Goal: Task Accomplishment & Management: Manage account settings

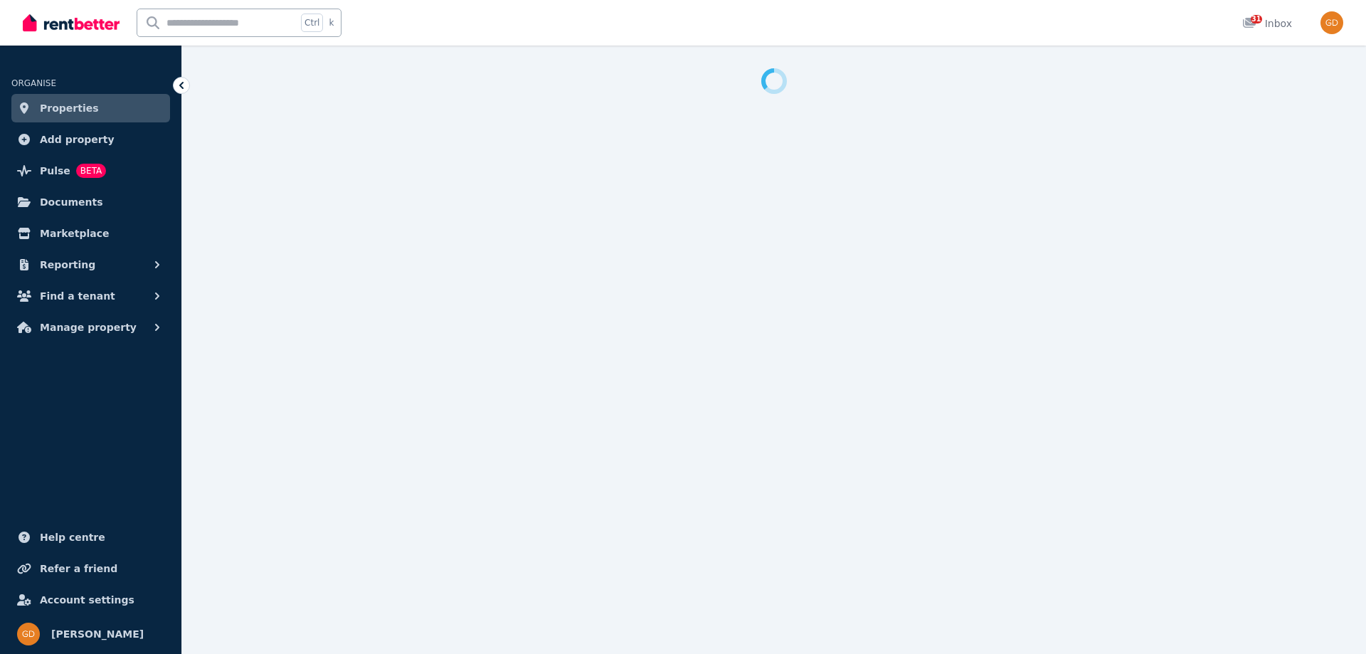
select select "**********"
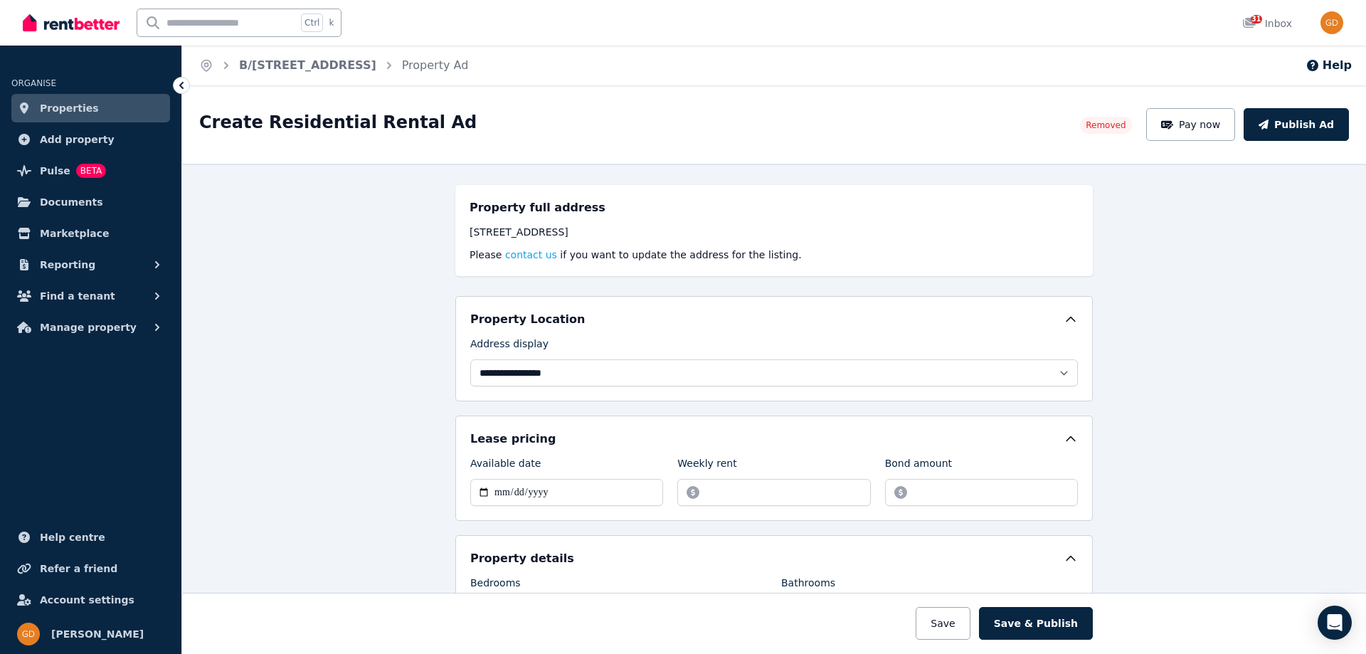
click at [57, 114] on span "Properties" at bounding box center [69, 108] width 59 height 17
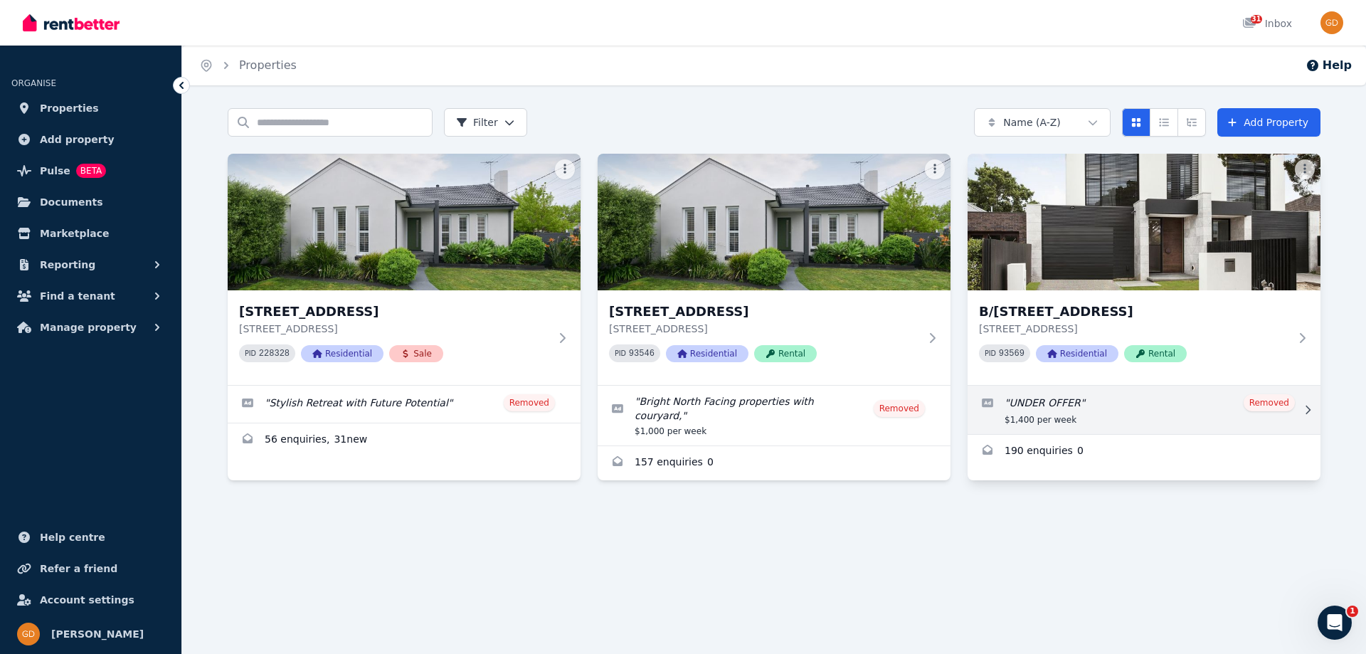
click at [1049, 417] on link "Edit listing: UNDER OFFER" at bounding box center [1143, 410] width 353 height 48
select select "**********"
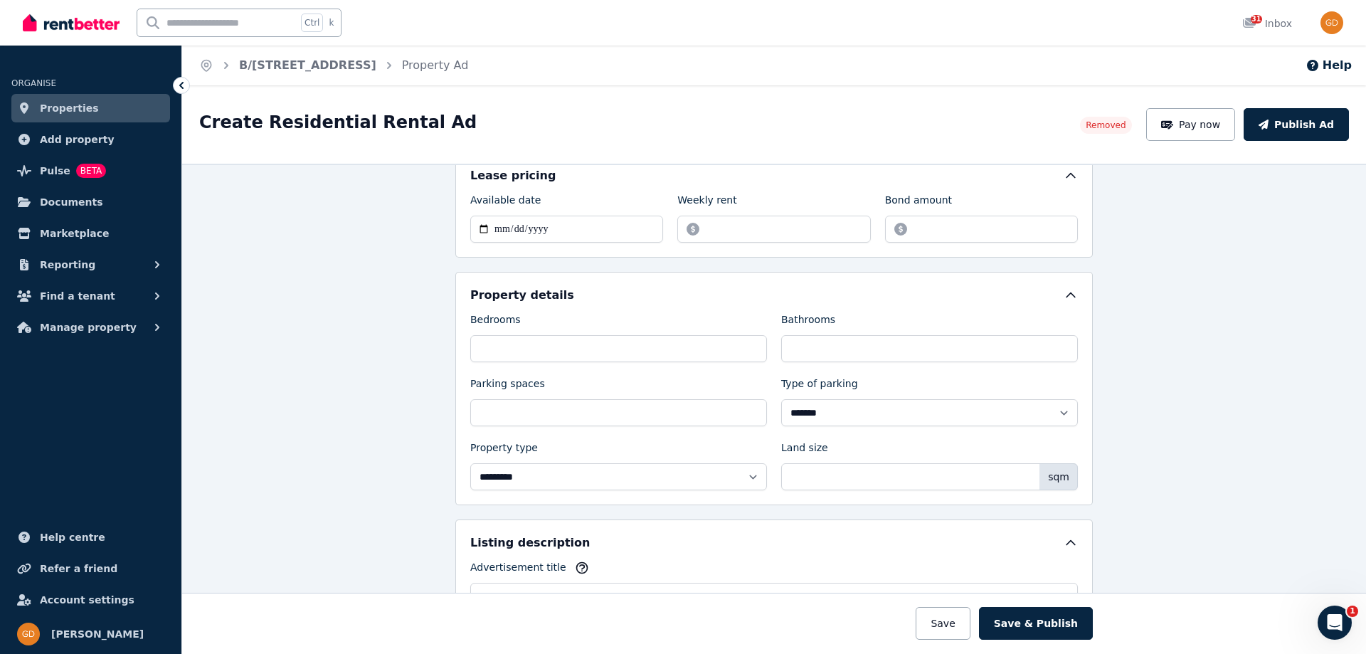
scroll to position [285, 0]
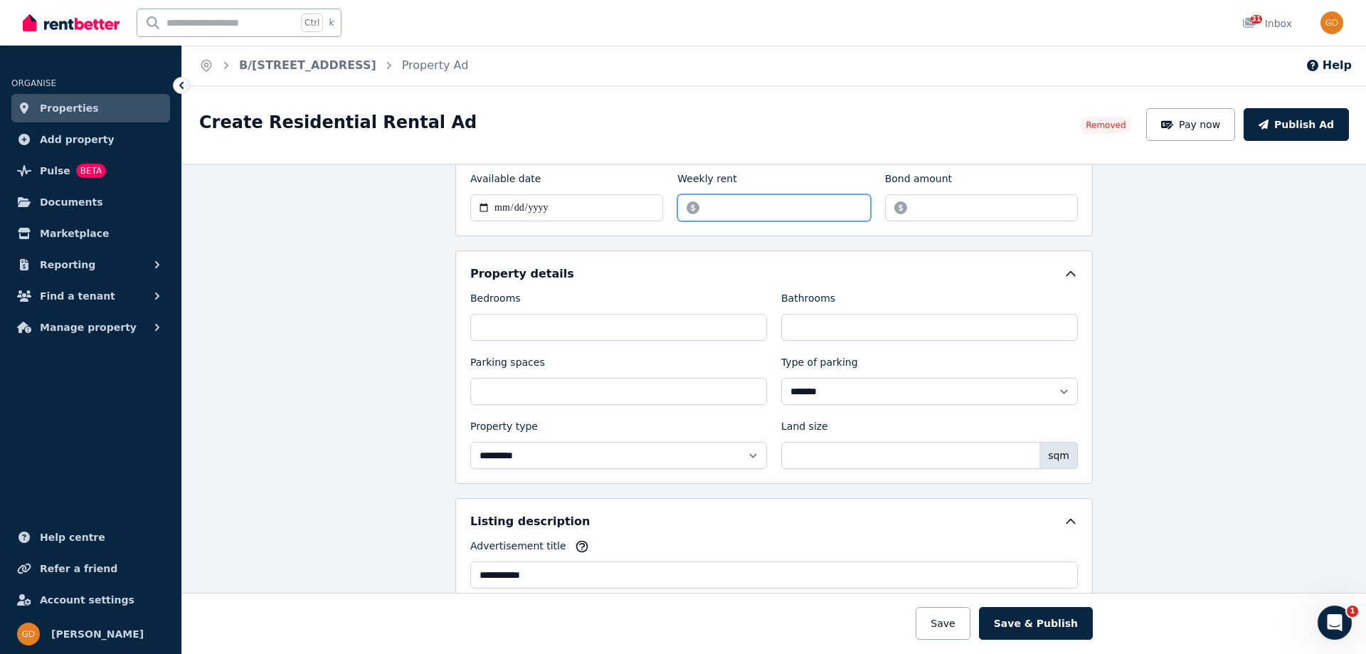
drag, startPoint x: 714, startPoint y: 210, endPoint x: 691, endPoint y: 213, distance: 23.6
click at [691, 212] on input "*******" at bounding box center [773, 207] width 193 height 27
click at [733, 206] on input "*******" at bounding box center [773, 207] width 193 height 27
drag, startPoint x: 711, startPoint y: 208, endPoint x: 704, endPoint y: 208, distance: 7.8
click at [704, 208] on input "*******" at bounding box center [773, 207] width 193 height 27
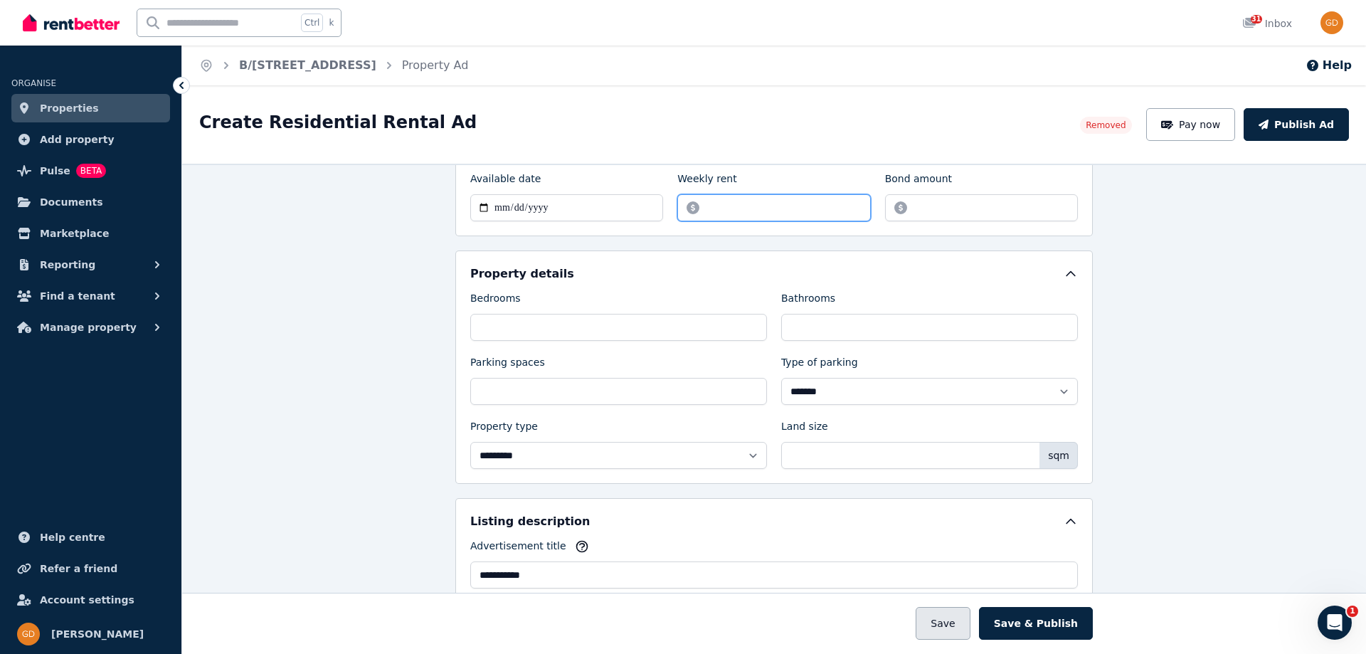
type input "******"
click at [961, 628] on button "Save" at bounding box center [943, 623] width 54 height 33
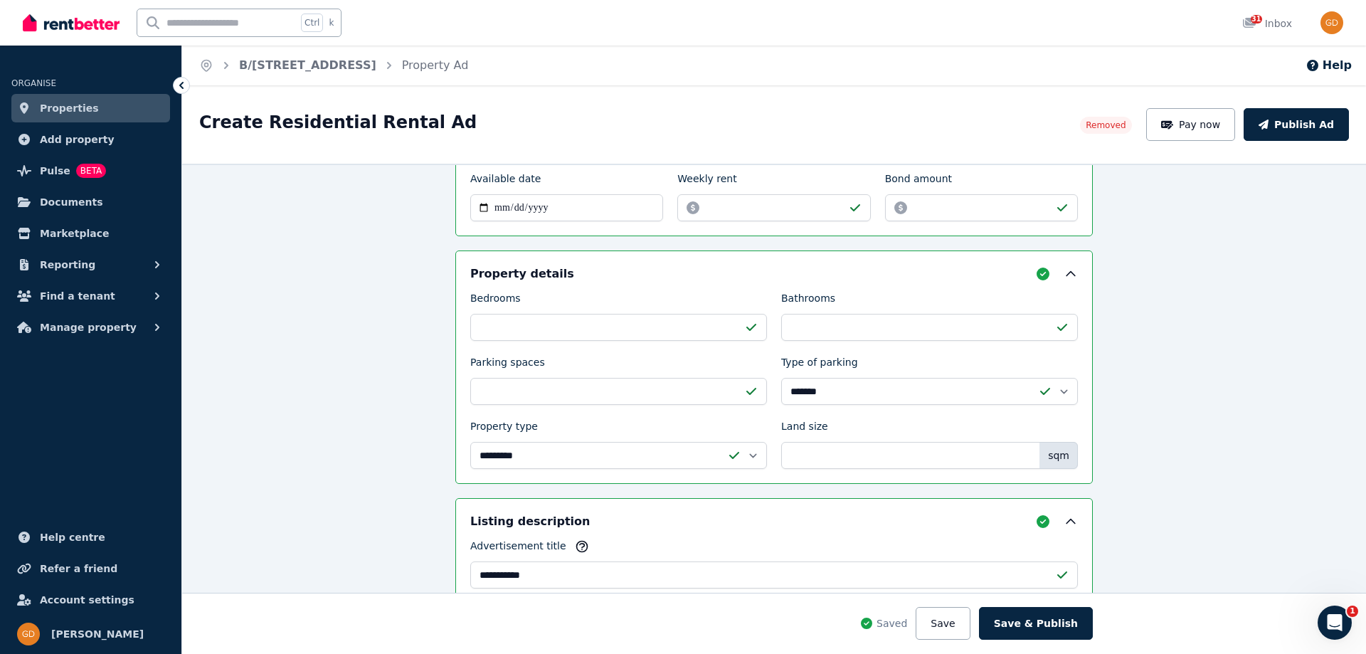
click at [78, 113] on span "Properties" at bounding box center [69, 108] width 59 height 17
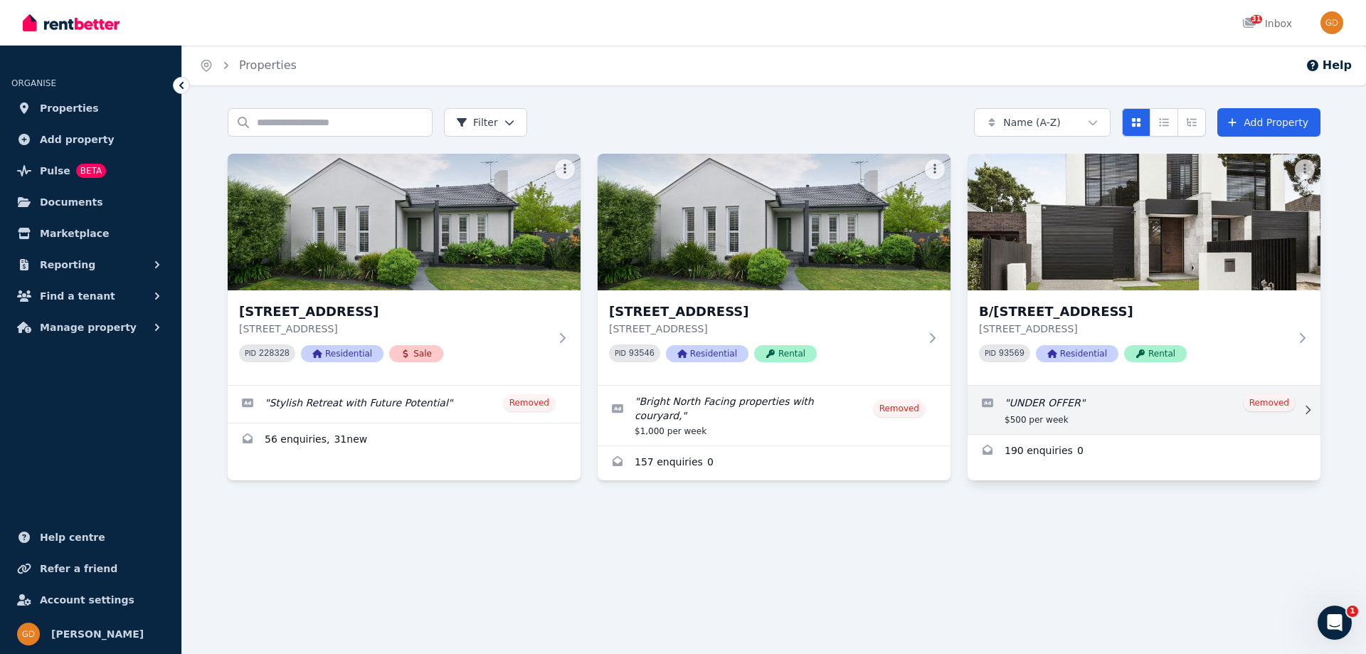
click at [1017, 410] on link "Edit listing: UNDER OFFER" at bounding box center [1143, 410] width 353 height 48
select select "**********"
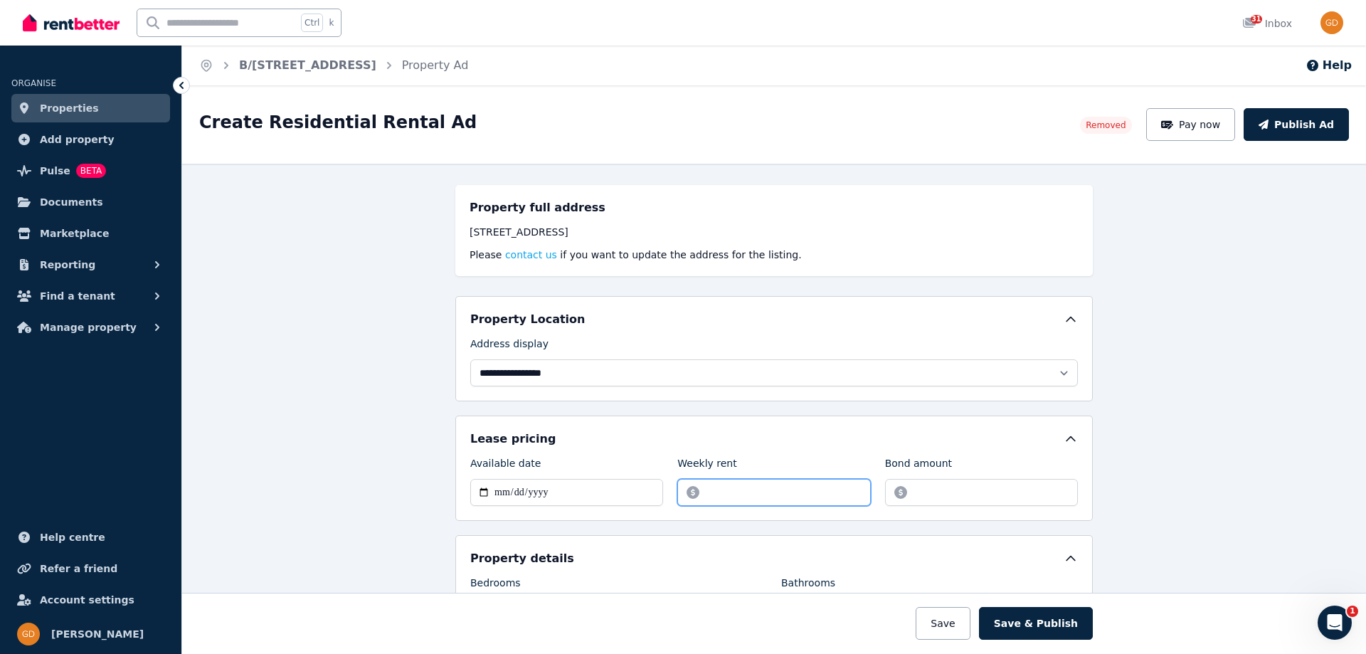
click at [703, 494] on input "******" at bounding box center [773, 492] width 193 height 27
type input "******"
click at [967, 627] on button "Save" at bounding box center [943, 623] width 54 height 33
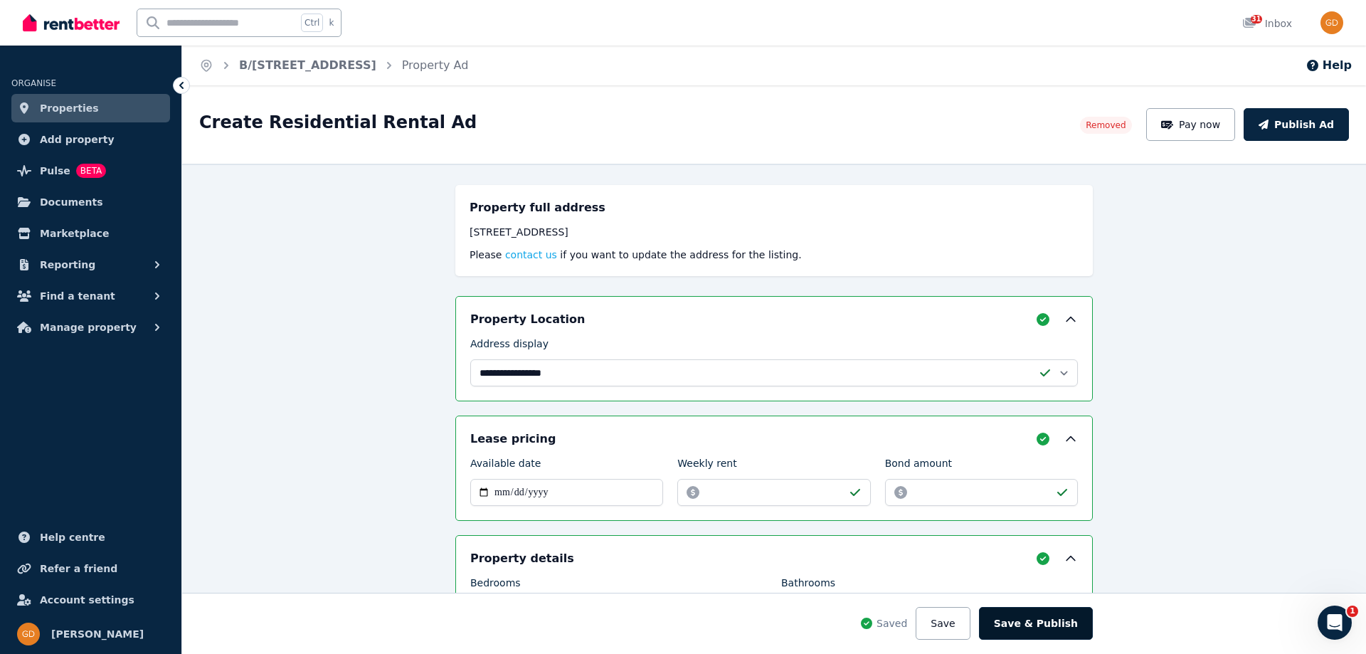
click at [1014, 629] on button "Save & Publish" at bounding box center [1036, 623] width 114 height 33
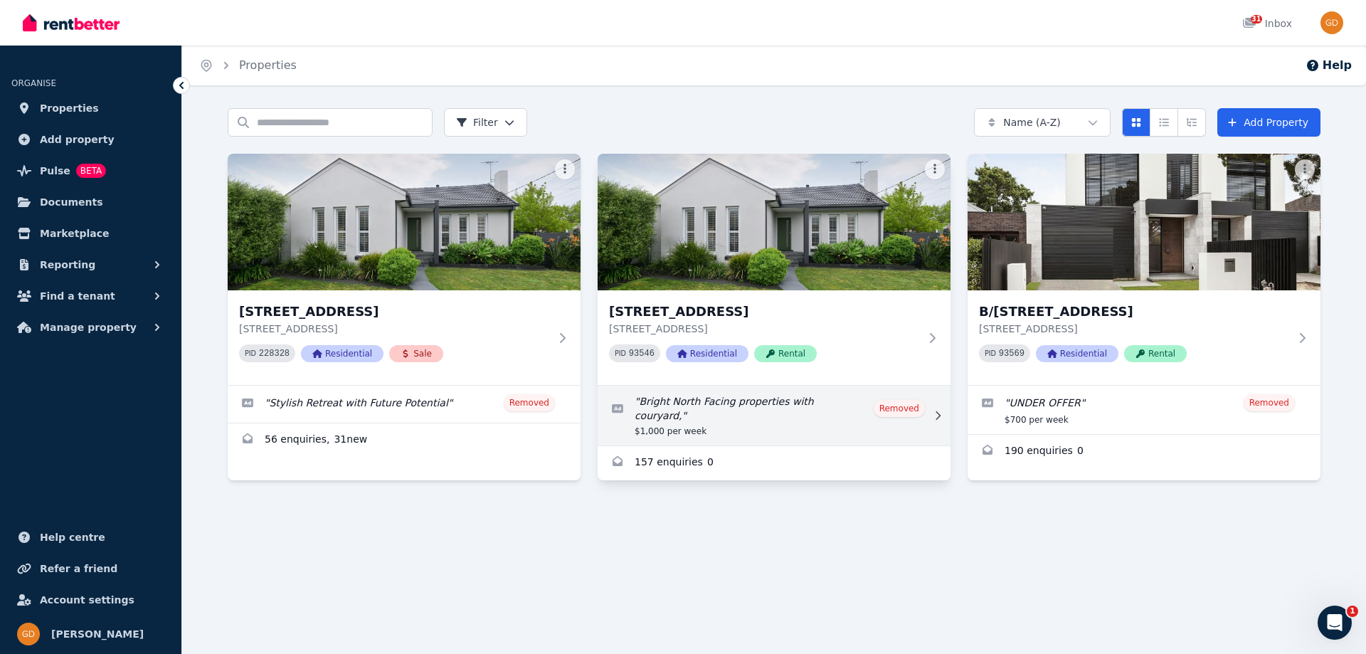
click at [697, 410] on link "Edit listing: Bright North Facing properties with couryard," at bounding box center [774, 416] width 353 height 60
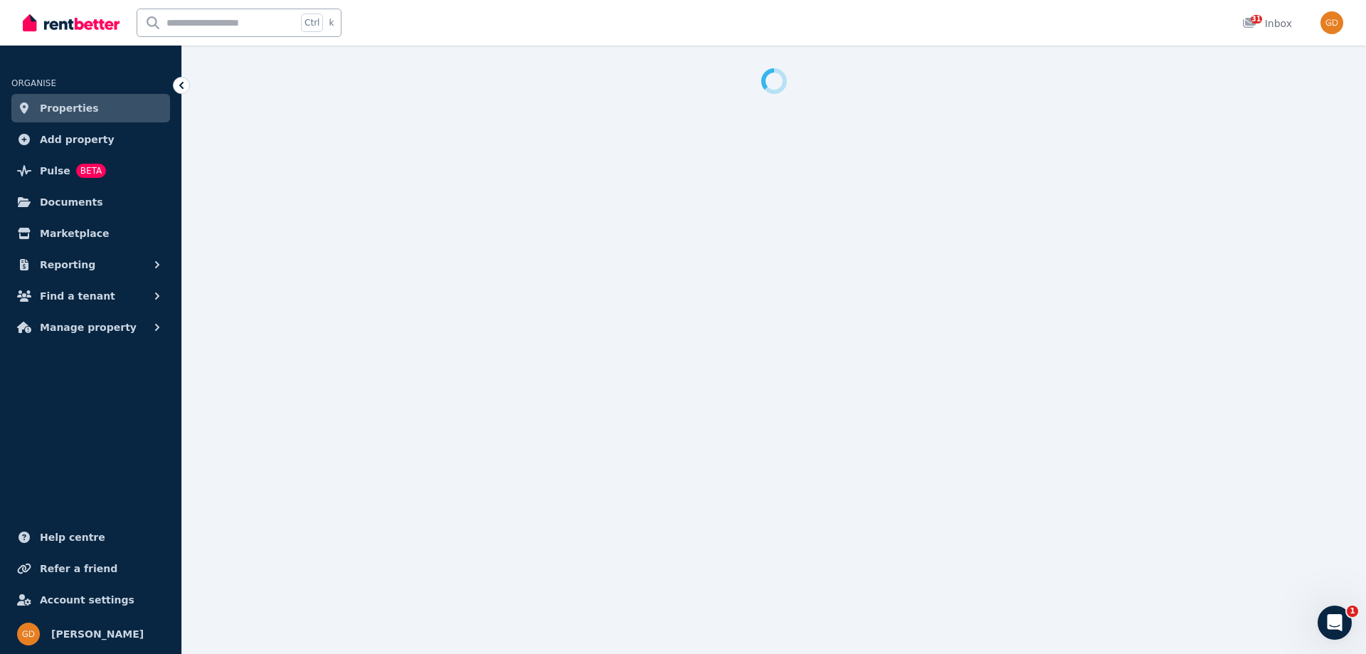
select select "**********"
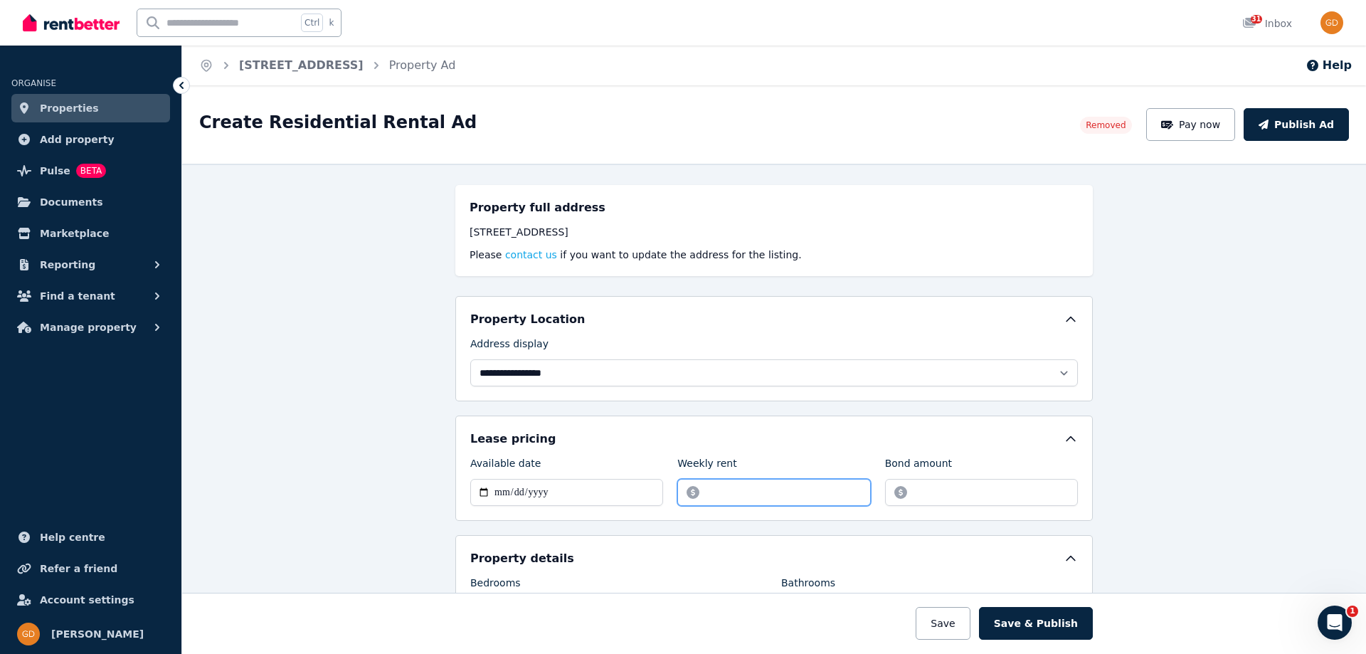
click at [709, 492] on input "*******" at bounding box center [773, 492] width 193 height 27
drag, startPoint x: 711, startPoint y: 492, endPoint x: 687, endPoint y: 491, distance: 24.2
click at [687, 491] on input "*******" at bounding box center [773, 492] width 193 height 27
type input "******"
click at [952, 625] on button "Save" at bounding box center [943, 623] width 54 height 33
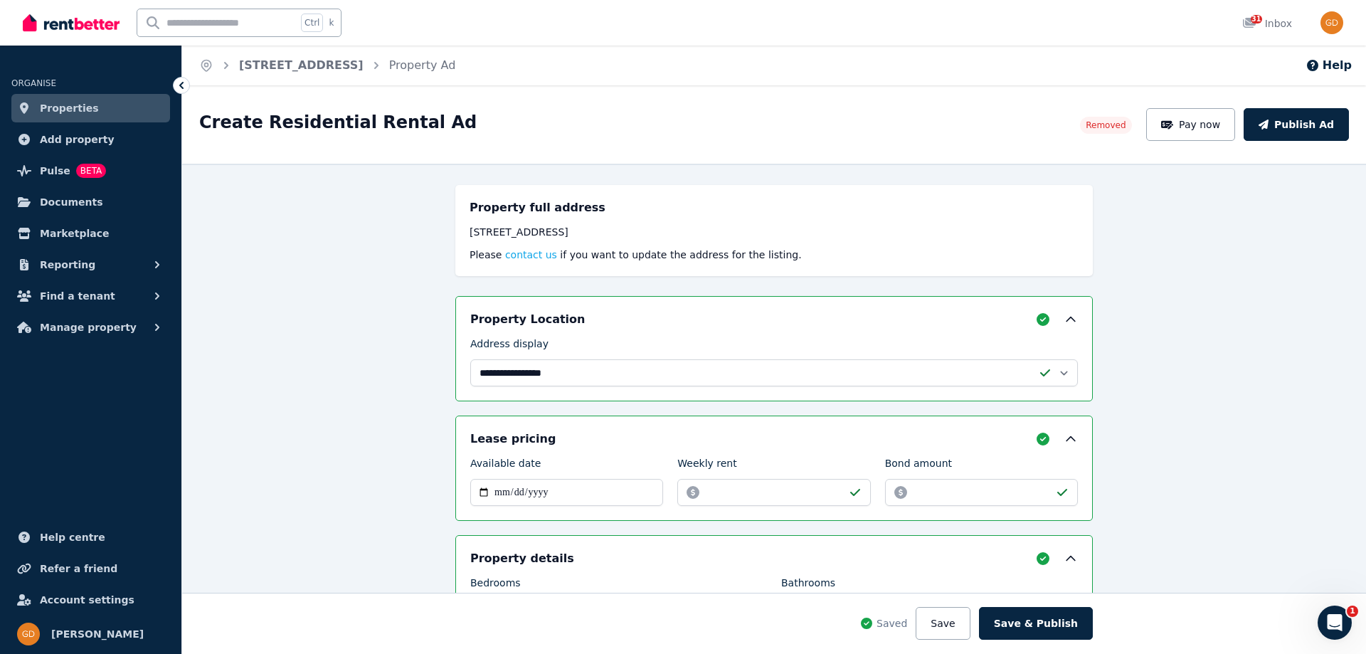
click at [66, 113] on span "Properties" at bounding box center [69, 108] width 59 height 17
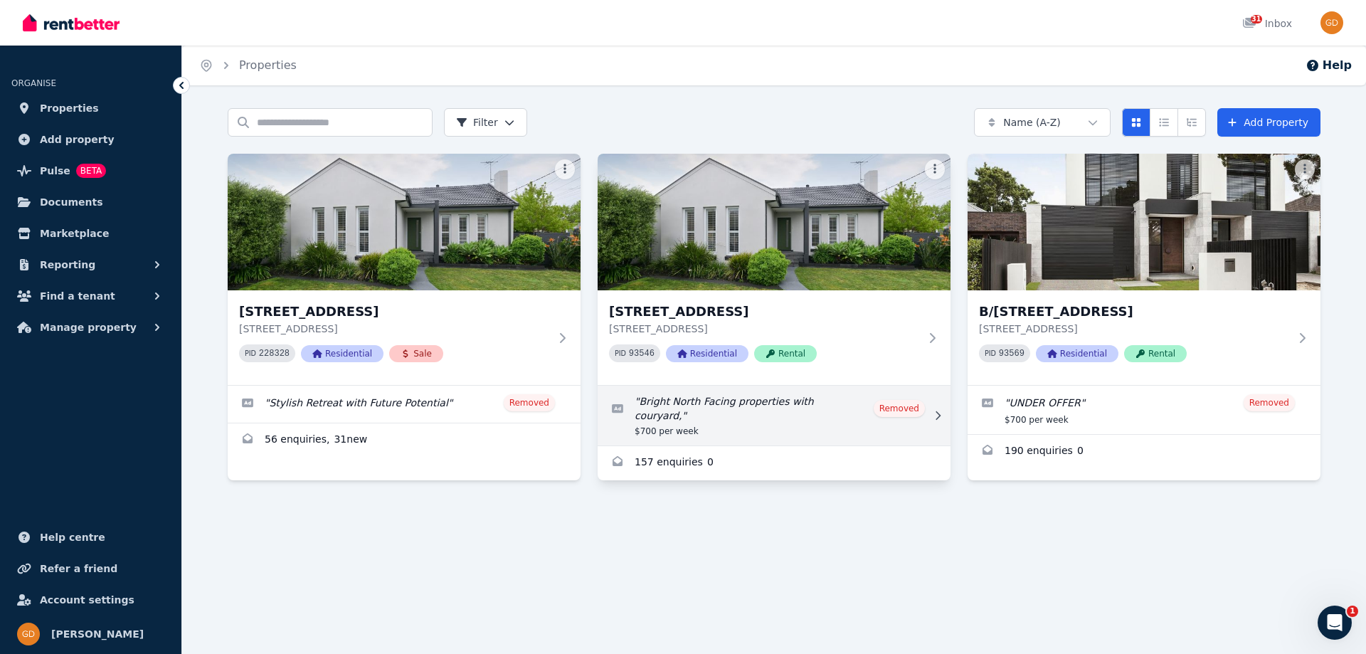
click at [628, 421] on link "Edit listing: Bright North Facing properties with couryard," at bounding box center [774, 416] width 353 height 60
select select "**********"
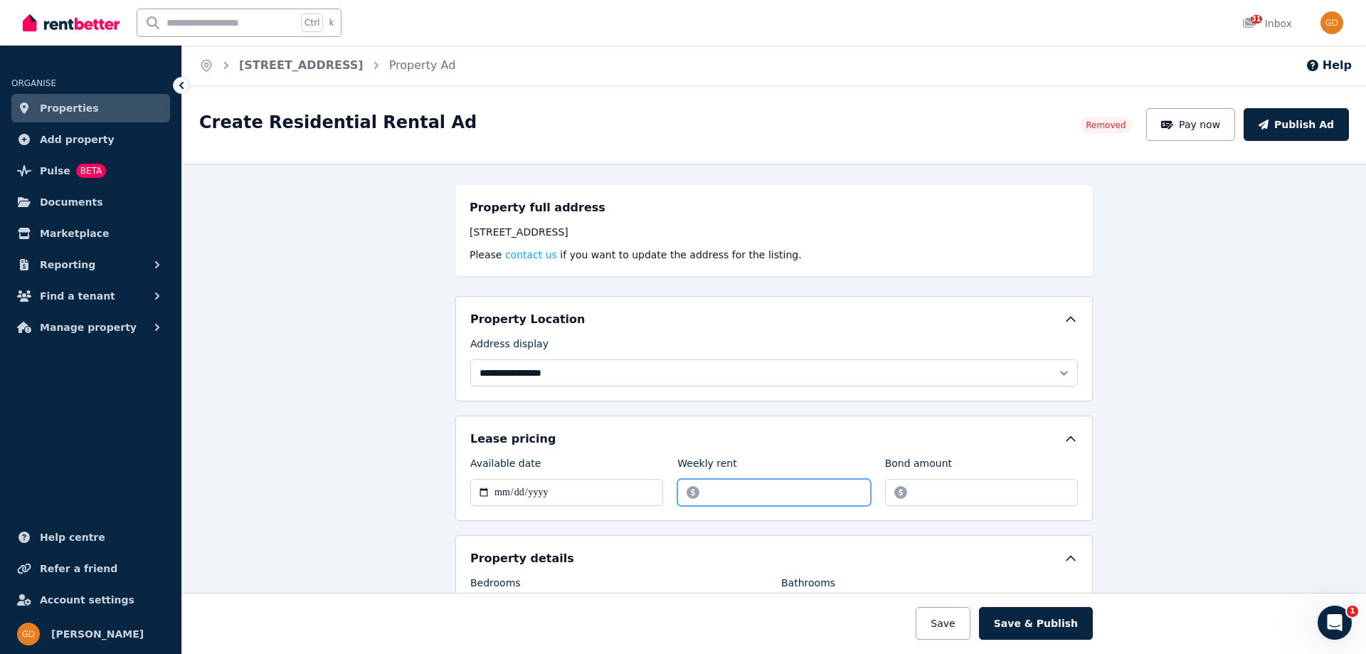
drag, startPoint x: 711, startPoint y: 492, endPoint x: 691, endPoint y: 492, distance: 19.9
click at [691, 492] on input "******" at bounding box center [773, 492] width 193 height 27
click at [966, 625] on button "Save" at bounding box center [943, 623] width 54 height 33
click at [710, 491] on input "*****" at bounding box center [773, 492] width 193 height 27
click at [956, 622] on button "Save" at bounding box center [943, 623] width 54 height 33
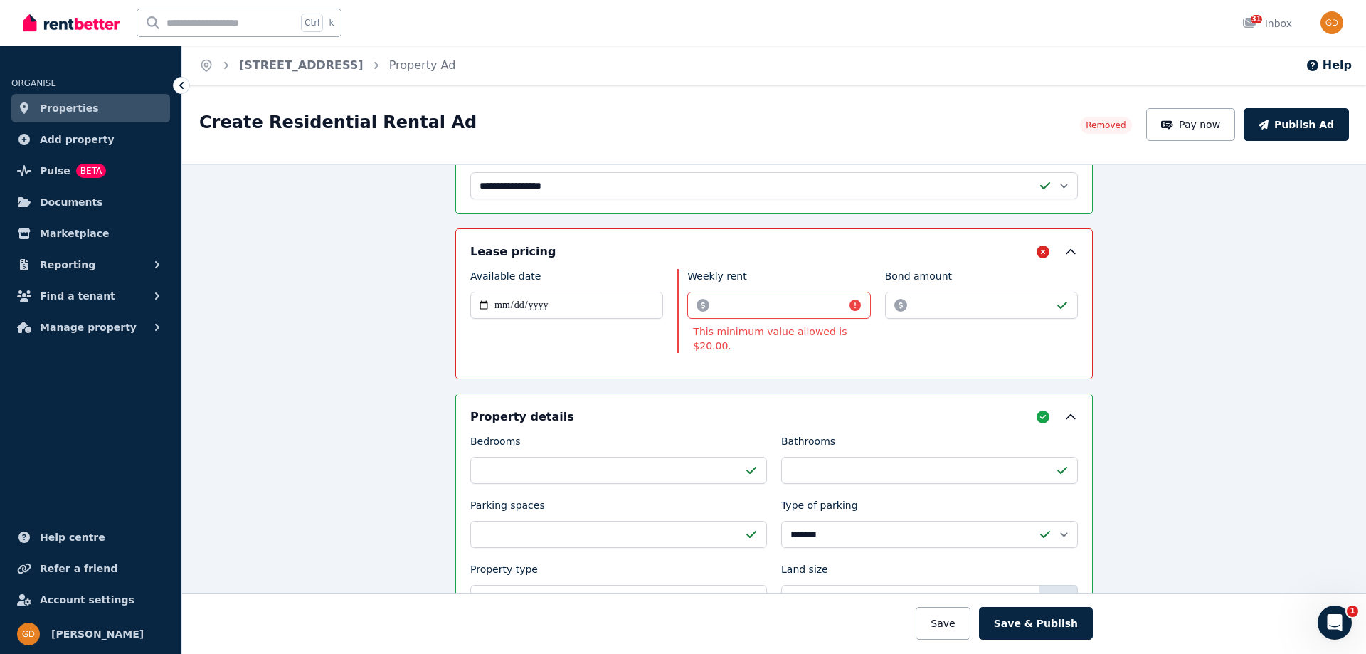
scroll to position [197, 0]
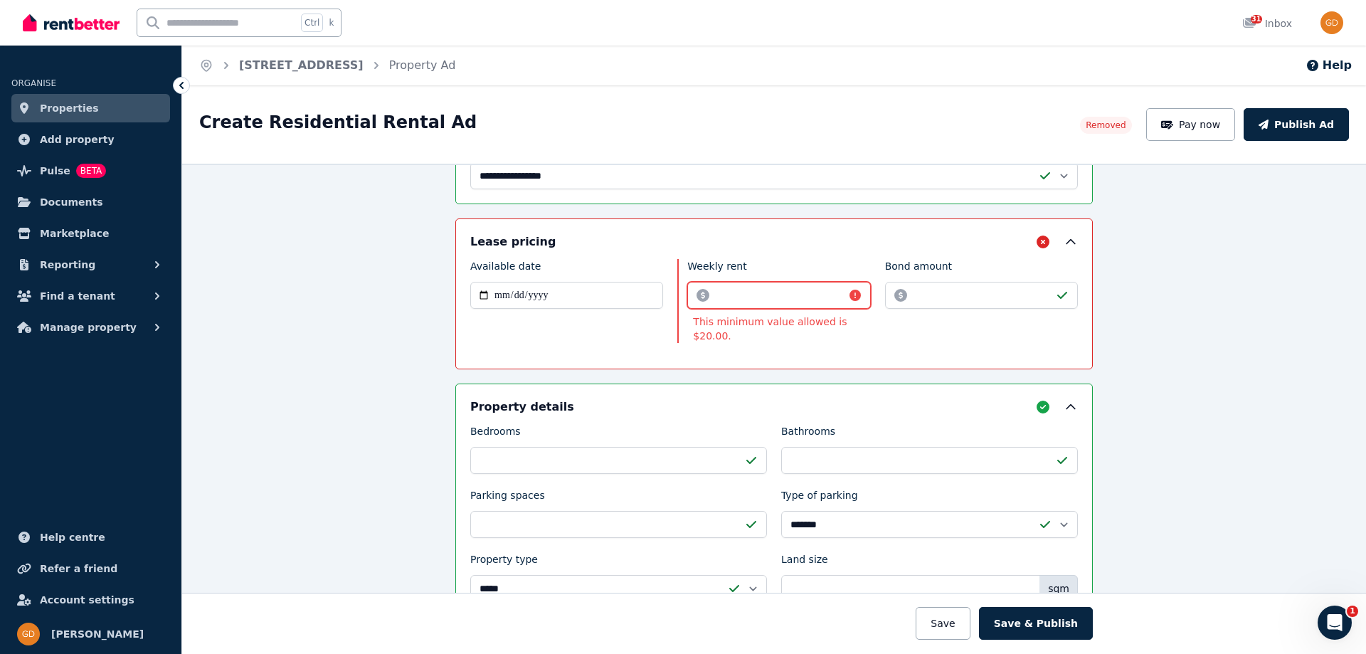
drag, startPoint x: 757, startPoint y: 296, endPoint x: 670, endPoint y: 299, distance: 86.8
click at [671, 299] on div "**********" at bounding box center [774, 306] width 608 height 95
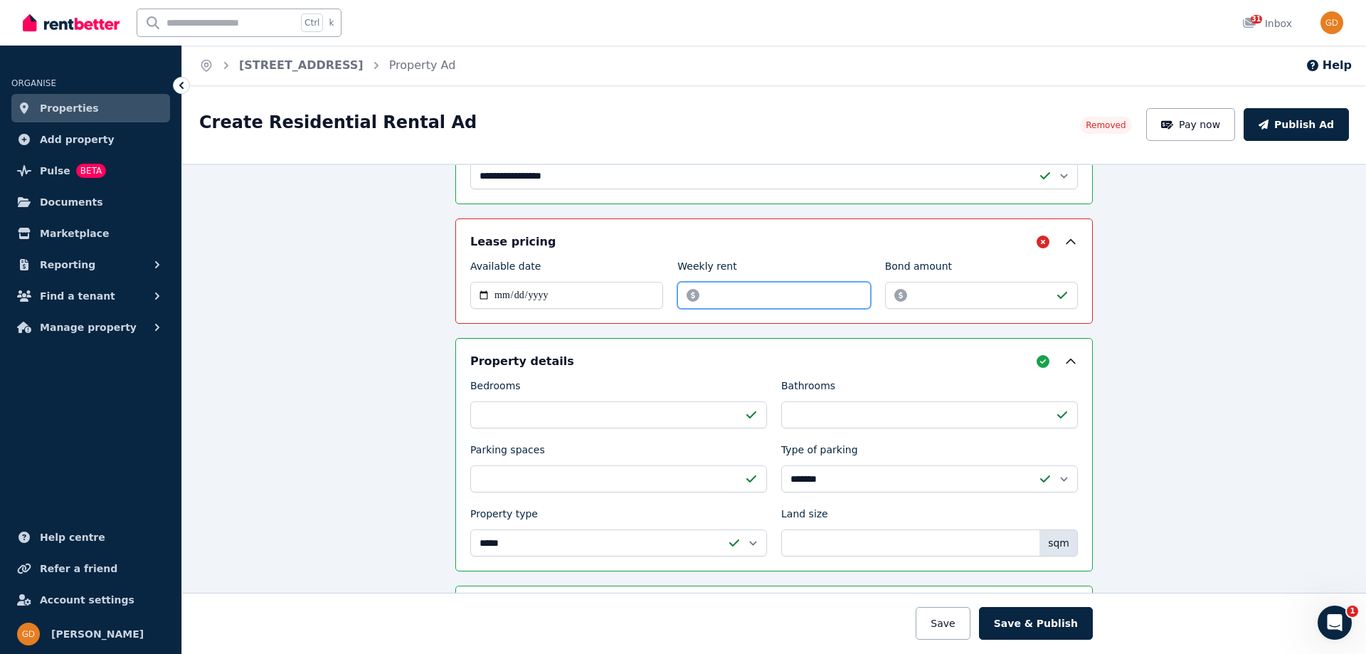
drag, startPoint x: 773, startPoint y: 306, endPoint x: 679, endPoint y: 286, distance: 96.0
click at [679, 286] on input "**" at bounding box center [773, 295] width 193 height 27
type input "***"
click at [967, 628] on button "Save" at bounding box center [943, 623] width 54 height 33
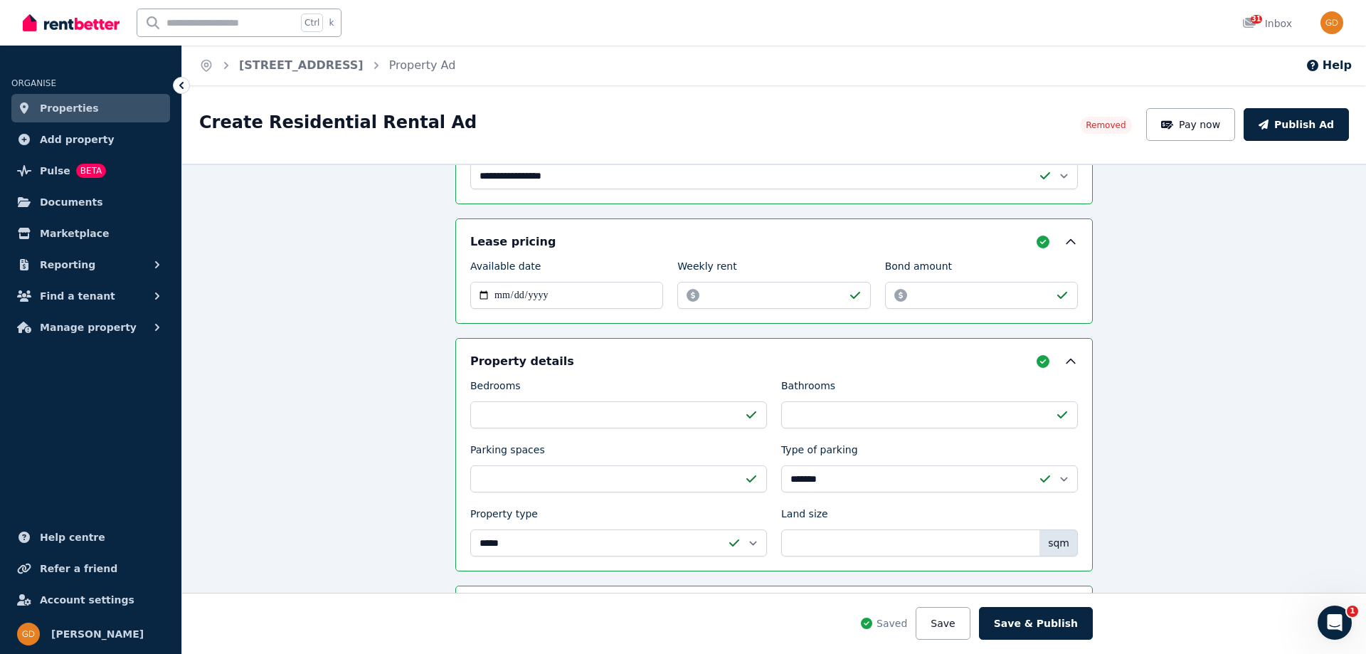
click at [50, 109] on span "Properties" at bounding box center [69, 108] width 59 height 17
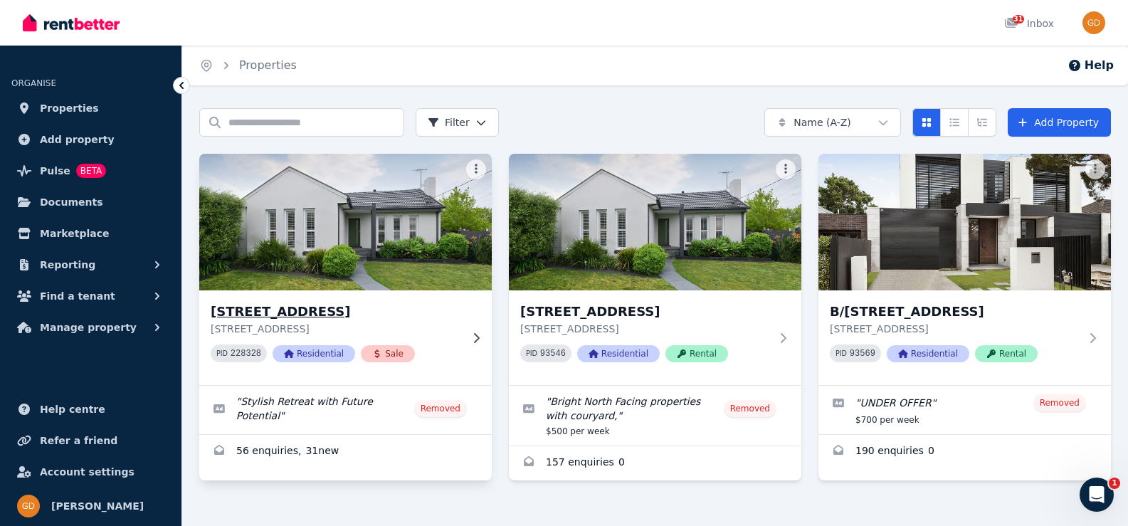
click at [364, 193] on img at bounding box center [345, 222] width 307 height 144
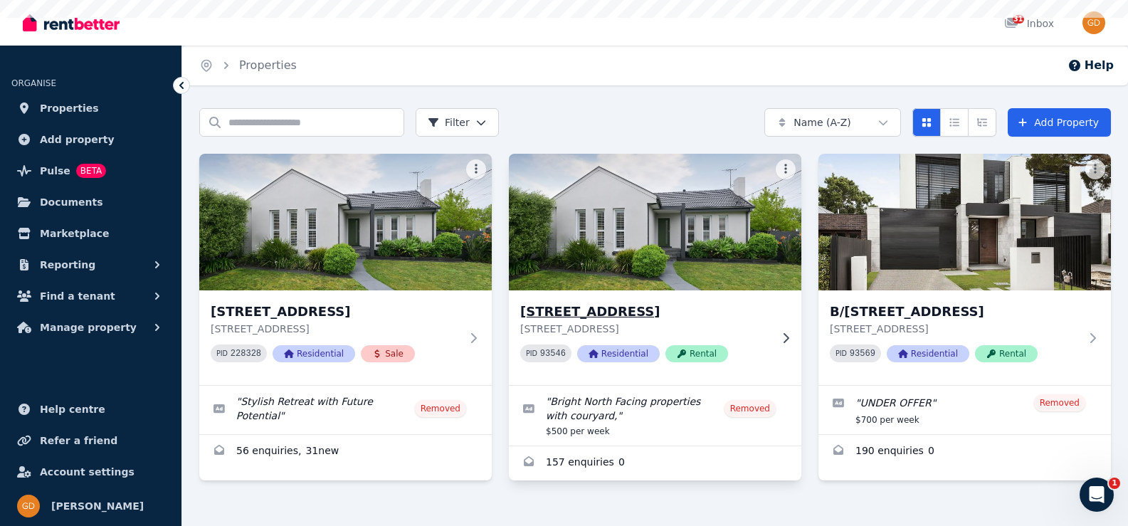
click at [593, 204] on img at bounding box center [655, 222] width 307 height 144
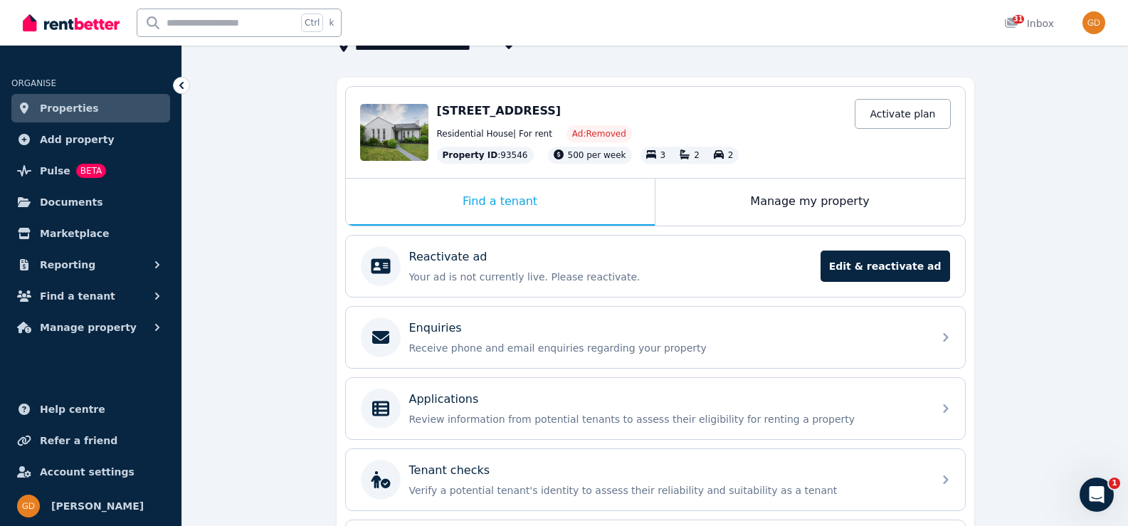
scroll to position [71, 0]
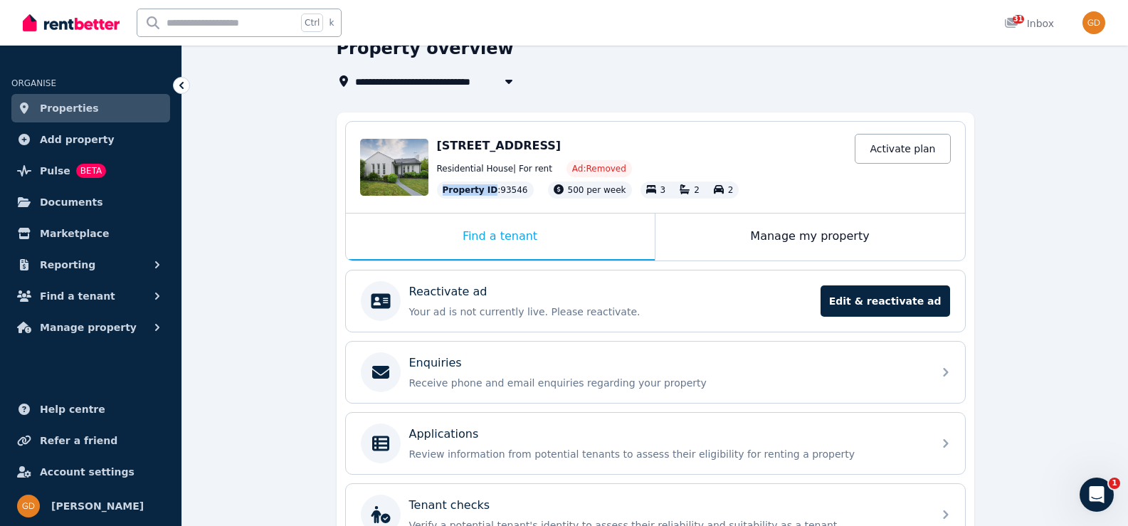
drag, startPoint x: 497, startPoint y: 189, endPoint x: 438, endPoint y: 186, distance: 58.4
click at [439, 186] on div "Property ID : 93546" at bounding box center [485, 189] width 97 height 17
click at [450, 189] on span "Property ID" at bounding box center [469, 189] width 55 height 11
drag, startPoint x: 444, startPoint y: 191, endPoint x: 512, endPoint y: 190, distance: 68.3
click at [512, 190] on div "Property ID : 93546" at bounding box center [485, 189] width 97 height 17
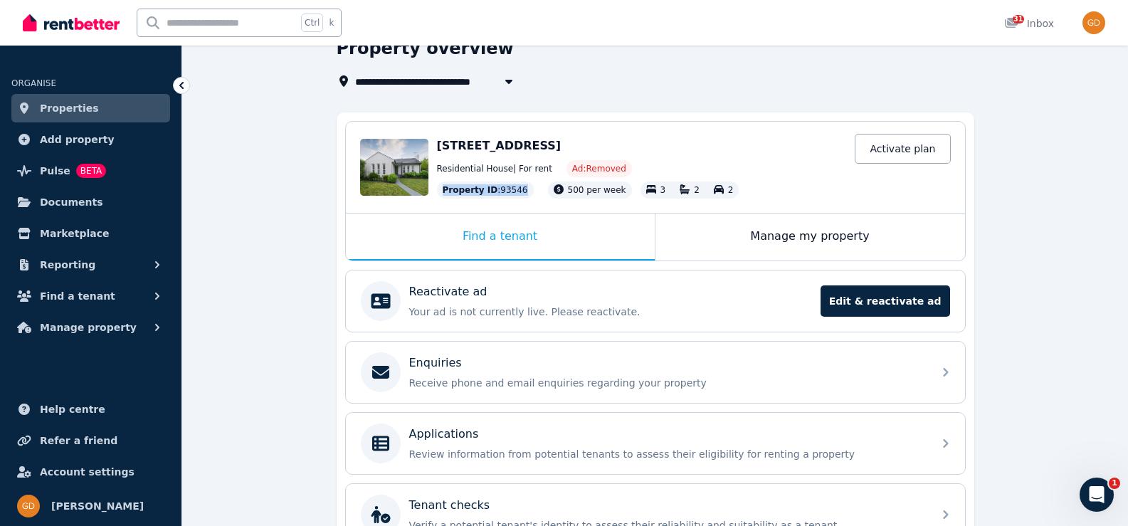
click at [504, 186] on div "Property ID : 93546" at bounding box center [485, 189] width 97 height 17
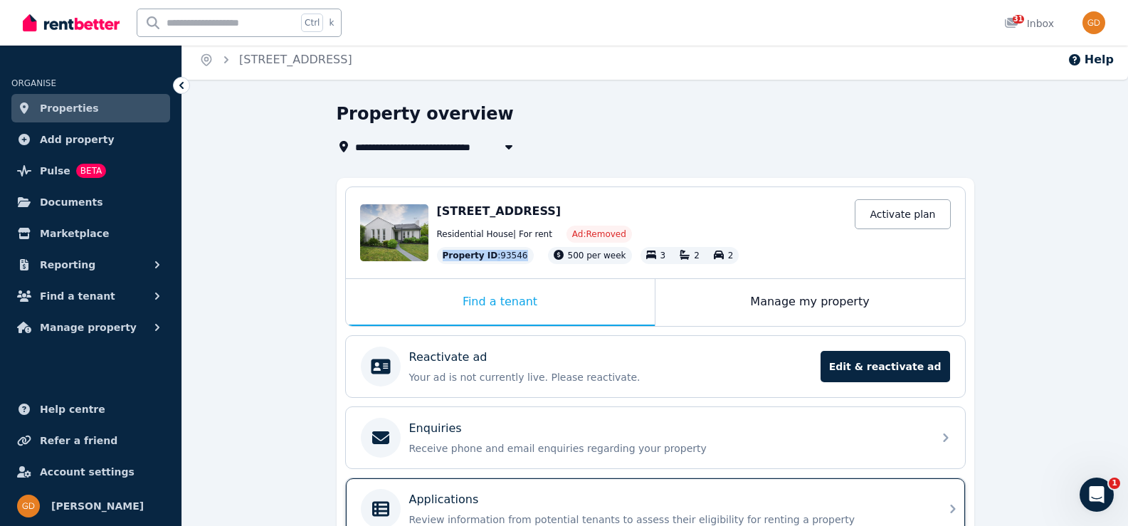
scroll to position [0, 0]
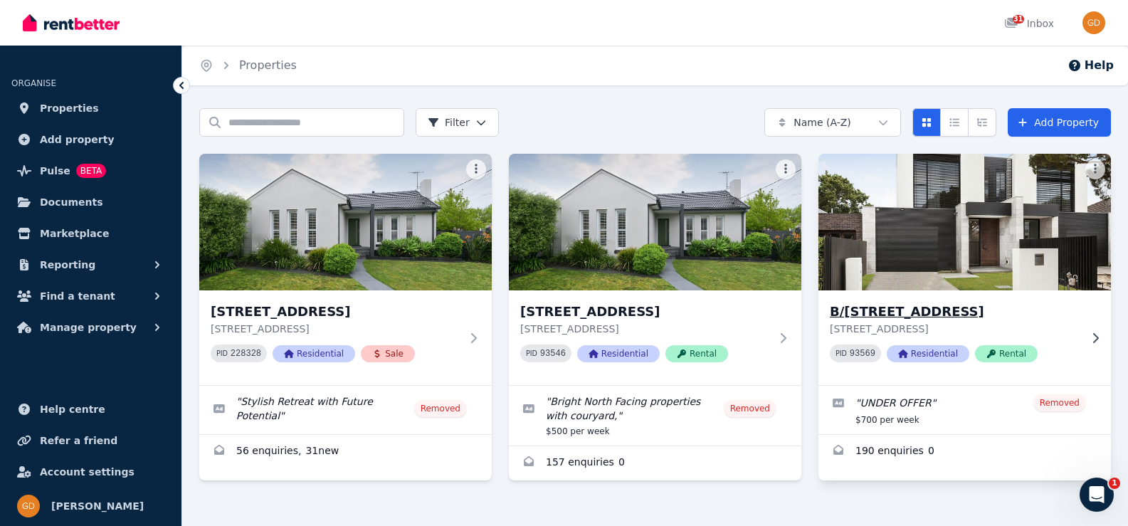
click at [967, 248] on img at bounding box center [964, 222] width 307 height 144
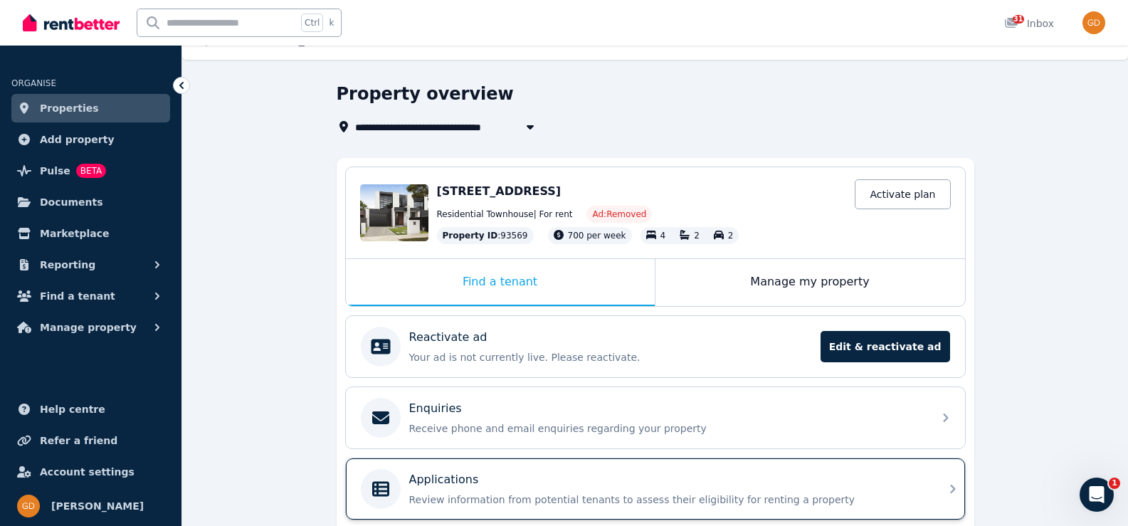
scroll to position [11, 0]
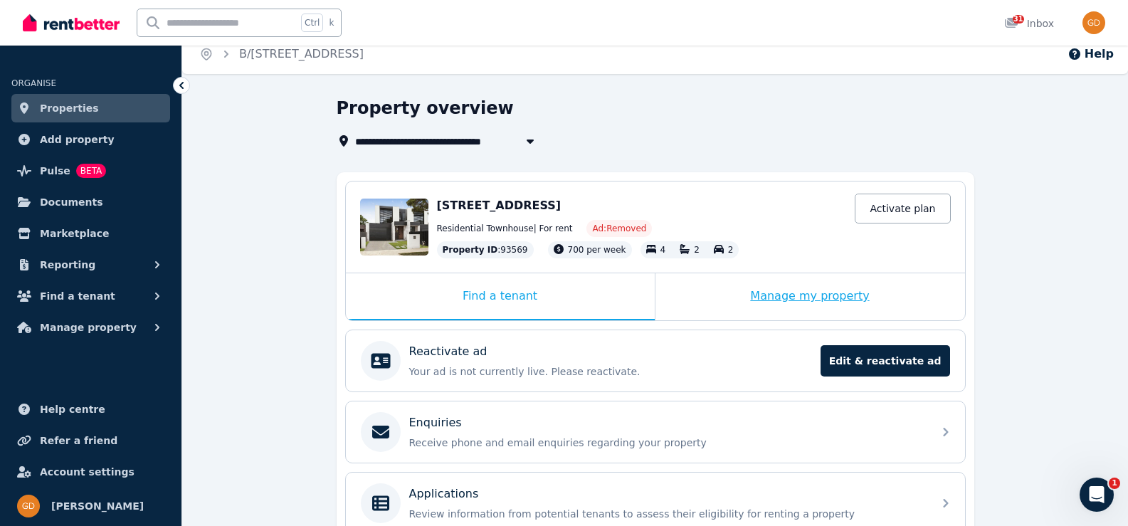
click at [757, 294] on div "Manage my property" at bounding box center [809, 296] width 309 height 47
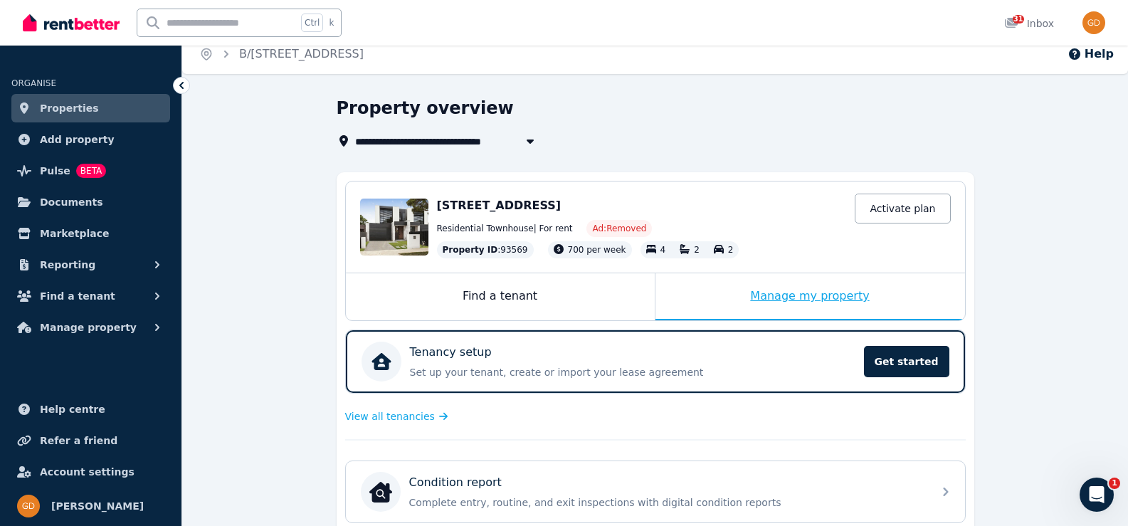
click at [765, 296] on div "Manage my property" at bounding box center [809, 296] width 309 height 47
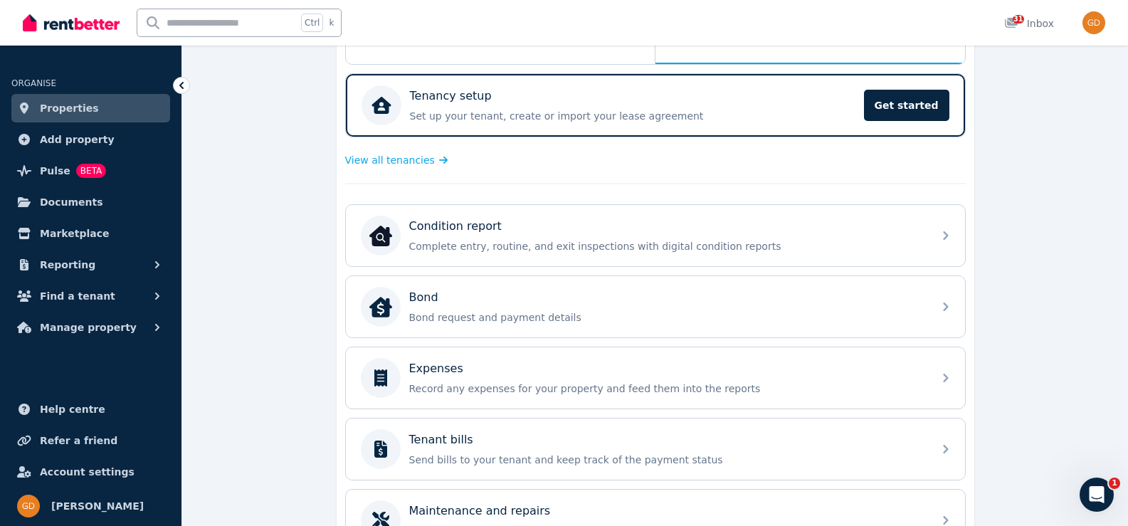
scroll to position [142, 0]
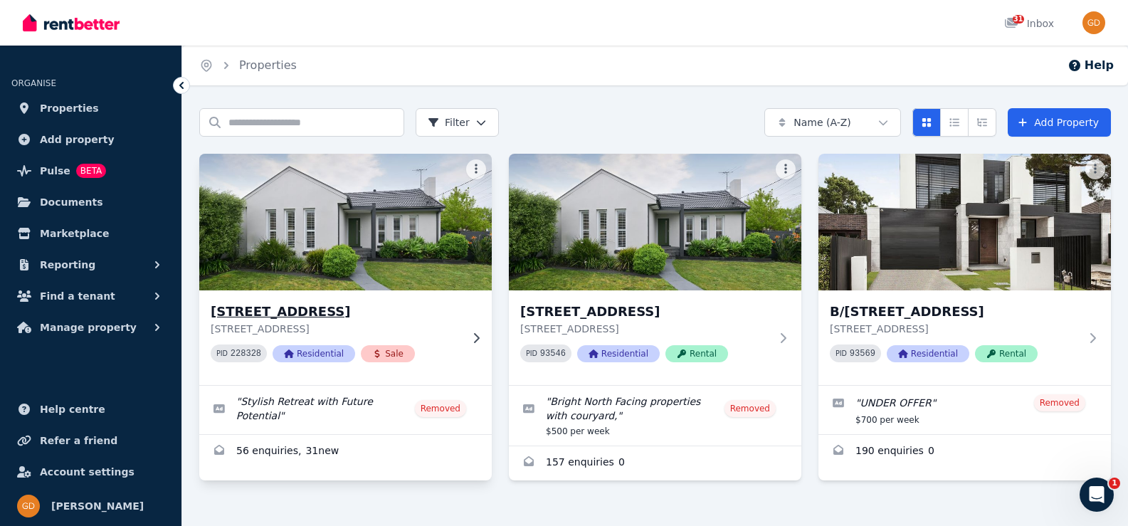
scroll to position [20, 0]
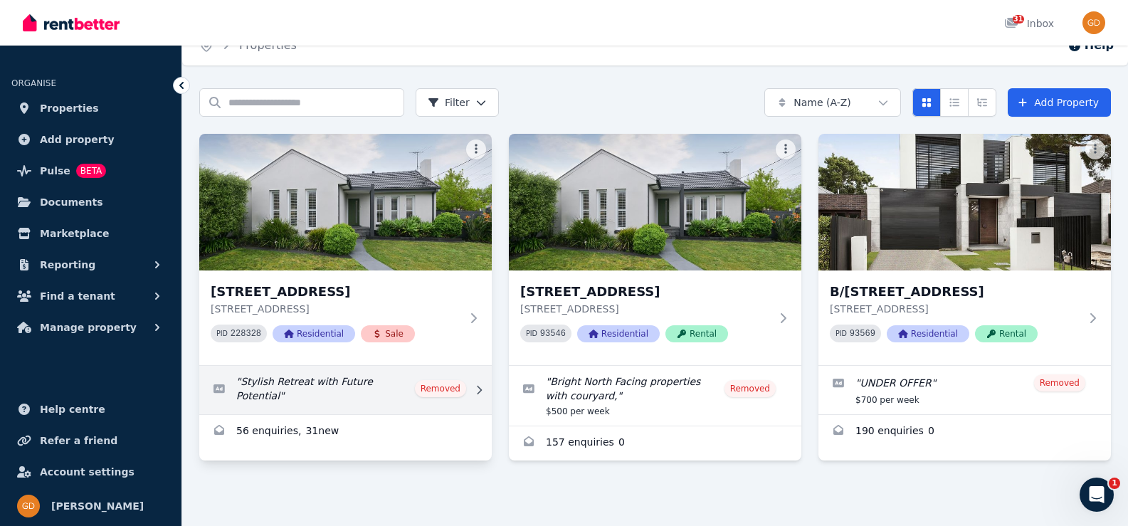
click at [319, 380] on link "Edit listing: Stylish Retreat with Future Potential" at bounding box center [345, 390] width 292 height 48
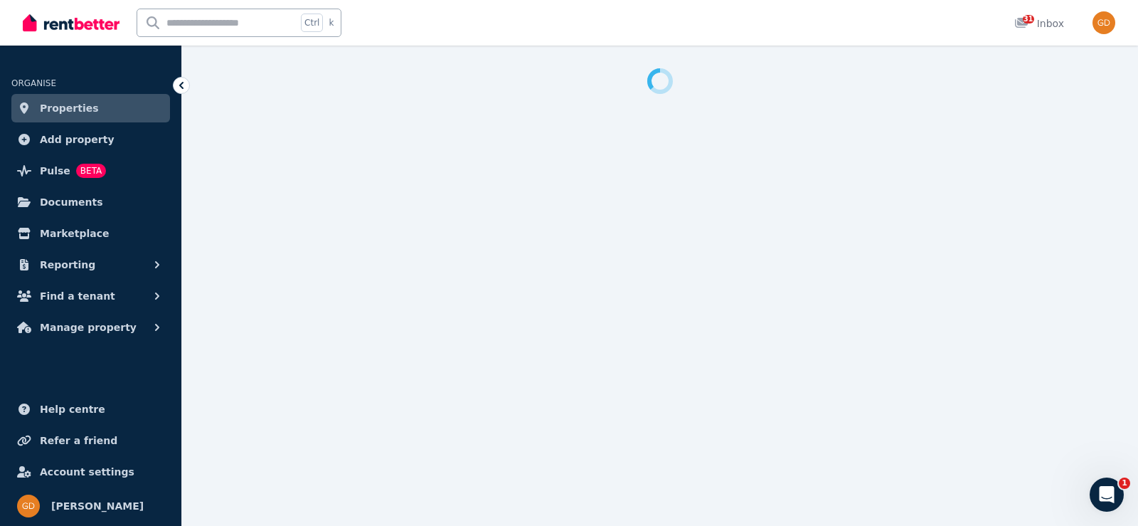
select select "**********"
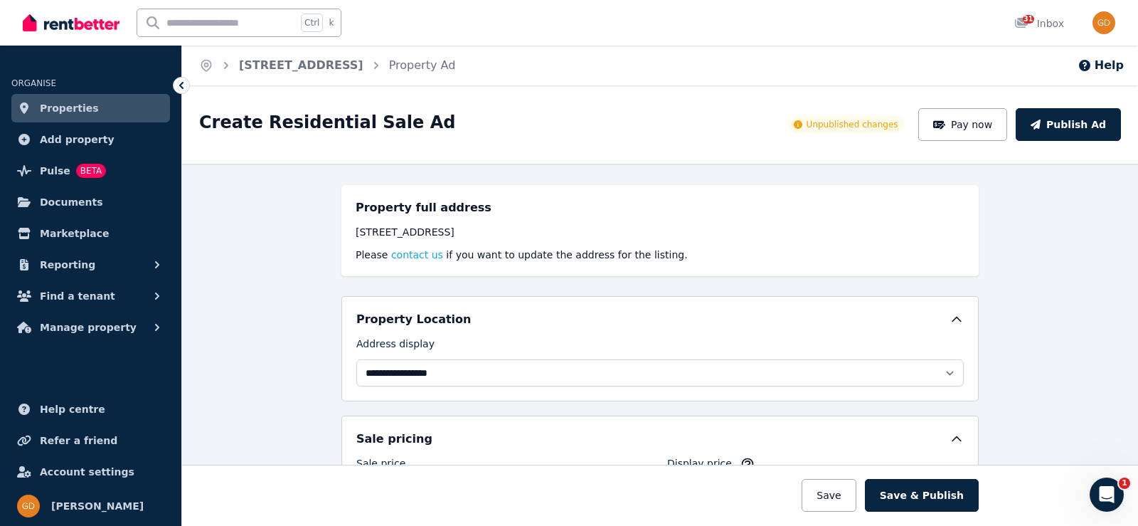
drag, startPoint x: 522, startPoint y: 225, endPoint x: 341, endPoint y: 230, distance: 181.5
click at [341, 230] on div "Property full address 44 Paloma Street, Bentleigh East VIC 3165 Please contact …" at bounding box center [659, 230] width 637 height 91
click at [383, 234] on div "[STREET_ADDRESS]" at bounding box center [660, 232] width 609 height 14
drag, startPoint x: 351, startPoint y: 236, endPoint x: 562, endPoint y: 237, distance: 211.3
click at [562, 237] on div "[STREET_ADDRESS]" at bounding box center [660, 232] width 609 height 14
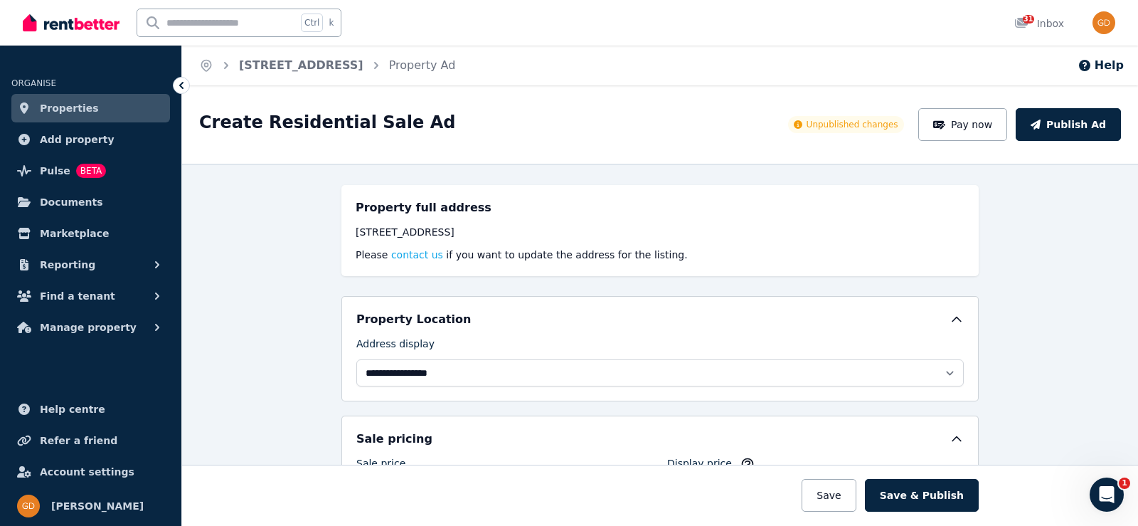
click at [543, 231] on div "[STREET_ADDRESS]" at bounding box center [660, 232] width 609 height 14
drag, startPoint x: 521, startPoint y: 224, endPoint x: 353, endPoint y: 231, distance: 168.0
click at [331, 230] on div "**********" at bounding box center [660, 345] width 956 height 362
click at [356, 231] on div "[STREET_ADDRESS]" at bounding box center [660, 232] width 609 height 14
click at [638, 255] on p "Please contact us if you want to update the address for the listing." at bounding box center [660, 255] width 609 height 14
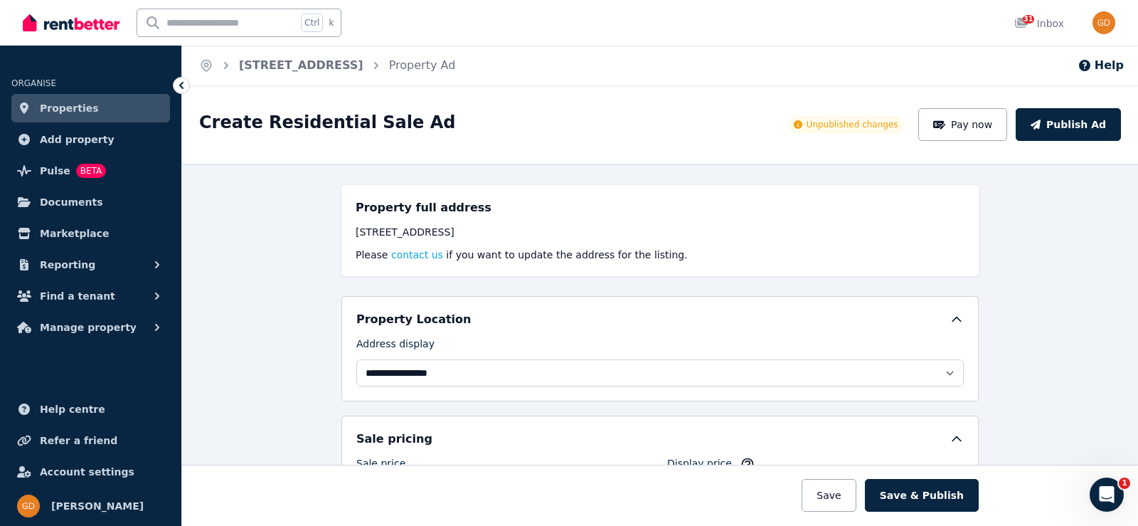
drag, startPoint x: 552, startPoint y: 230, endPoint x: 304, endPoint y: 222, distance: 247.7
click at [304, 222] on div "**********" at bounding box center [660, 345] width 956 height 362
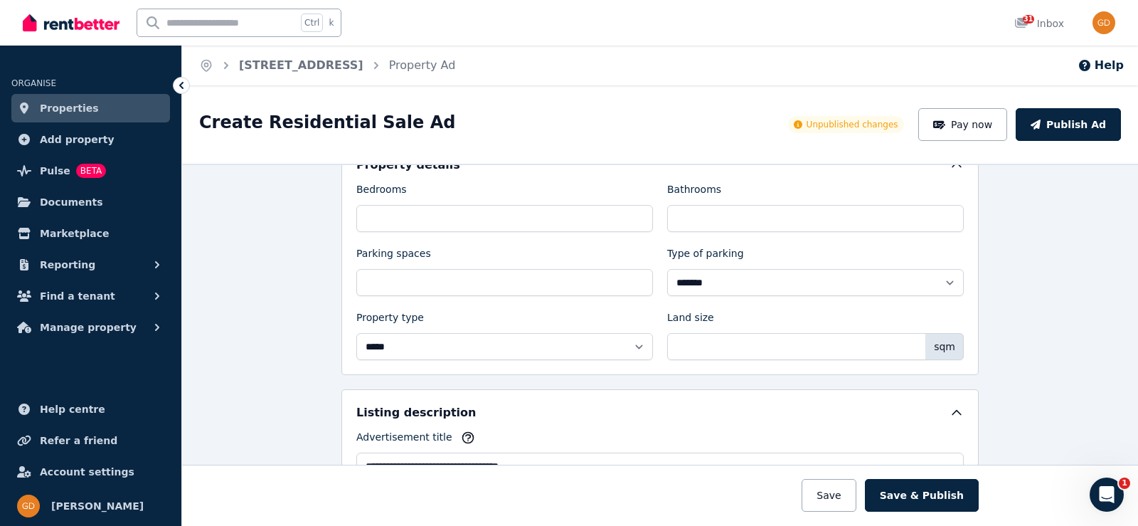
scroll to position [427, 0]
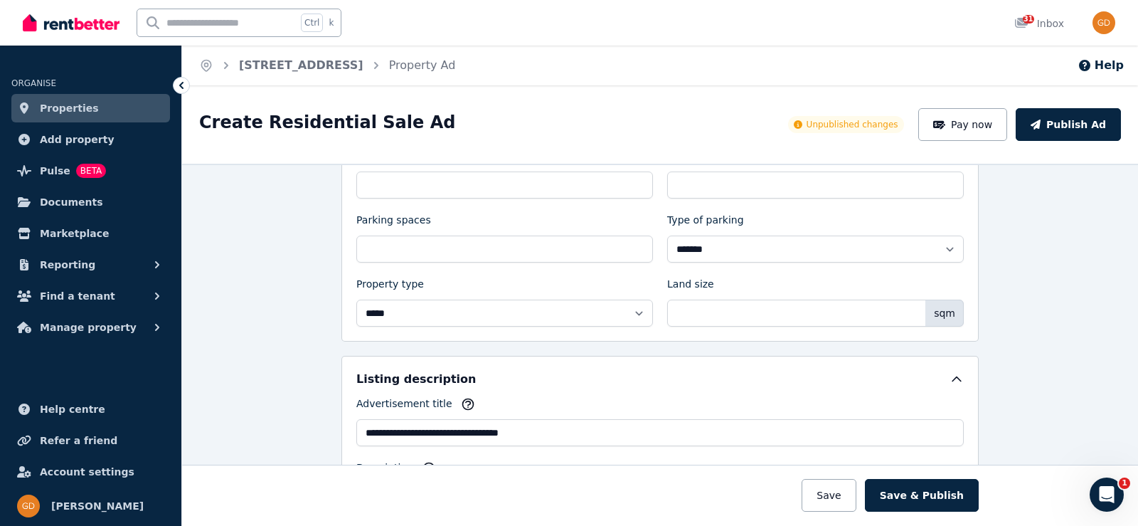
drag, startPoint x: 672, startPoint y: 342, endPoint x: 251, endPoint y: 301, distance: 422.4
click at [228, 299] on div "**********" at bounding box center [660, 345] width 956 height 362
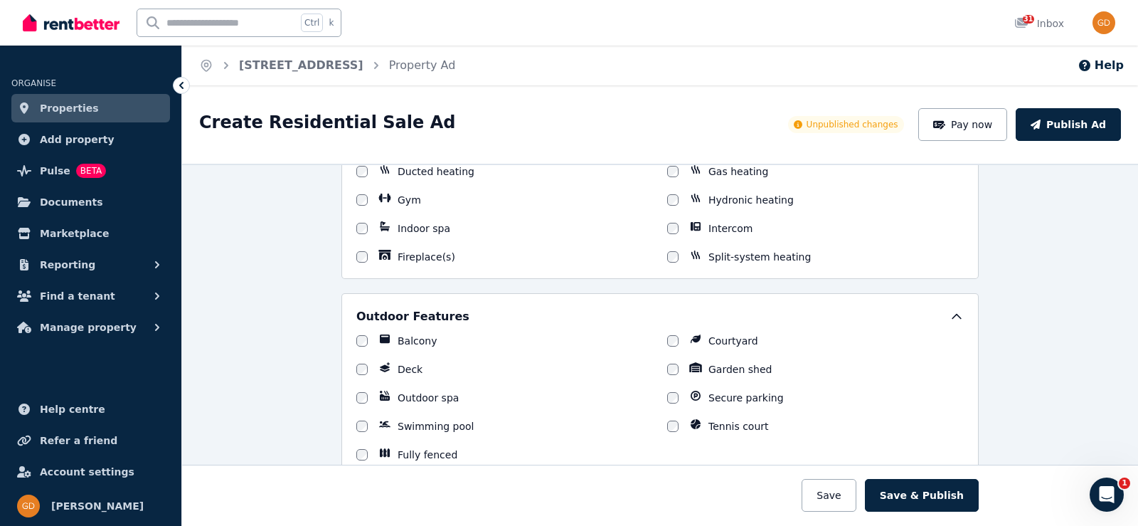
scroll to position [996, 0]
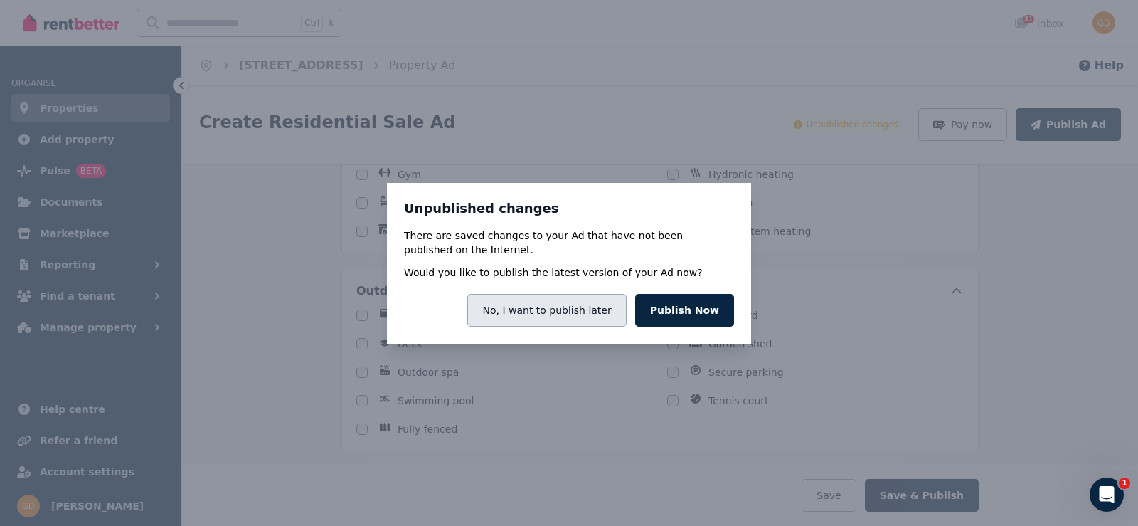
click at [583, 309] on button "No, I want to publish later" at bounding box center [546, 310] width 159 height 33
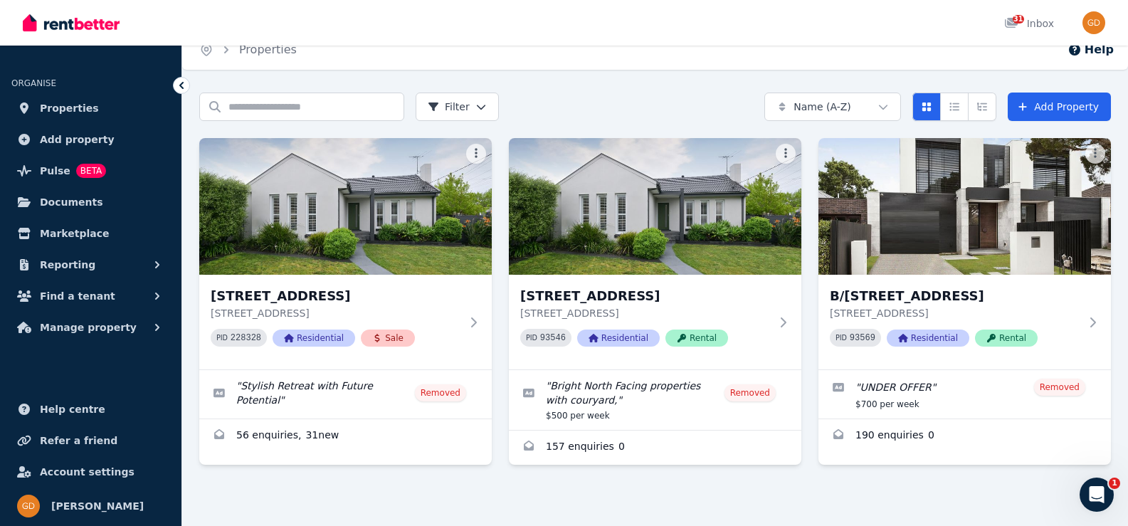
scroll to position [20, 0]
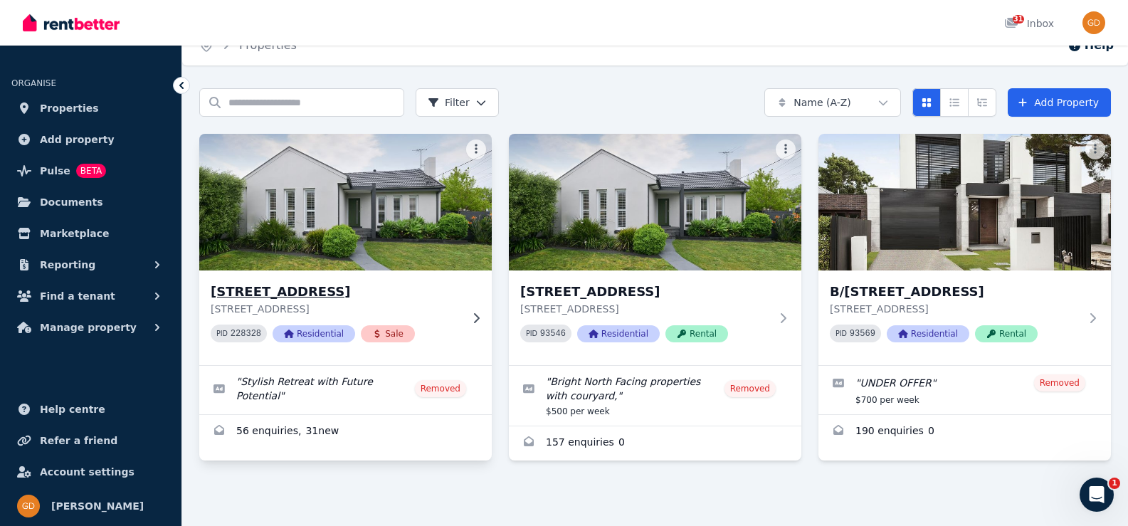
click at [357, 217] on img at bounding box center [345, 202] width 307 height 144
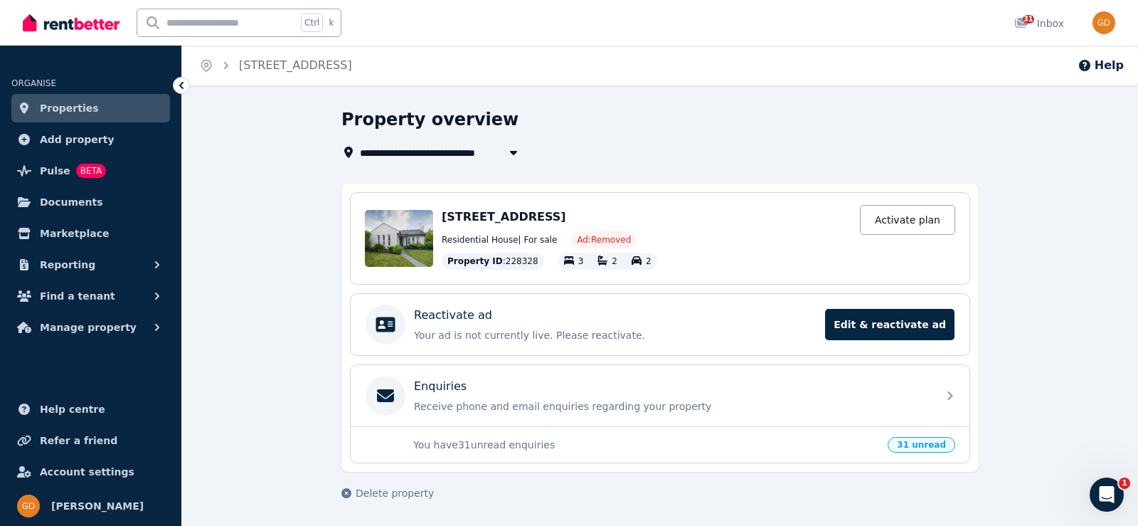
drag, startPoint x: 266, startPoint y: 235, endPoint x: 262, endPoint y: 249, distance: 14.2
click at [265, 235] on div "**********" at bounding box center [660, 317] width 956 height 418
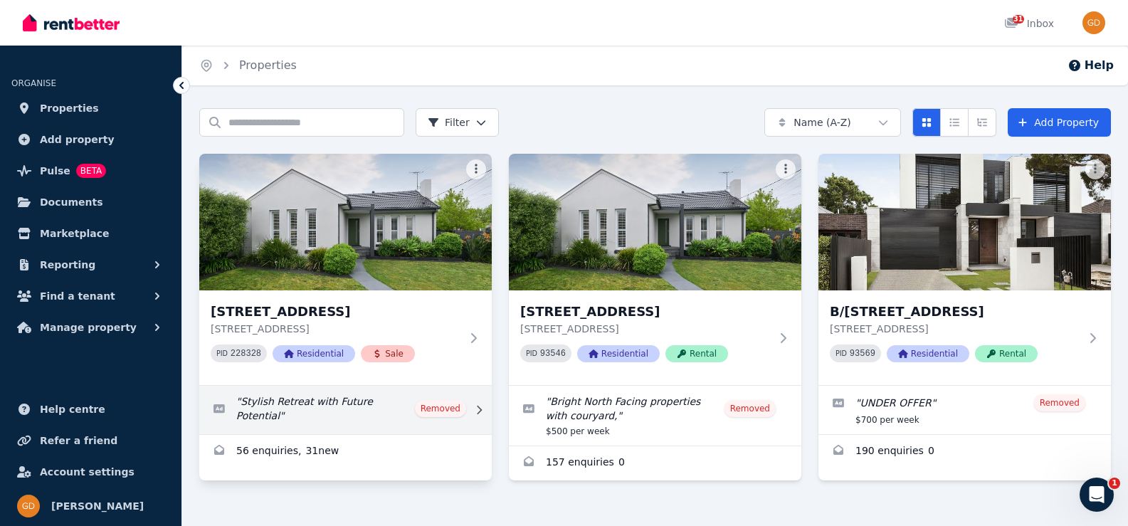
click at [283, 403] on link "Edit listing: Stylish Retreat with Future Potential" at bounding box center [345, 410] width 292 height 48
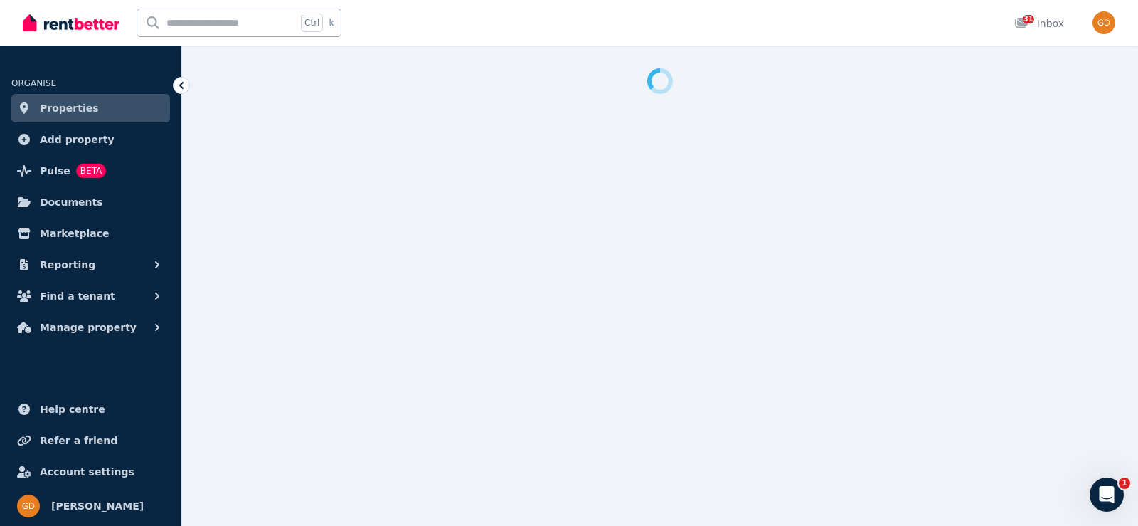
select select "**********"
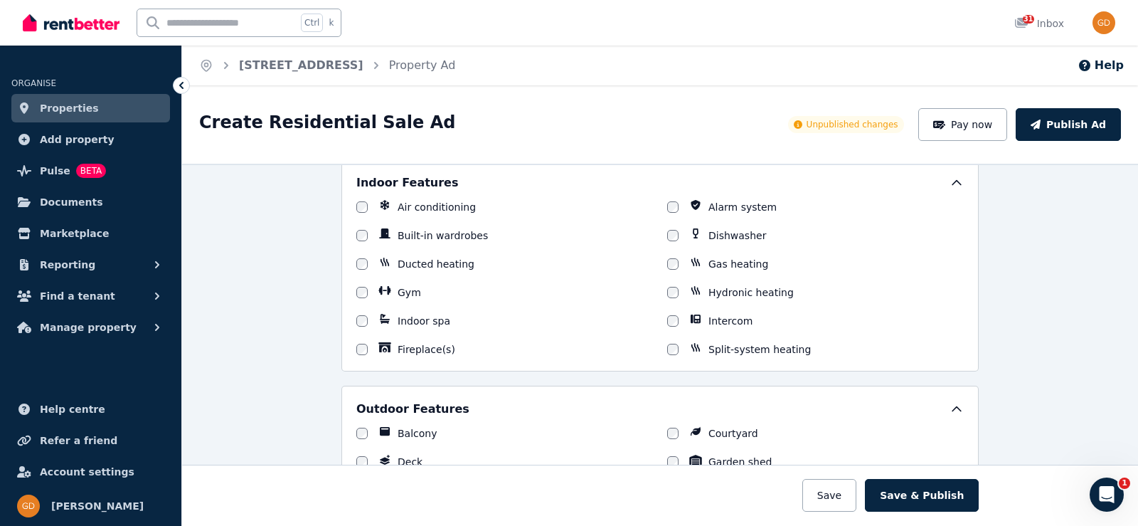
scroll to position [854, 0]
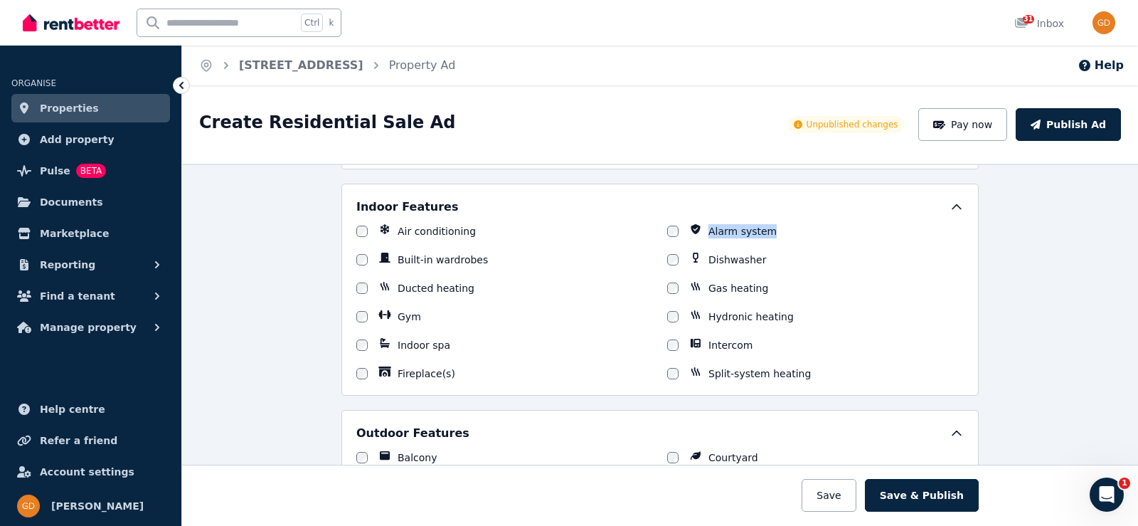
drag, startPoint x: 763, startPoint y: 233, endPoint x: 699, endPoint y: 231, distance: 64.0
click at [699, 231] on div "Alarm system" at bounding box center [815, 231] width 297 height 14
click at [728, 233] on label "Alarm system" at bounding box center [743, 231] width 68 height 14
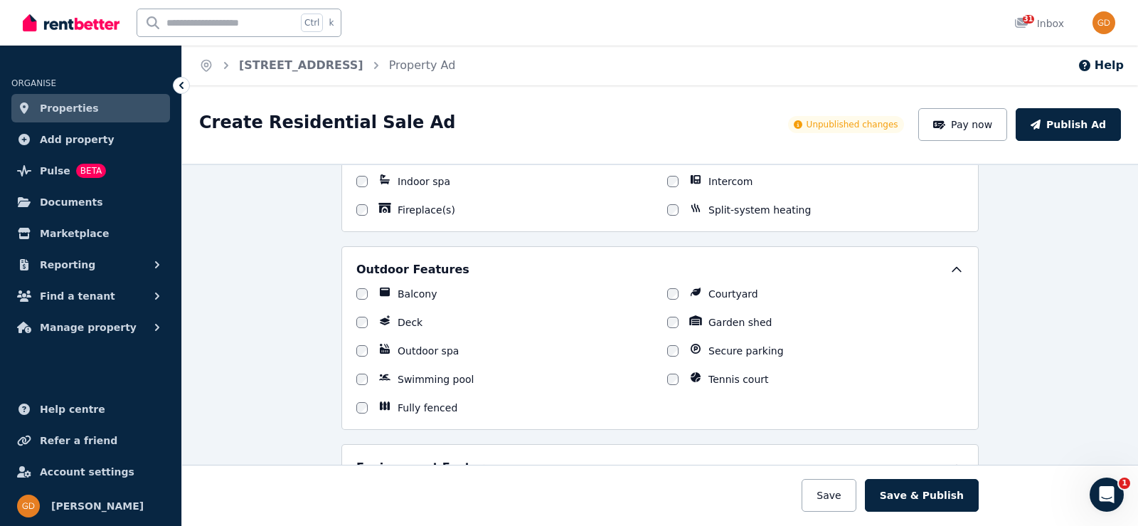
scroll to position [1067, 0]
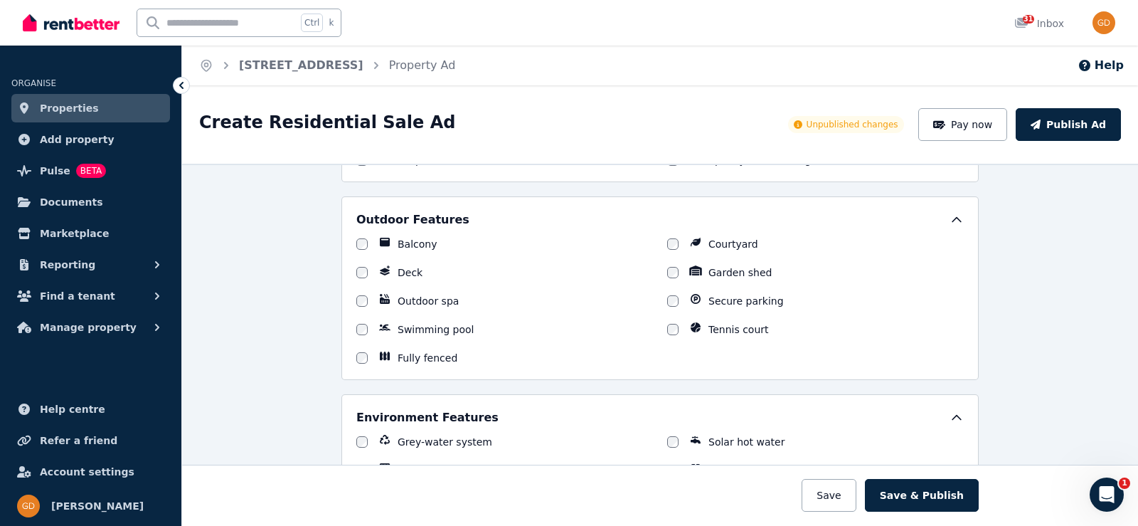
click at [603, 361] on div "Fully fenced" at bounding box center [504, 358] width 297 height 14
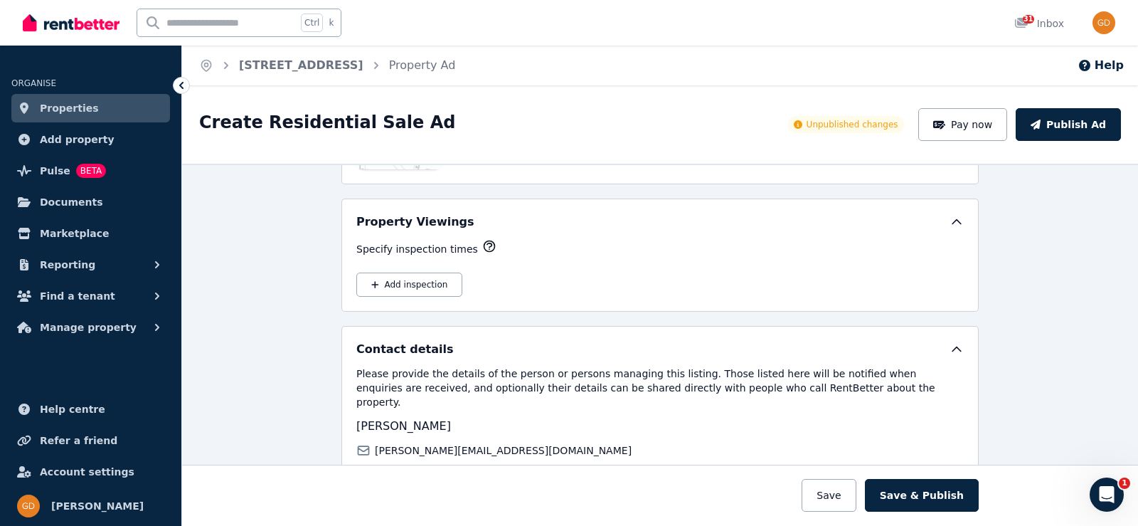
scroll to position [2219, 0]
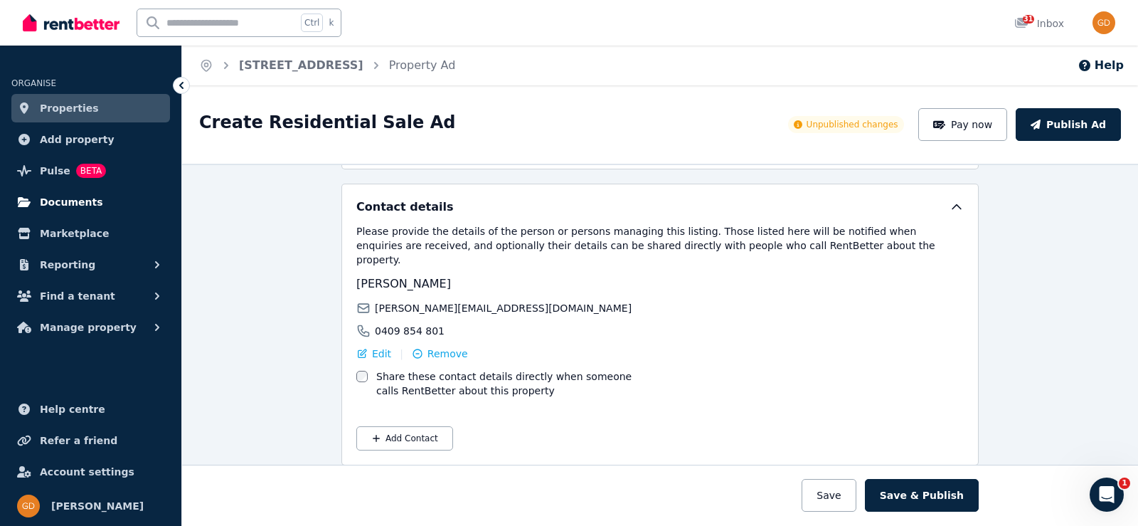
click at [60, 193] on span "Documents" at bounding box center [71, 201] width 63 height 17
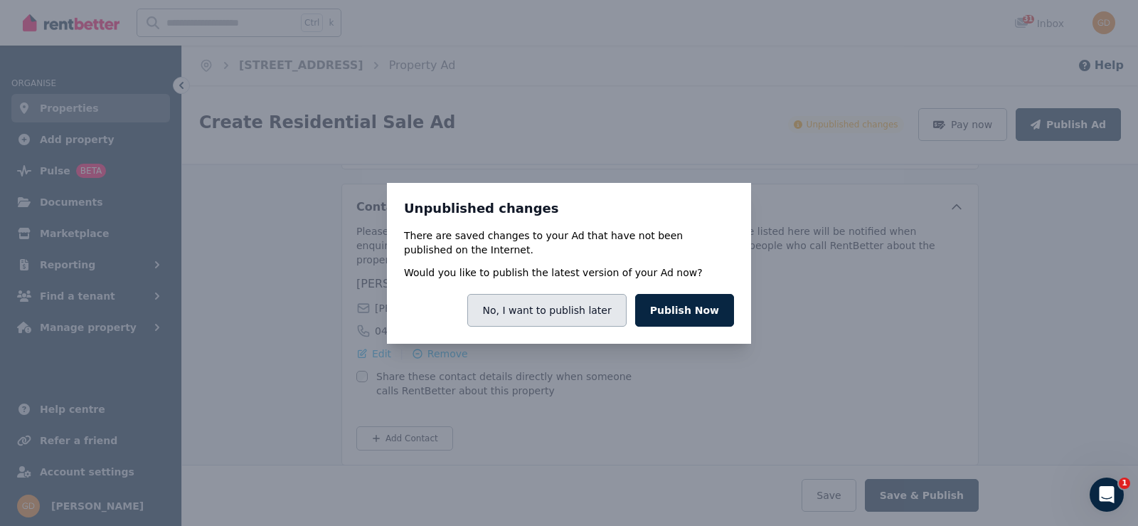
drag, startPoint x: 586, startPoint y: 312, endPoint x: 519, endPoint y: 304, distance: 67.2
click at [519, 304] on button "No, I want to publish later" at bounding box center [546, 310] width 159 height 33
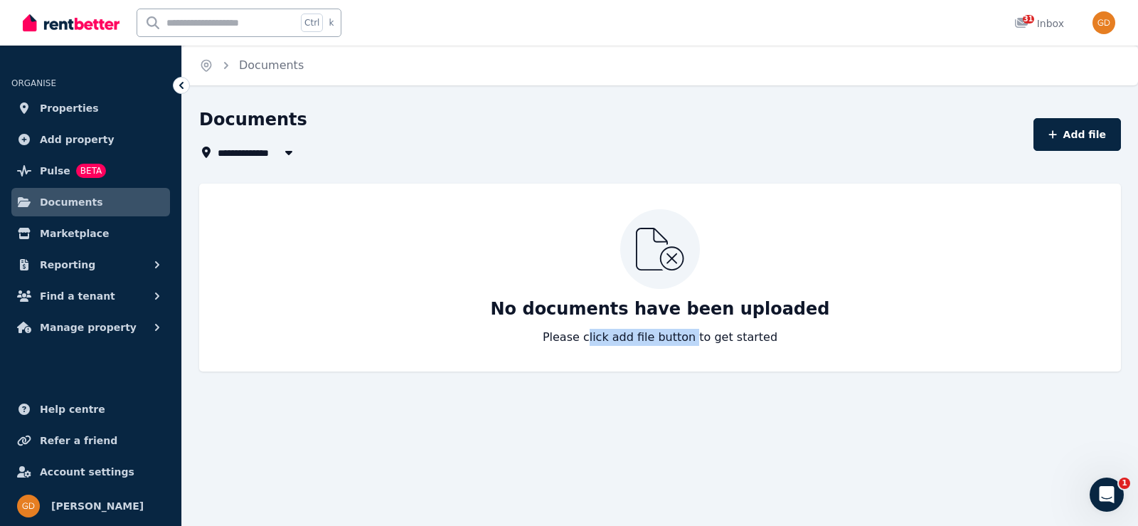
drag, startPoint x: 635, startPoint y: 341, endPoint x: 706, endPoint y: 341, distance: 71.1
click at [701, 341] on p "Please click add file button to get started" at bounding box center [660, 337] width 235 height 17
click at [715, 339] on p "Please click add file button to get started" at bounding box center [660, 337] width 235 height 17
drag, startPoint x: 766, startPoint y: 342, endPoint x: 693, endPoint y: 306, distance: 81.8
click at [708, 302] on div "No documents have been uploaded Please click add file button to get started" at bounding box center [659, 277] width 893 height 137
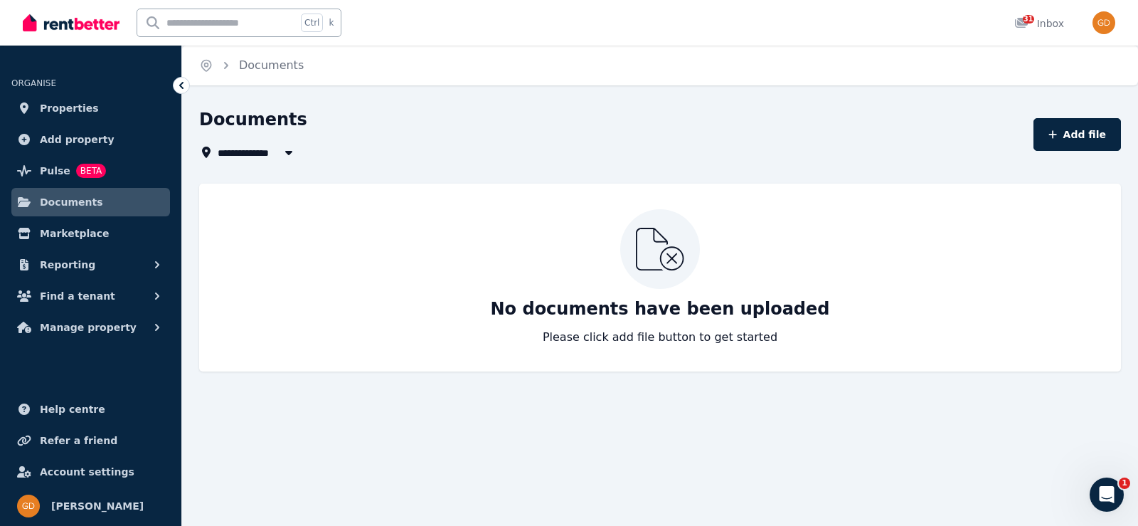
drag, startPoint x: 658, startPoint y: 263, endPoint x: 666, endPoint y: 260, distance: 8.6
click at [658, 262] on icon at bounding box center [660, 249] width 48 height 43
drag, startPoint x: 652, startPoint y: 237, endPoint x: 668, endPoint y: 239, distance: 16.5
click at [652, 237] on icon at bounding box center [660, 249] width 48 height 43
click at [665, 240] on icon at bounding box center [660, 249] width 48 height 43
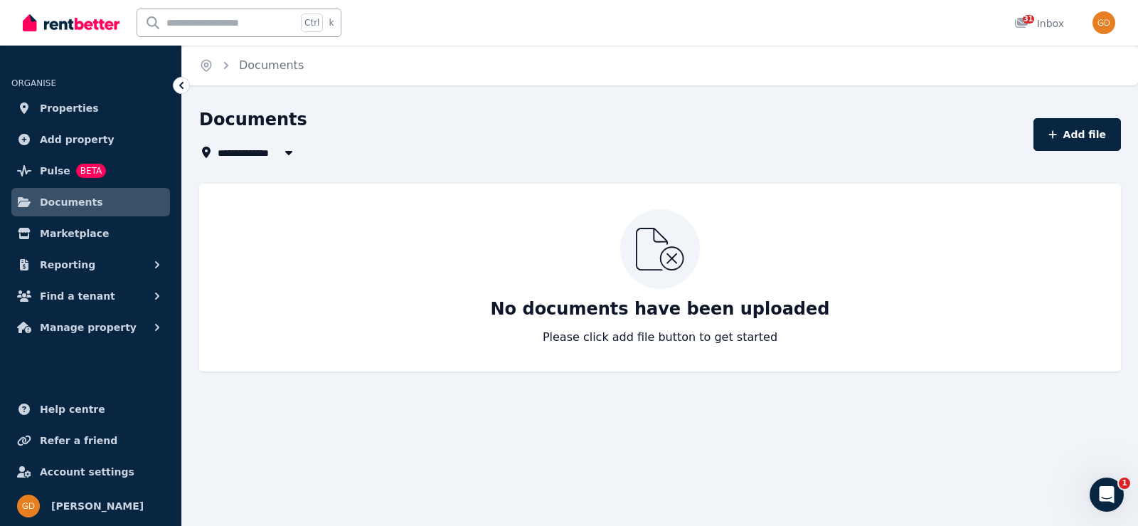
drag, startPoint x: 684, startPoint y: 255, endPoint x: 671, endPoint y: 258, distance: 13.1
click at [677, 258] on icon at bounding box center [660, 249] width 48 height 43
click at [669, 258] on icon at bounding box center [660, 249] width 48 height 43
click at [1079, 131] on button "Add file" at bounding box center [1077, 134] width 87 height 33
select select "*****"
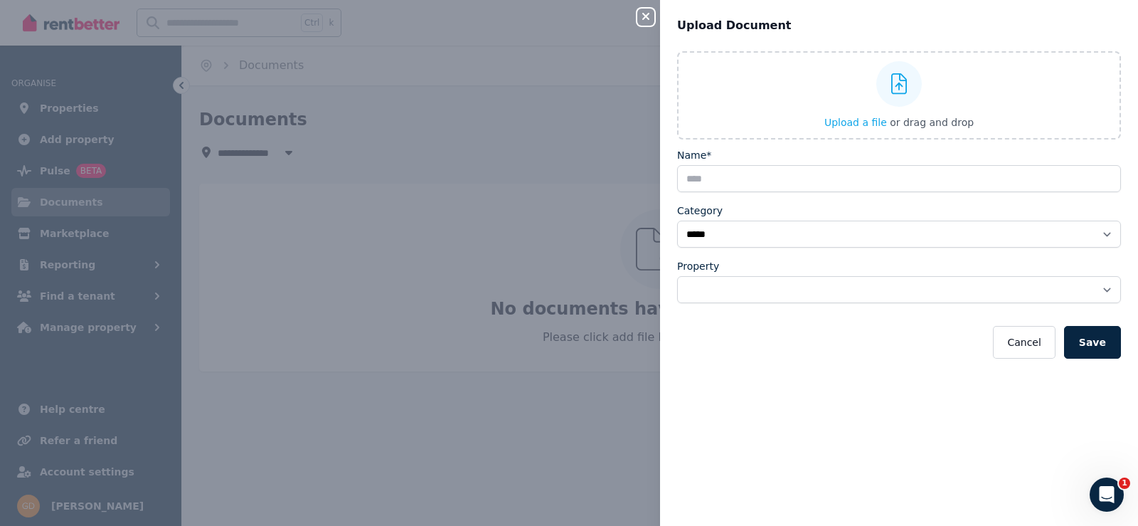
click at [468, 302] on div "**********" at bounding box center [569, 263] width 1138 height 526
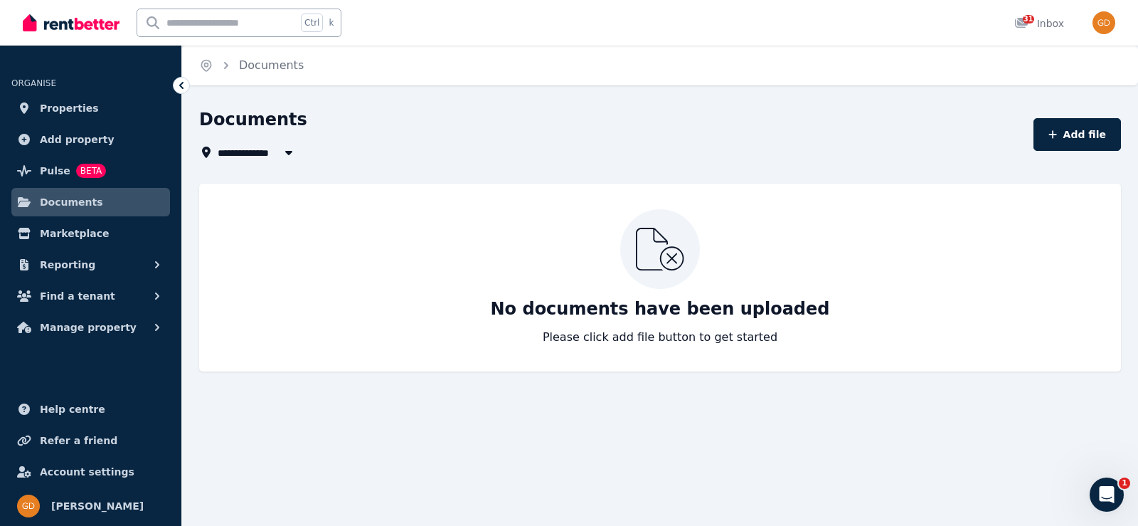
click at [662, 255] on icon at bounding box center [660, 249] width 48 height 43
click at [1054, 138] on button "Add file" at bounding box center [1077, 134] width 87 height 33
select select "*****"
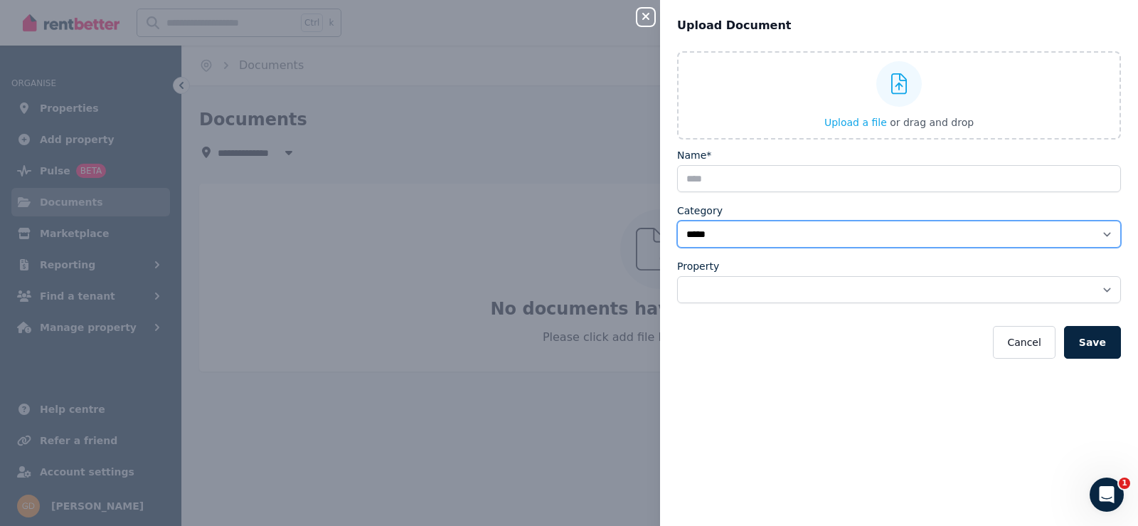
click at [792, 228] on select "**********" at bounding box center [899, 234] width 444 height 27
click at [792, 226] on select "**********" at bounding box center [899, 234] width 444 height 27
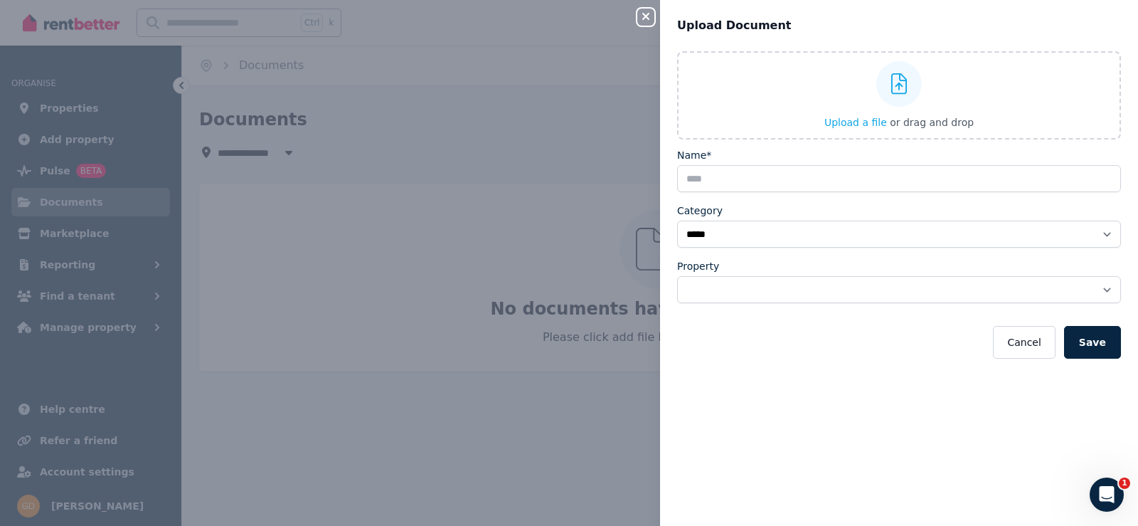
click at [549, 230] on div "**********" at bounding box center [569, 263] width 1138 height 526
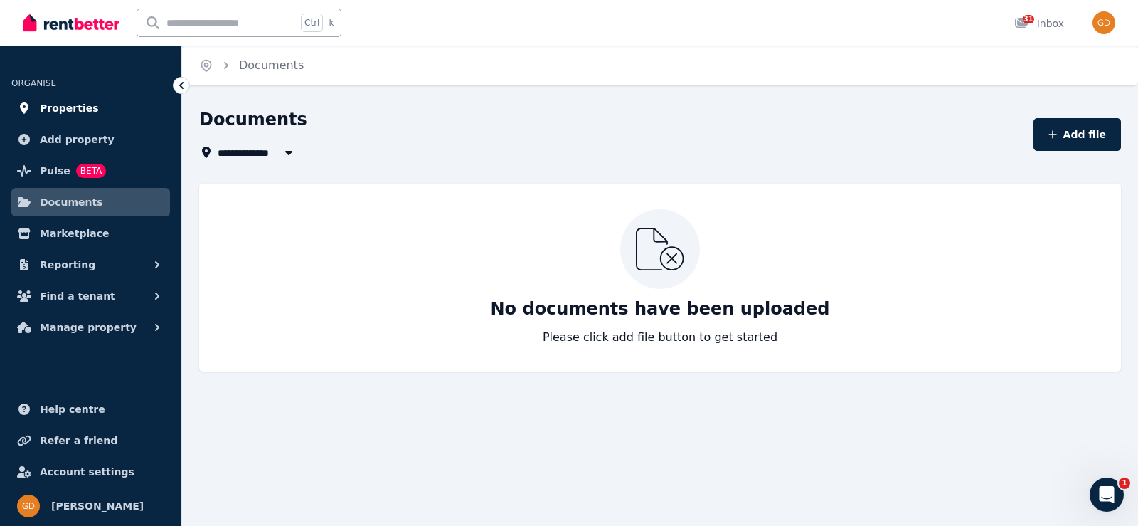
click at [70, 102] on span "Properties" at bounding box center [69, 108] width 59 height 17
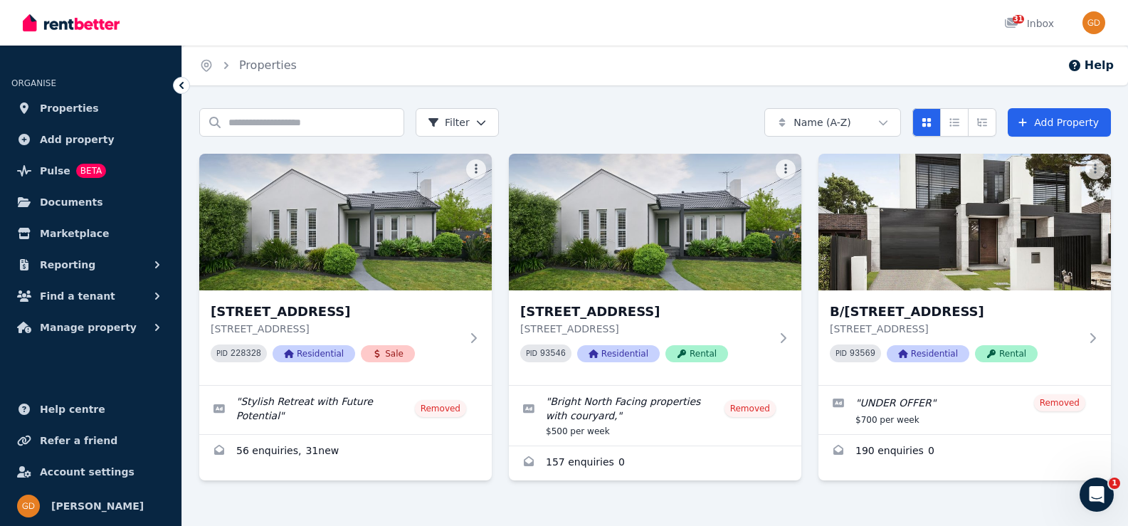
scroll to position [20, 0]
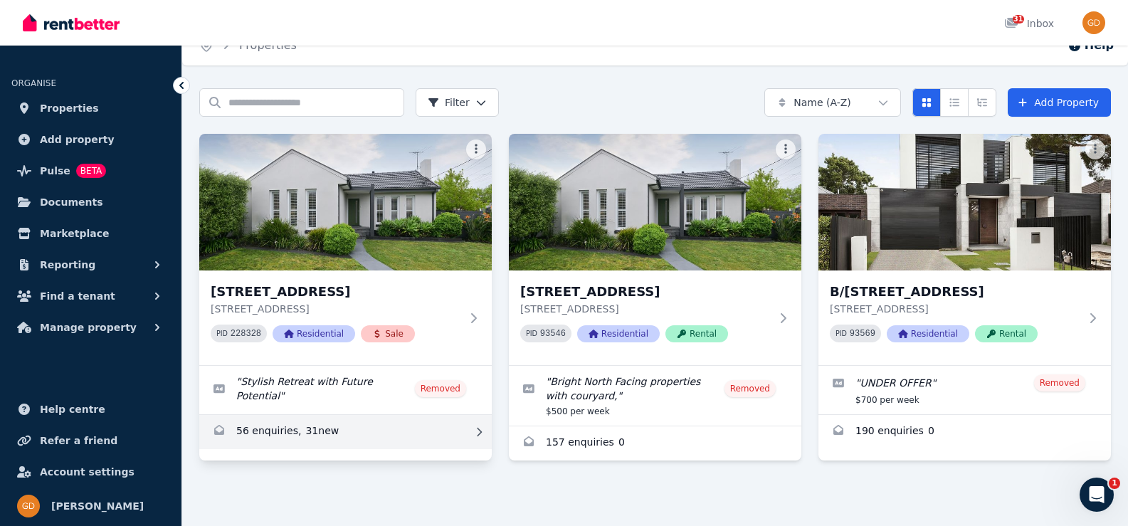
click at [280, 419] on link "Enquiries for 44 Paloma Street, Bentleigh East" at bounding box center [345, 432] width 292 height 34
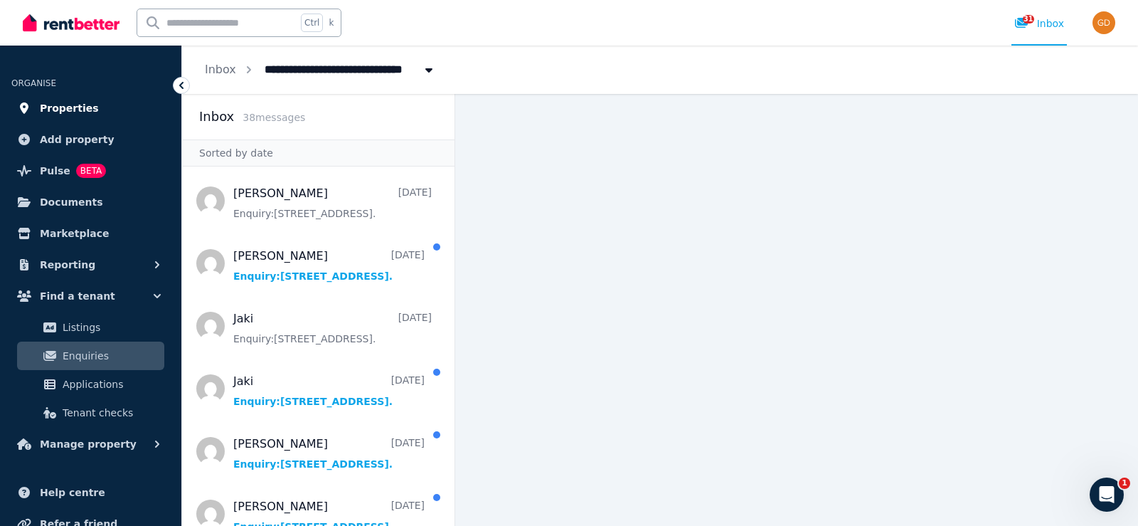
click at [70, 107] on span "Properties" at bounding box center [69, 108] width 59 height 17
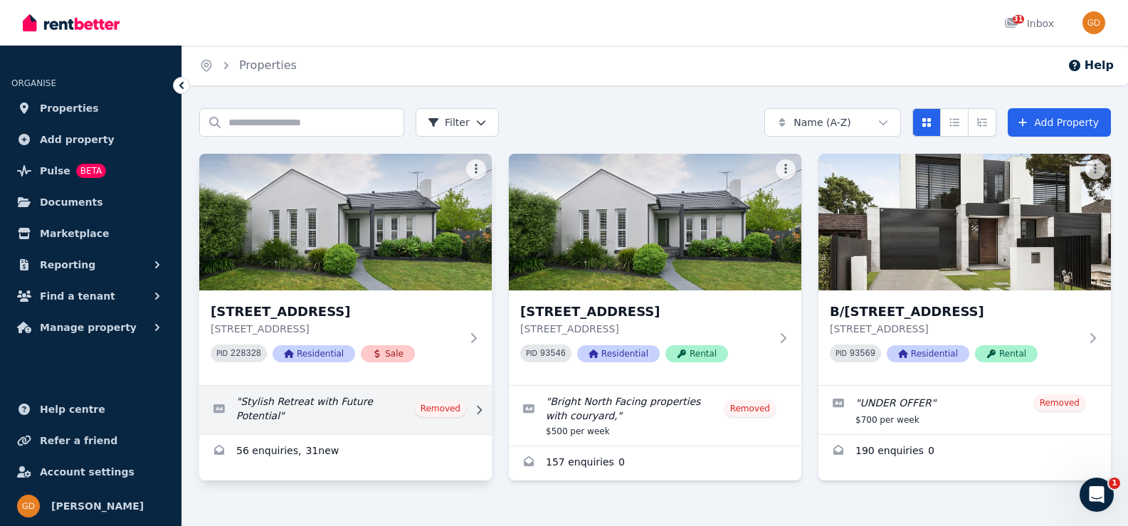
click at [290, 405] on link "Edit listing: Stylish Retreat with Future Potential" at bounding box center [345, 410] width 292 height 48
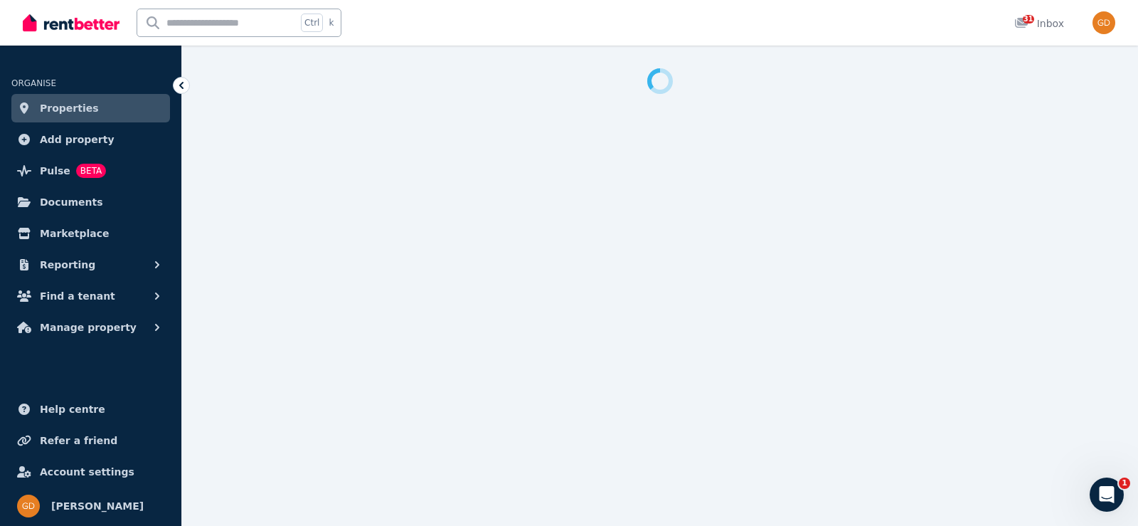
select select "**********"
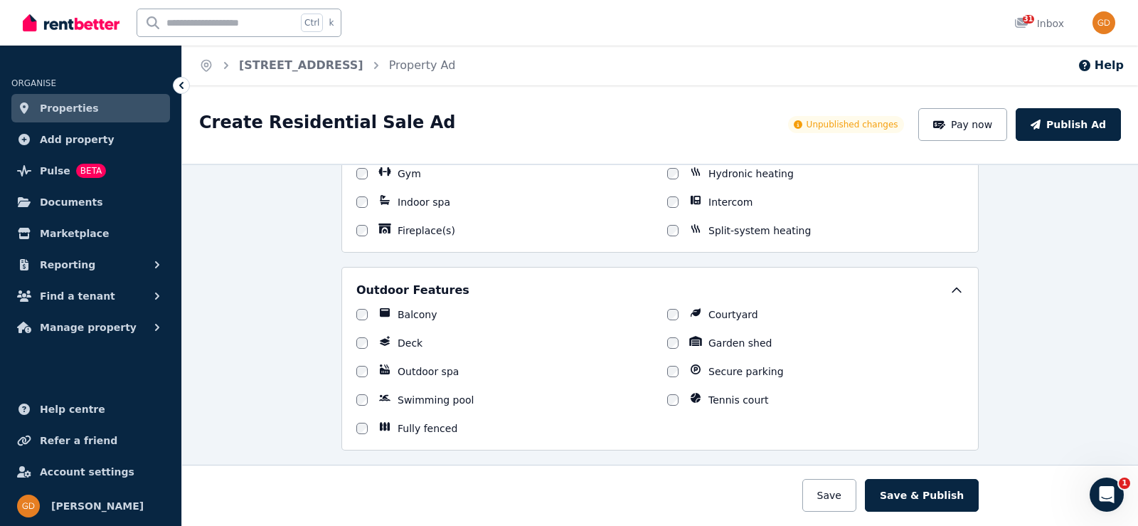
scroll to position [996, 0]
click at [68, 201] on span "Documents" at bounding box center [71, 201] width 63 height 17
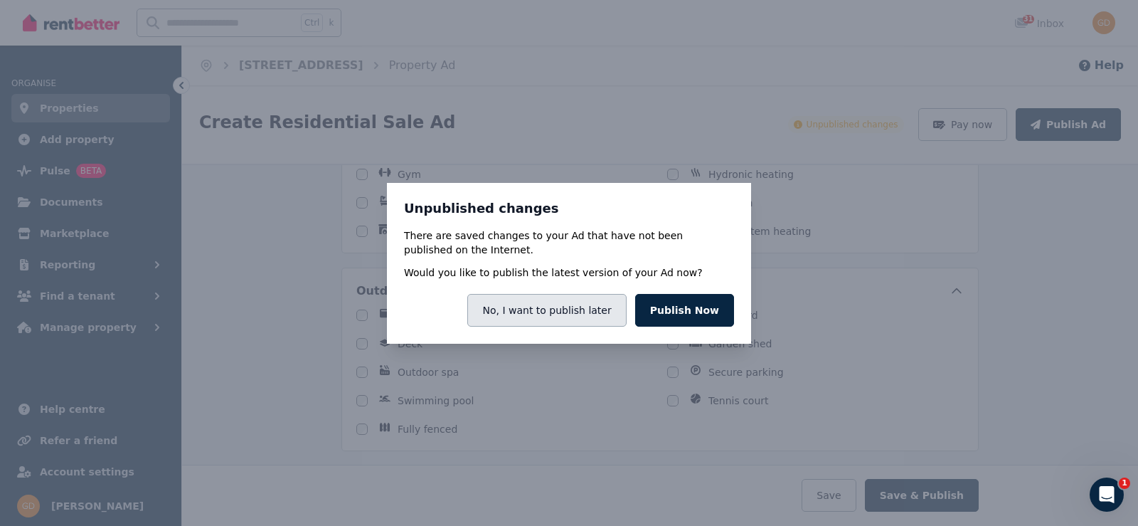
click at [572, 314] on button "No, I want to publish later" at bounding box center [546, 310] width 159 height 33
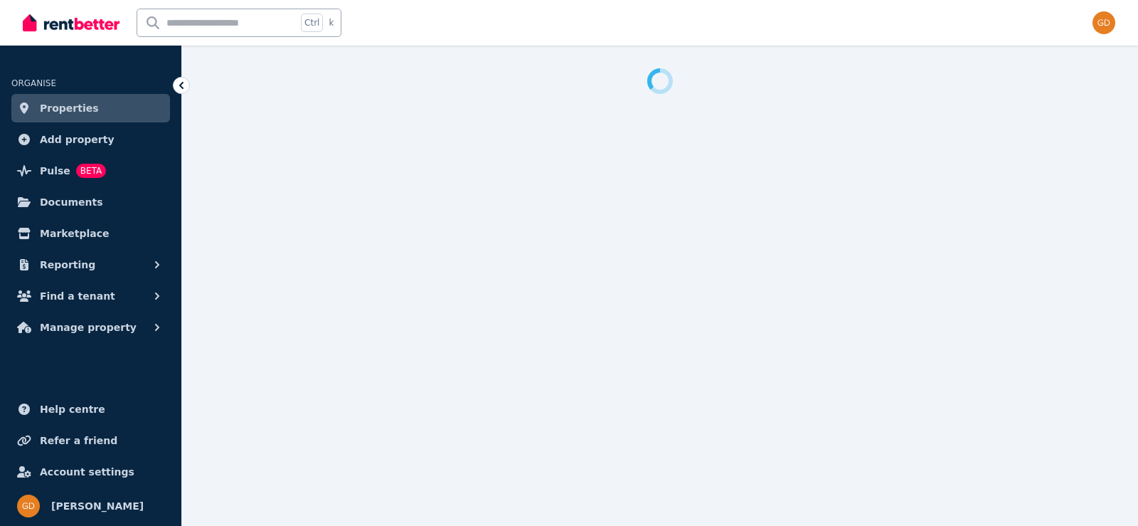
select select "**********"
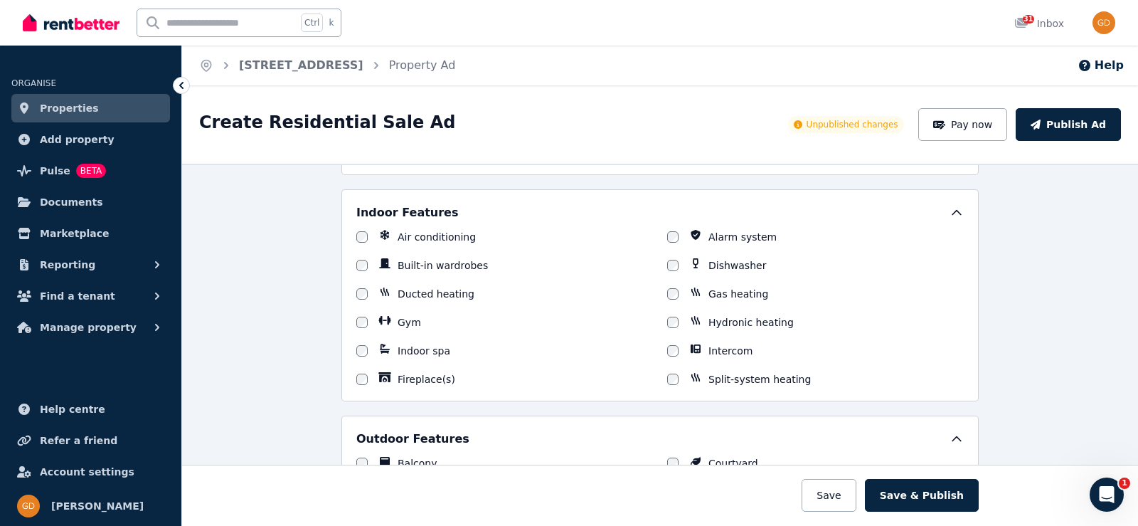
scroll to position [854, 0]
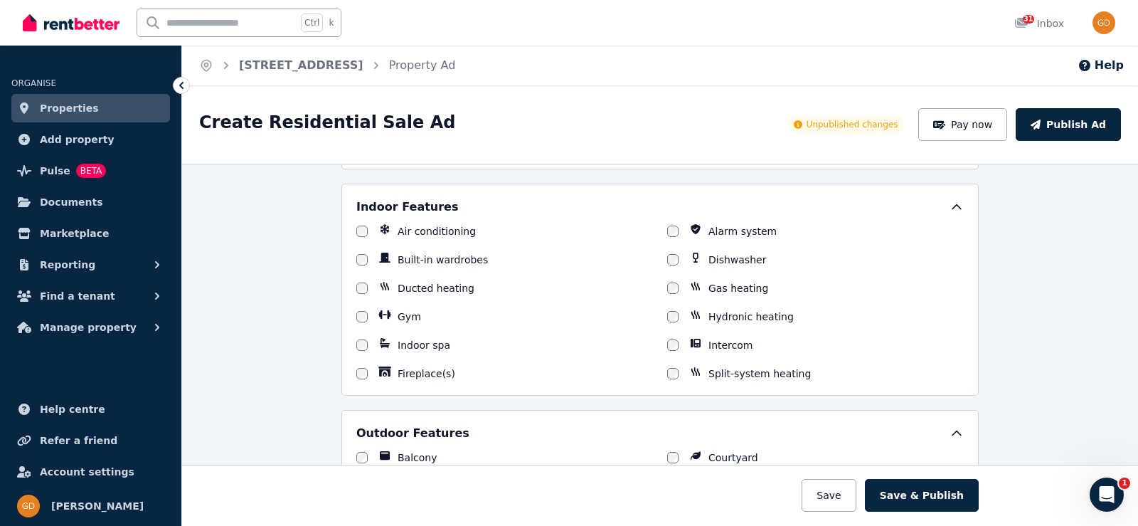
drag, startPoint x: 608, startPoint y: 391, endPoint x: 527, endPoint y: 374, distance: 82.7
click at [526, 374] on div "Fireplace(s)" at bounding box center [504, 373] width 297 height 14
click at [75, 205] on span "Documents" at bounding box center [71, 201] width 63 height 17
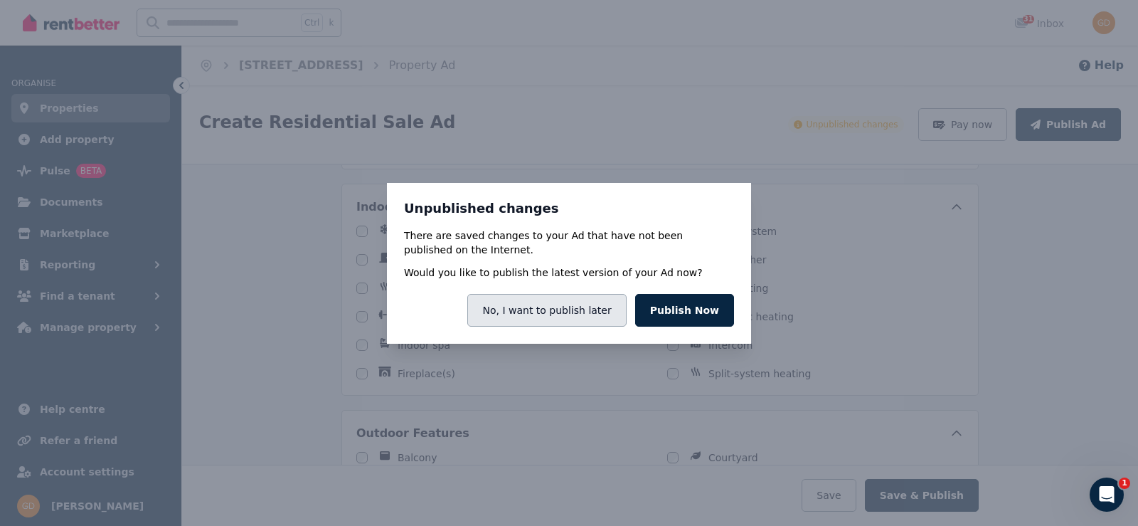
click at [605, 310] on button "No, I want to publish later" at bounding box center [546, 310] width 159 height 33
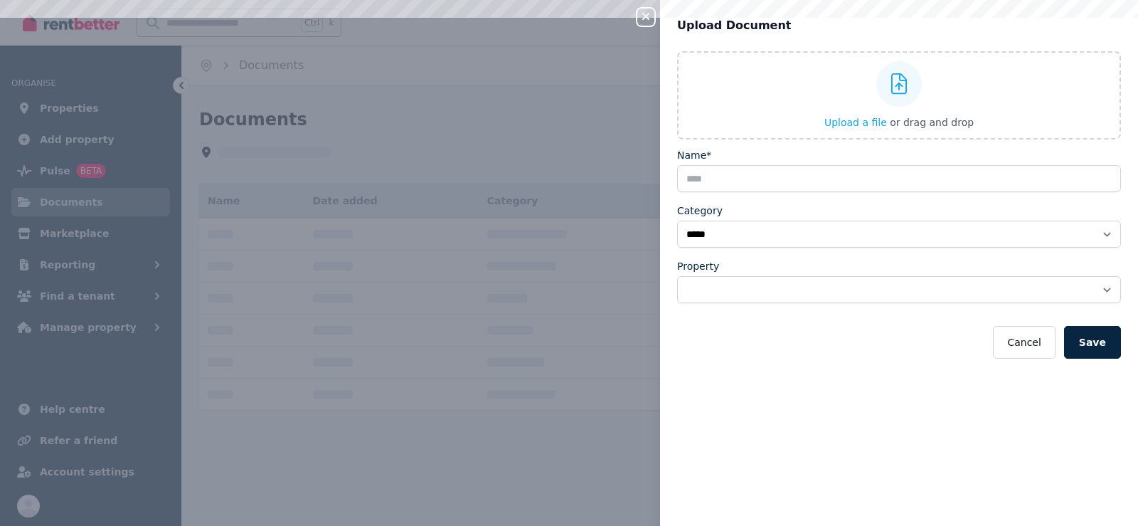
select select "*****"
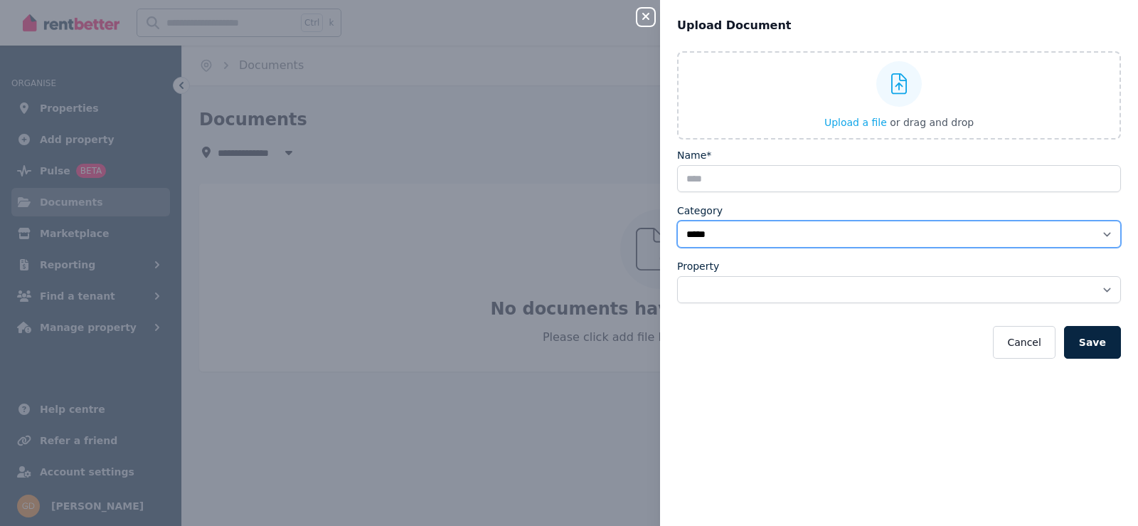
click at [748, 238] on select "**********" at bounding box center [899, 234] width 444 height 27
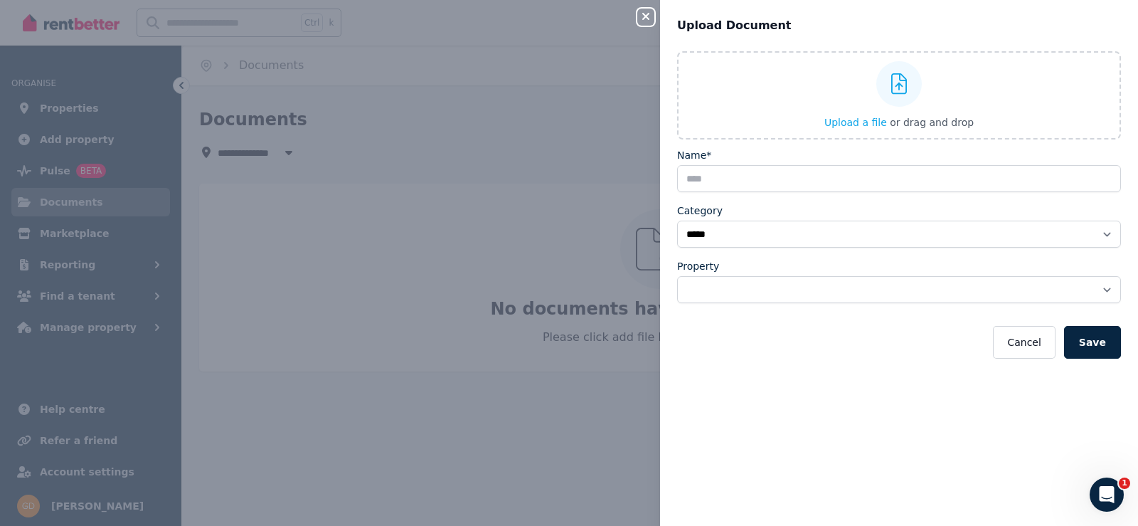
click at [527, 440] on div "**********" at bounding box center [569, 263] width 1138 height 526
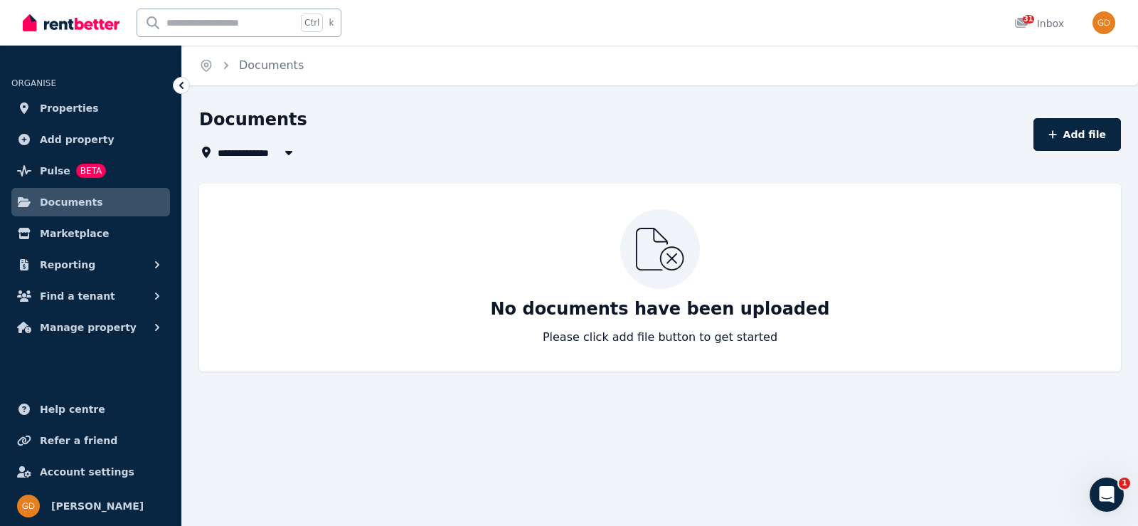
click at [79, 199] on span "Documents" at bounding box center [71, 201] width 63 height 17
click at [1057, 137] on icon "button" at bounding box center [1053, 134] width 9 height 10
select select "*****"
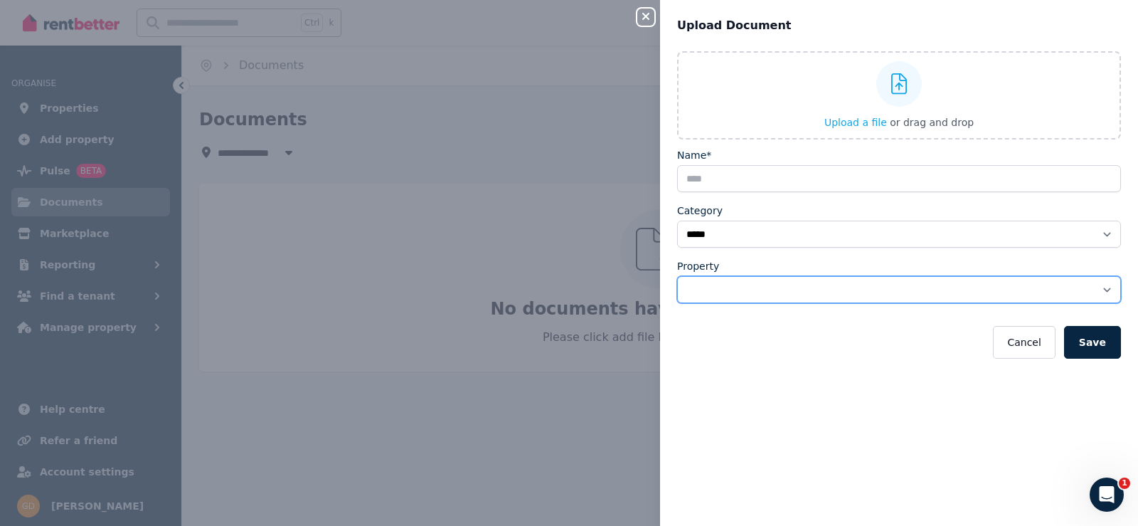
click at [731, 280] on select "**********" at bounding box center [899, 289] width 444 height 27
click at [788, 275] on div "**********" at bounding box center [899, 281] width 444 height 44
click at [771, 290] on select "**********" at bounding box center [899, 289] width 444 height 27
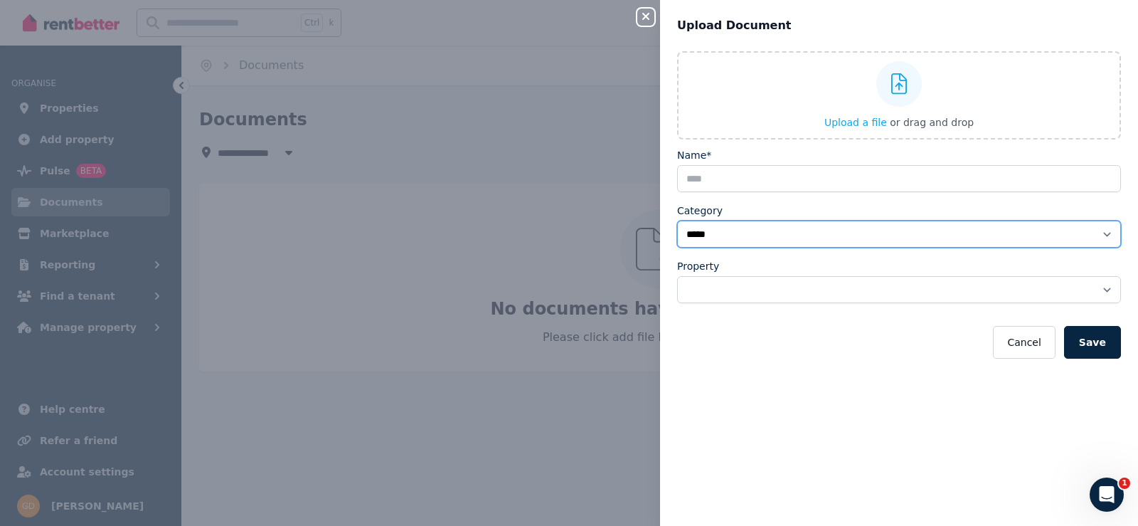
click at [771, 230] on select "**********" at bounding box center [899, 234] width 444 height 27
click at [768, 230] on select "**********" at bounding box center [899, 234] width 444 height 27
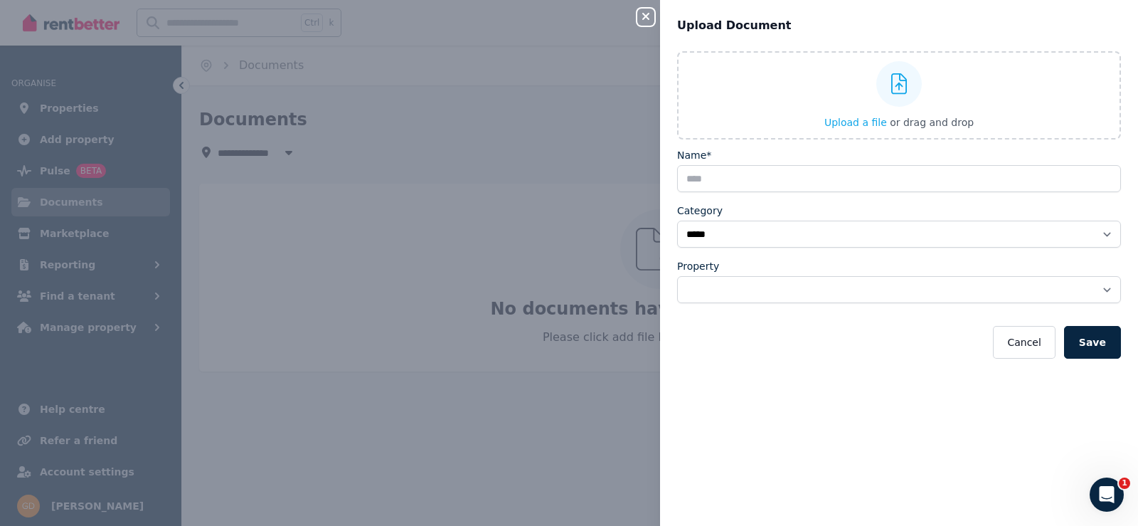
click at [514, 259] on div "**********" at bounding box center [569, 263] width 1138 height 526
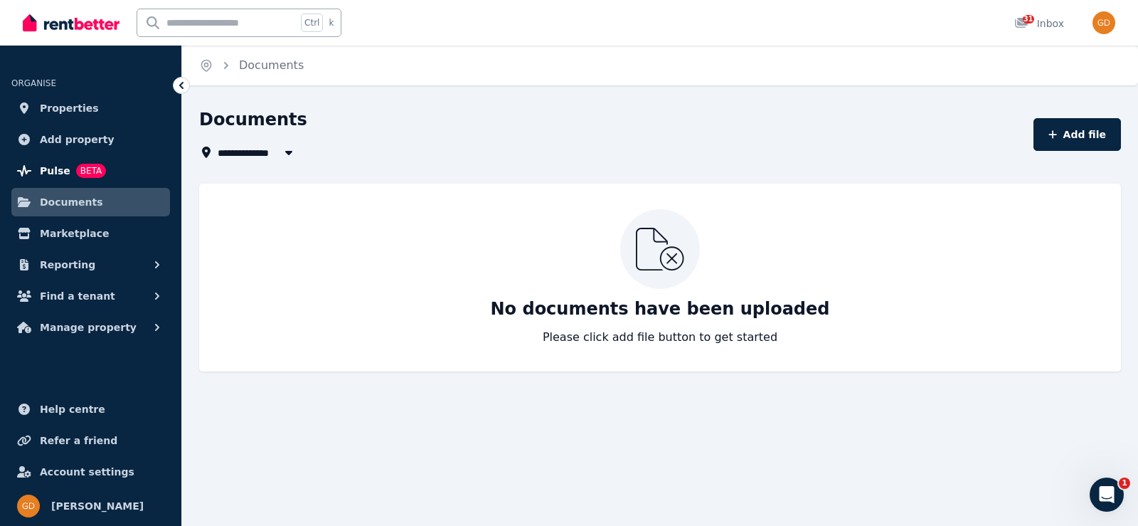
click at [53, 167] on span "Pulse" at bounding box center [55, 170] width 31 height 17
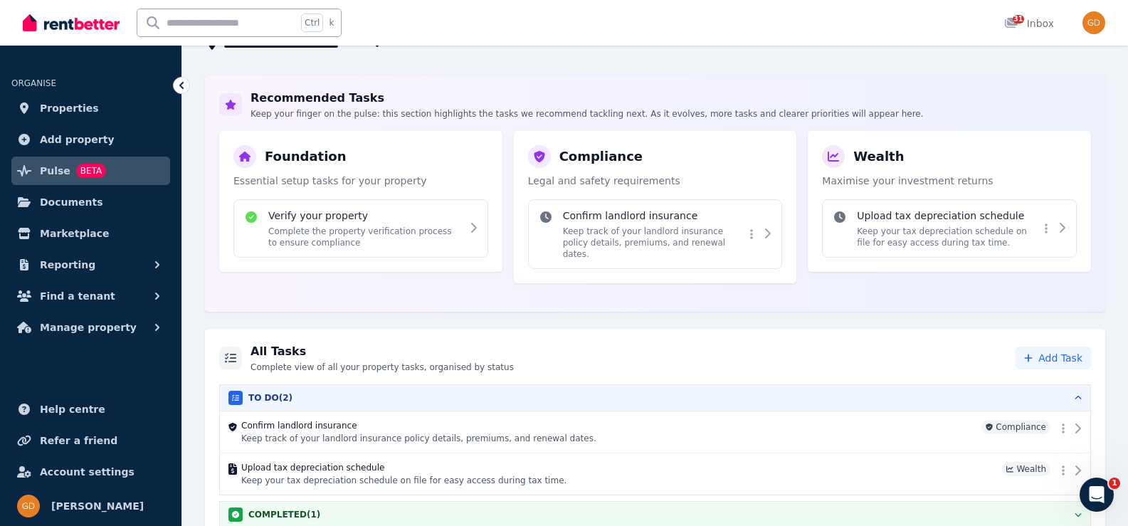
scroll to position [189, 0]
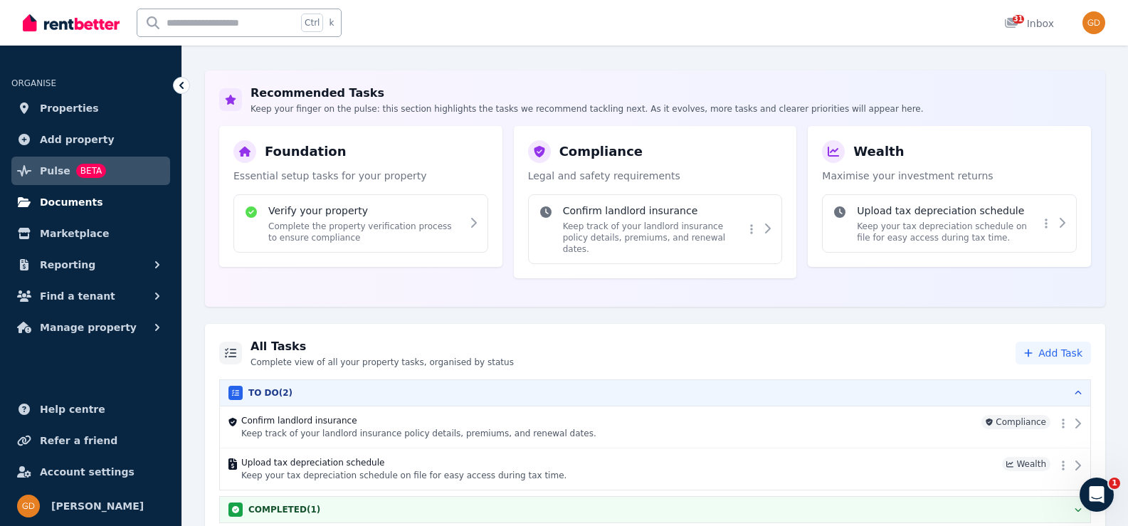
click at [43, 204] on span "Documents" at bounding box center [71, 201] width 63 height 17
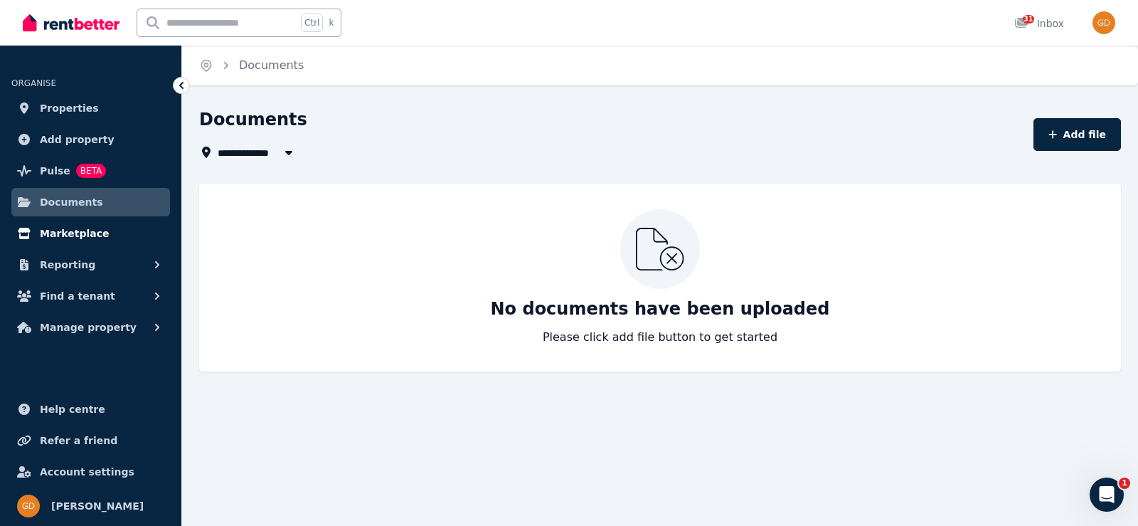
click at [65, 238] on span "Marketplace" at bounding box center [74, 233] width 69 height 17
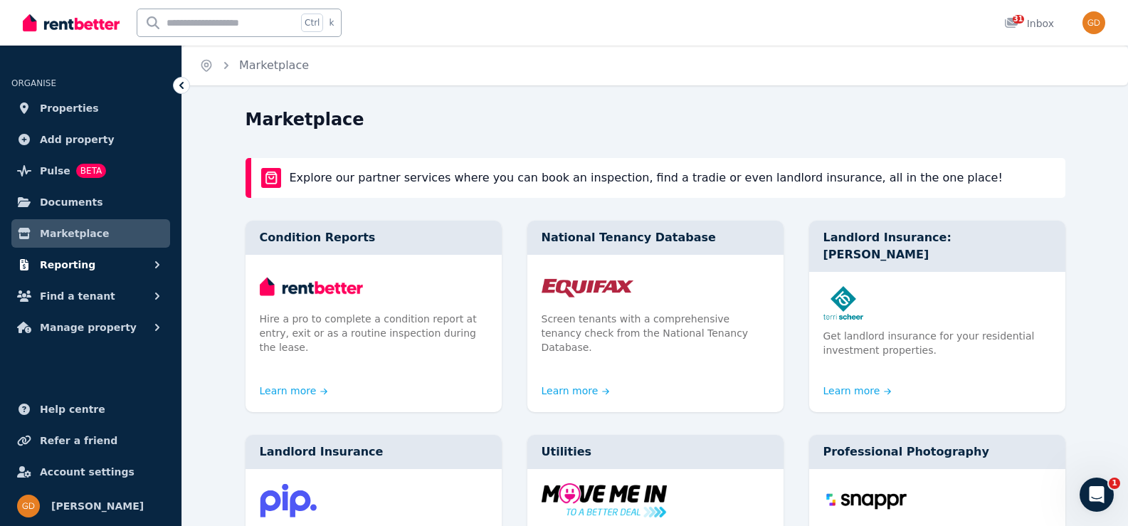
click at [65, 261] on span "Reporting" at bounding box center [67, 264] width 55 height 17
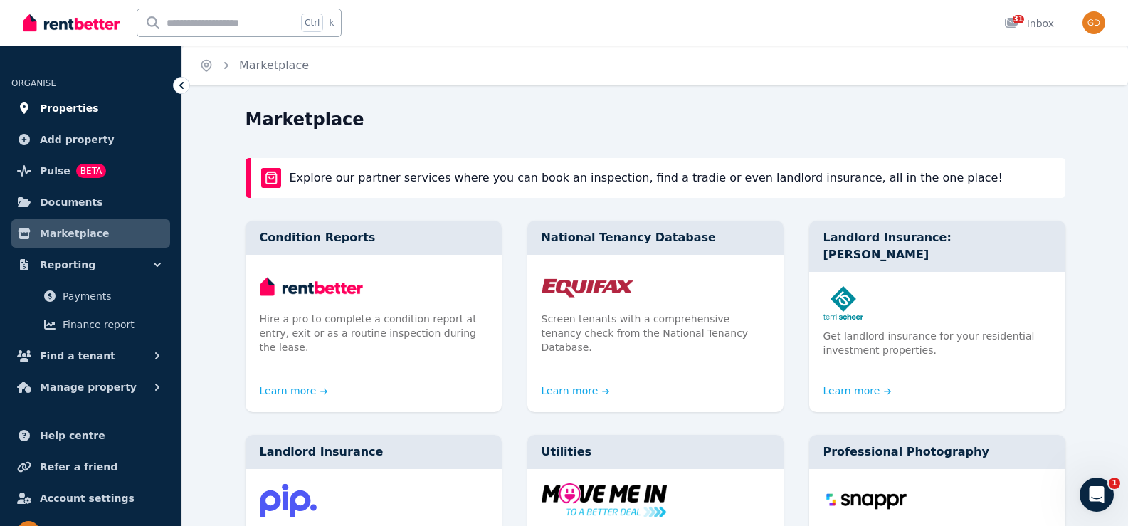
click at [67, 105] on span "Properties" at bounding box center [69, 108] width 59 height 17
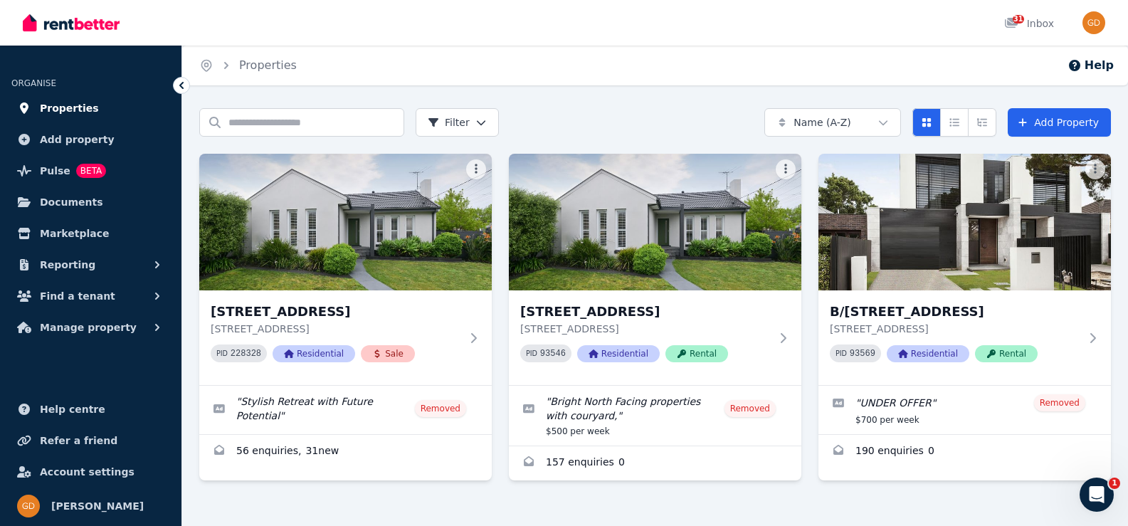
click at [61, 105] on span "Properties" at bounding box center [69, 108] width 59 height 17
click at [86, 262] on button "Reporting" at bounding box center [90, 264] width 159 height 28
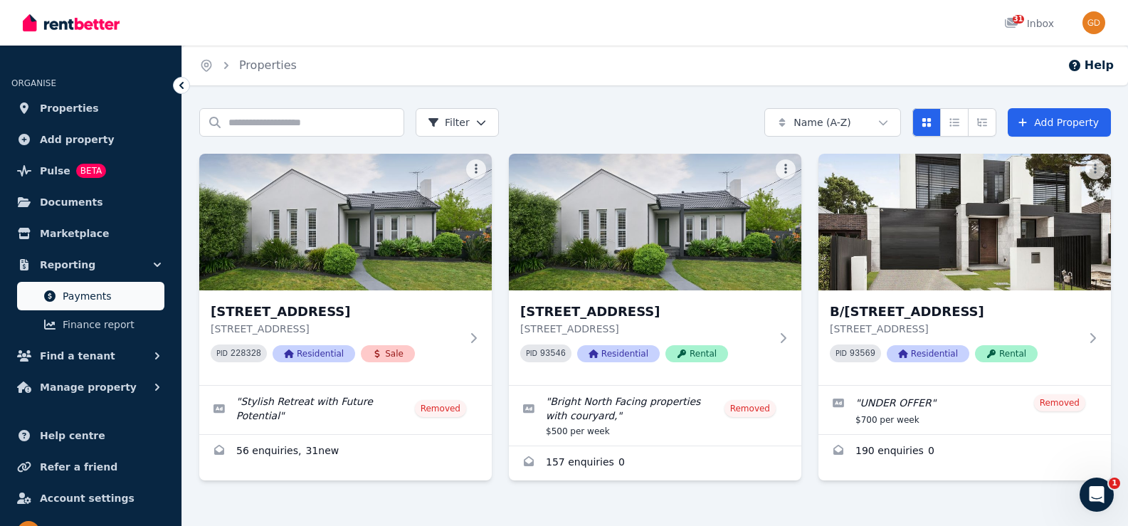
click at [90, 299] on span "Payments" at bounding box center [111, 295] width 96 height 17
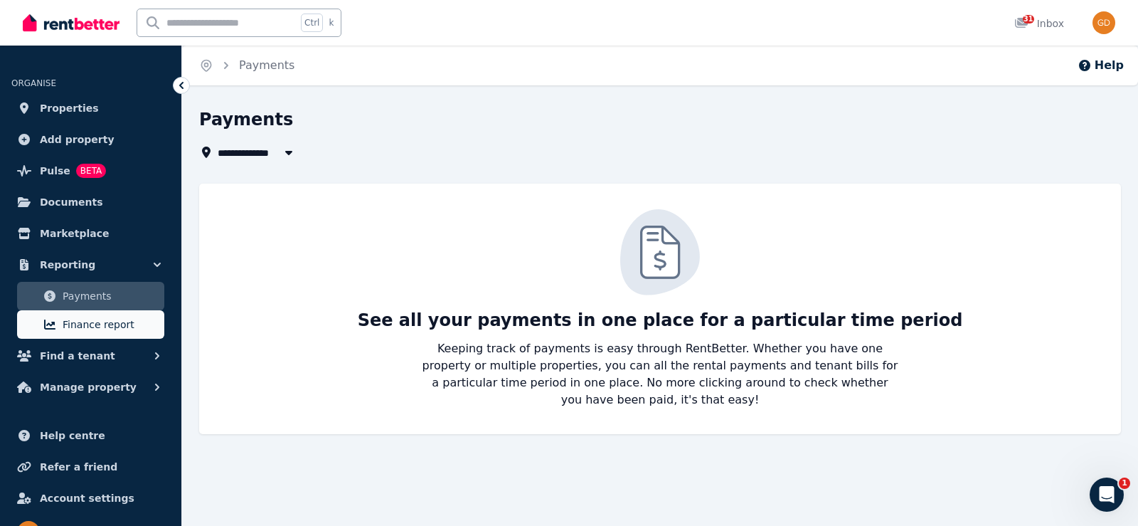
click at [90, 315] on link "Finance report" at bounding box center [90, 324] width 147 height 28
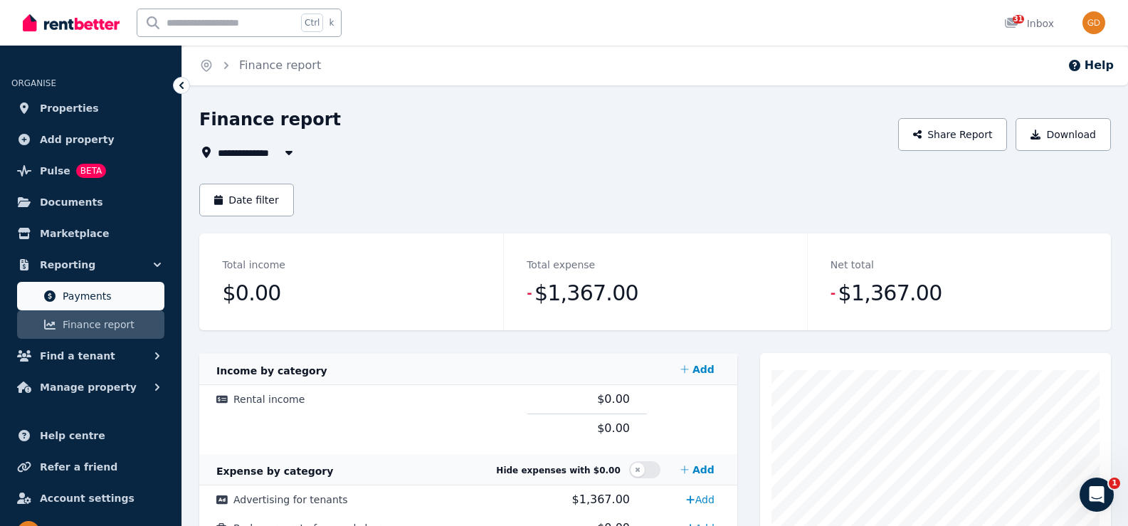
click at [87, 296] on span "Payments" at bounding box center [111, 295] width 96 height 17
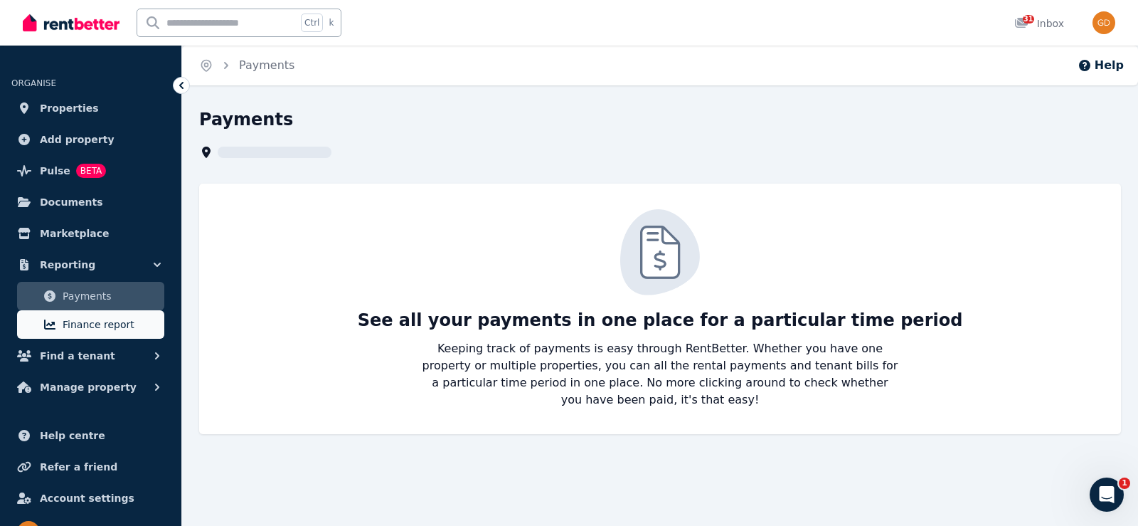
click at [83, 327] on span "Finance report" at bounding box center [111, 324] width 96 height 17
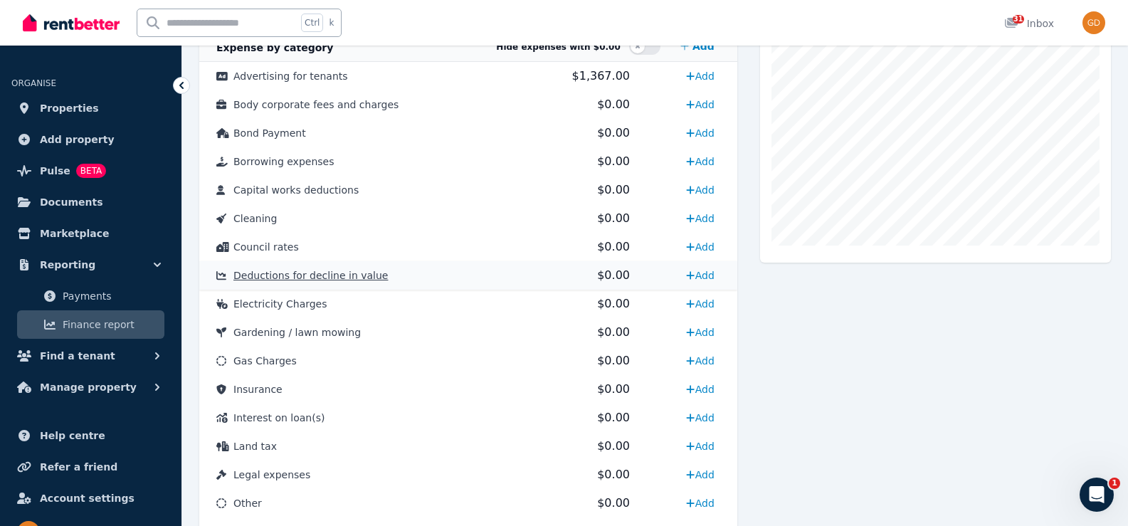
scroll to position [435, 0]
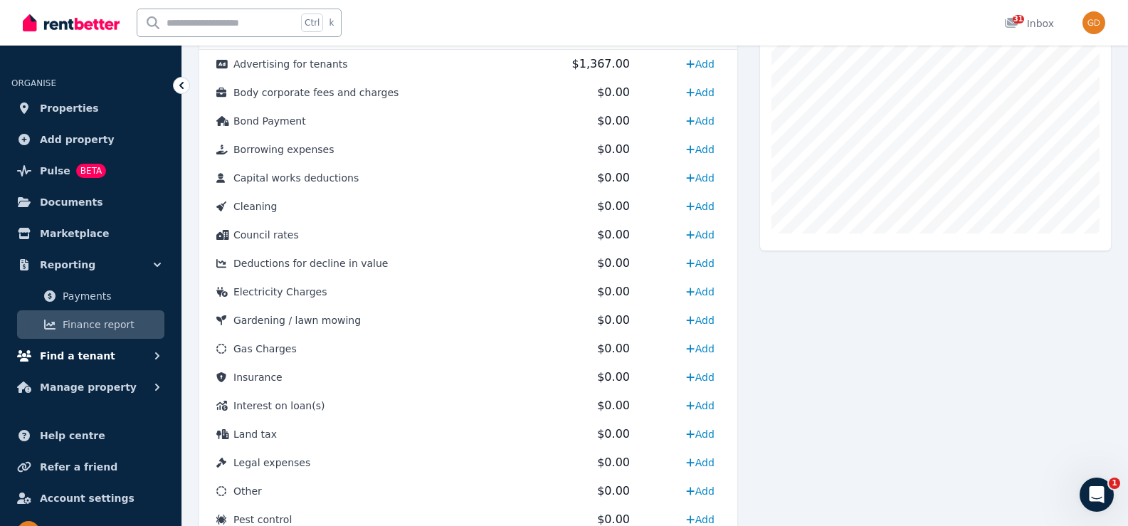
click at [98, 355] on span "Find a tenant" at bounding box center [77, 355] width 75 height 17
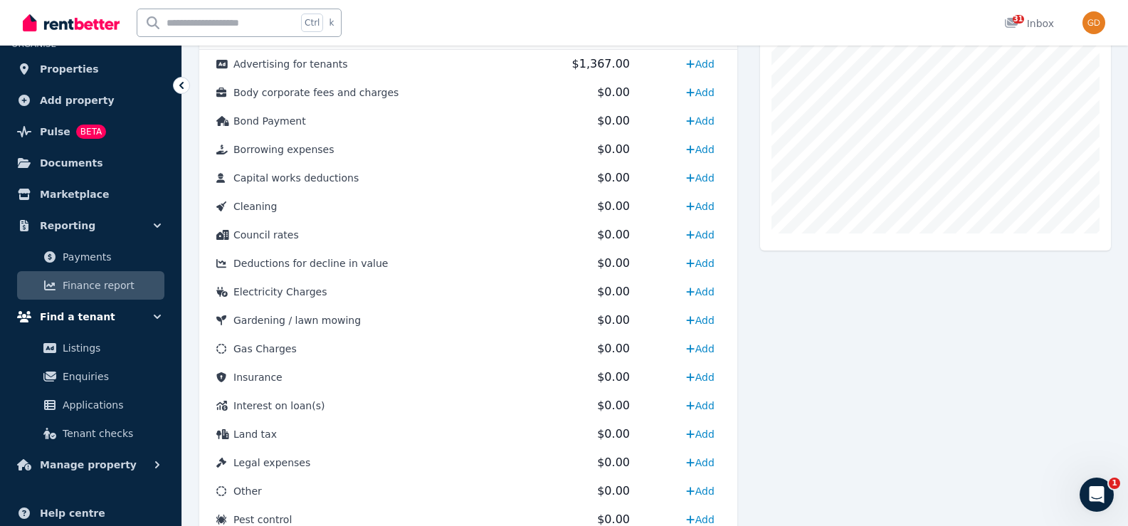
scroll to position [142, 0]
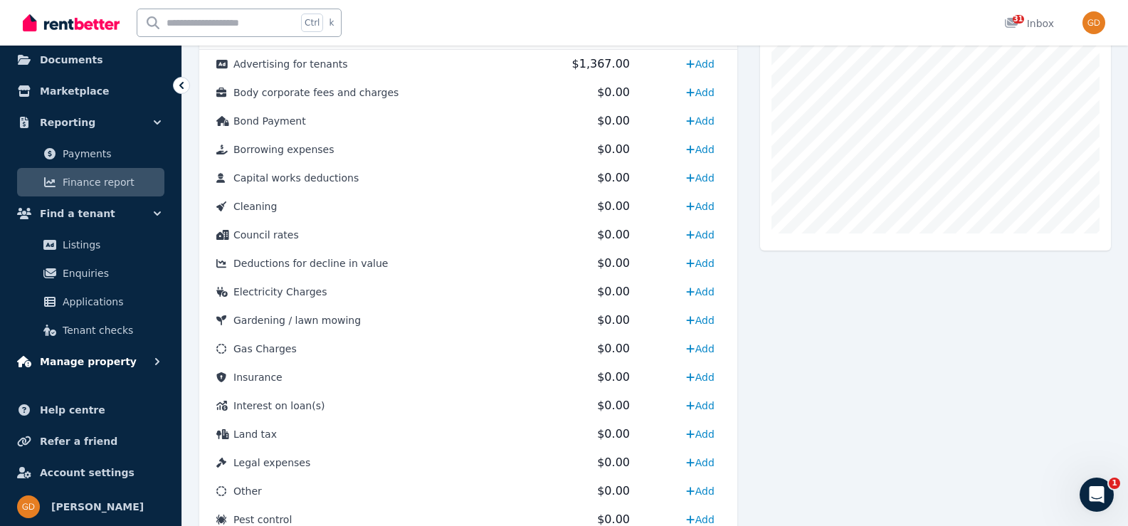
click at [123, 362] on button "Manage property" at bounding box center [90, 361] width 159 height 28
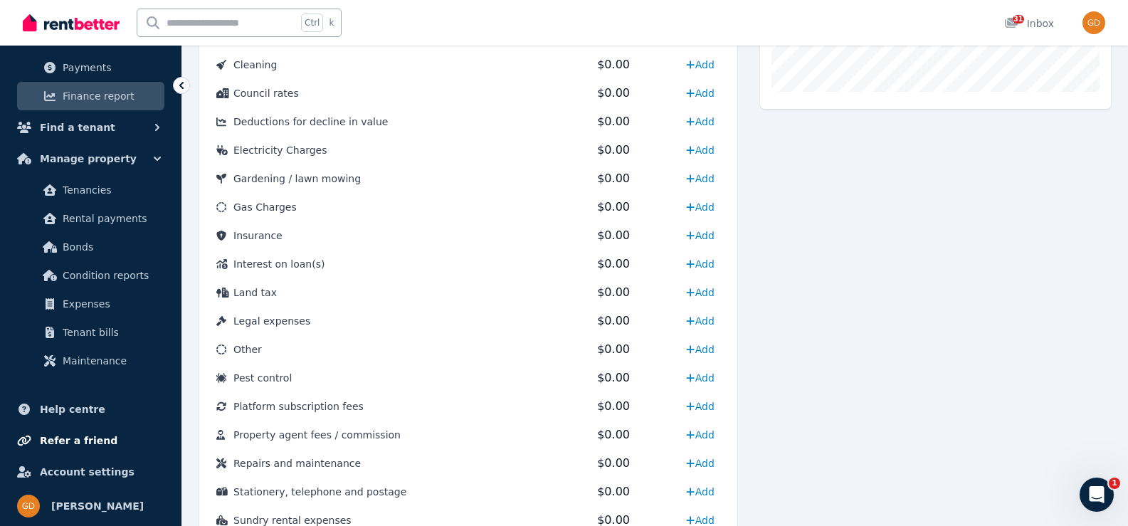
scroll to position [578, 0]
click at [129, 415] on link "Help centre" at bounding box center [90, 409] width 159 height 28
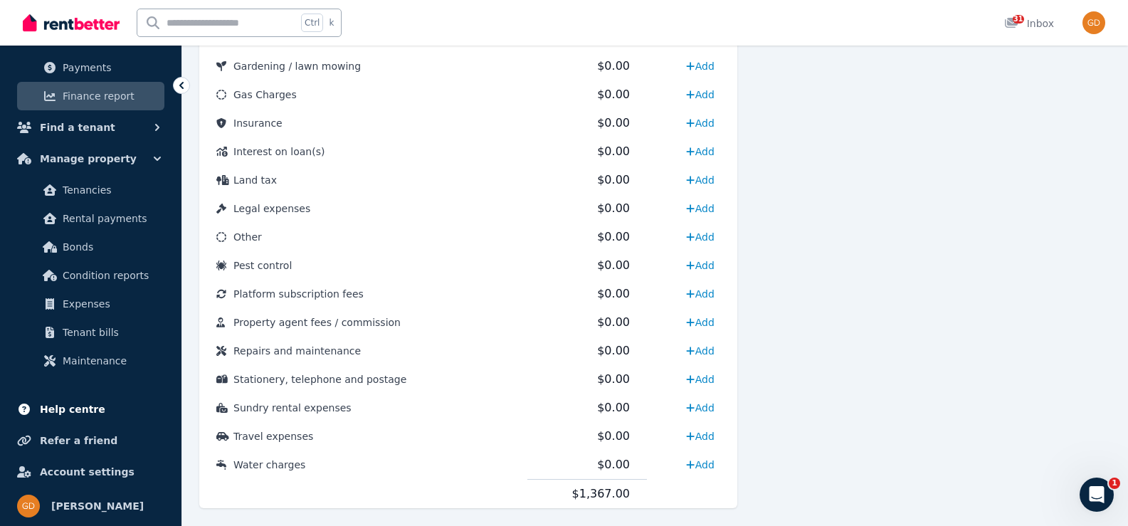
scroll to position [720, 0]
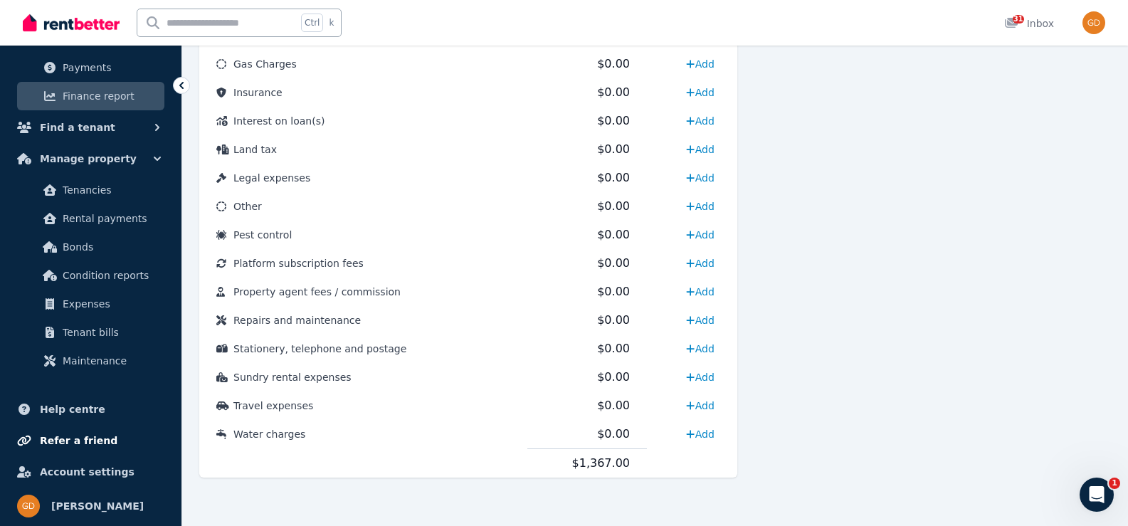
click at [87, 437] on span "Refer a friend" at bounding box center [79, 440] width 78 height 17
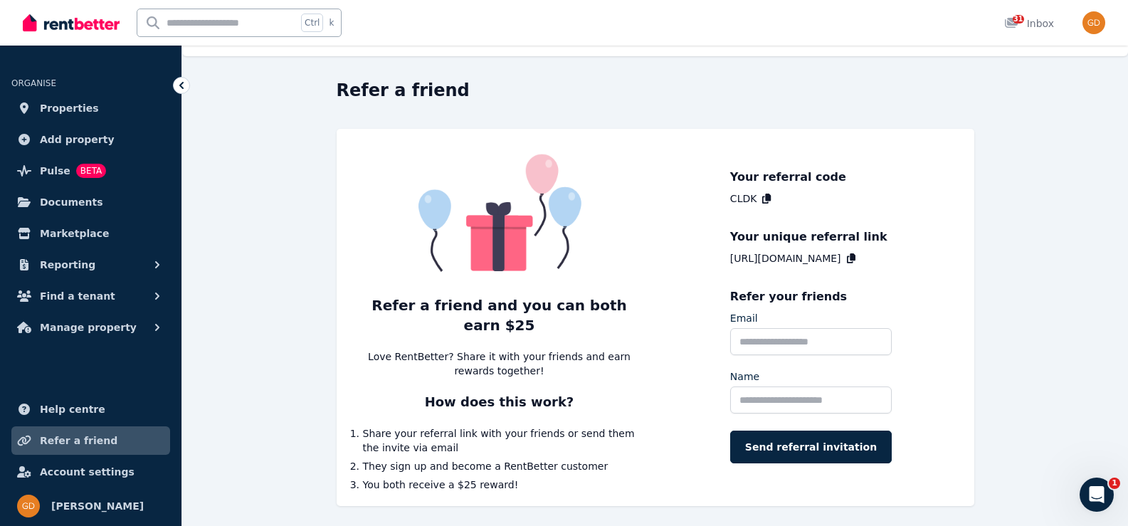
scroll to position [43, 0]
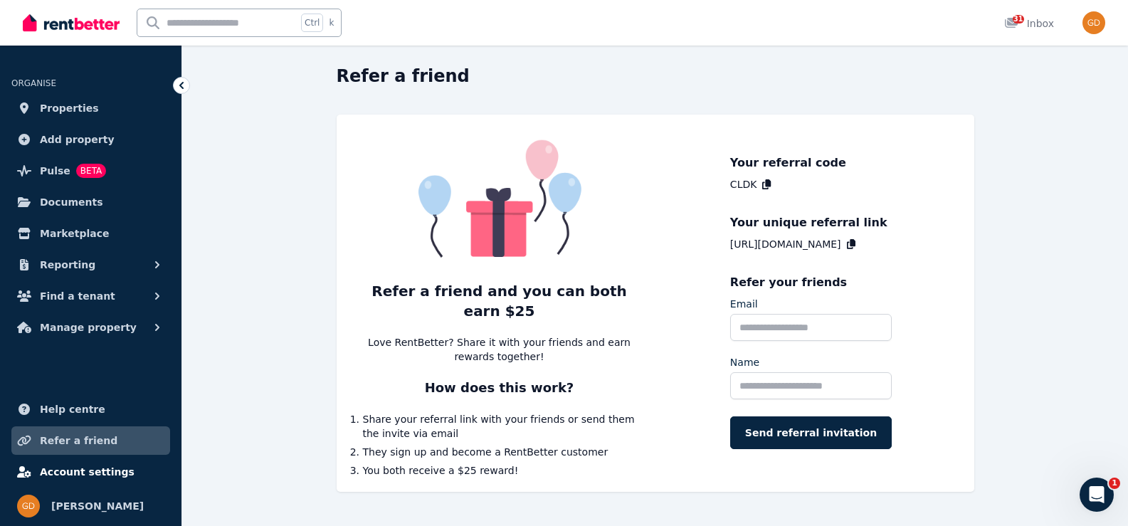
click at [99, 472] on span "Account settings" at bounding box center [87, 471] width 95 height 17
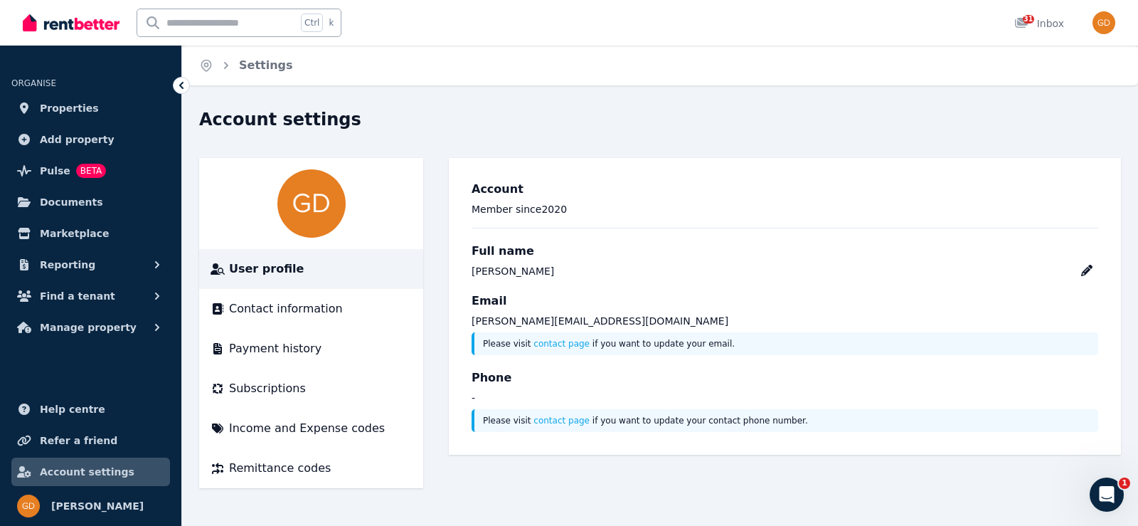
drag, startPoint x: 1067, startPoint y: 17, endPoint x: 988, endPoint y: 18, distance: 79.0
click at [988, 18] on div "Open main menu Ctrl k 31 Inbox Open user menu" at bounding box center [569, 23] width 1093 height 46
drag, startPoint x: 1073, startPoint y: 21, endPoint x: 983, endPoint y: 23, distance: 89.7
click at [987, 17] on div "Open main menu Ctrl k 31 Inbox Open user menu" at bounding box center [569, 23] width 1093 height 46
click at [1100, 26] on img "button" at bounding box center [1104, 22] width 23 height 23
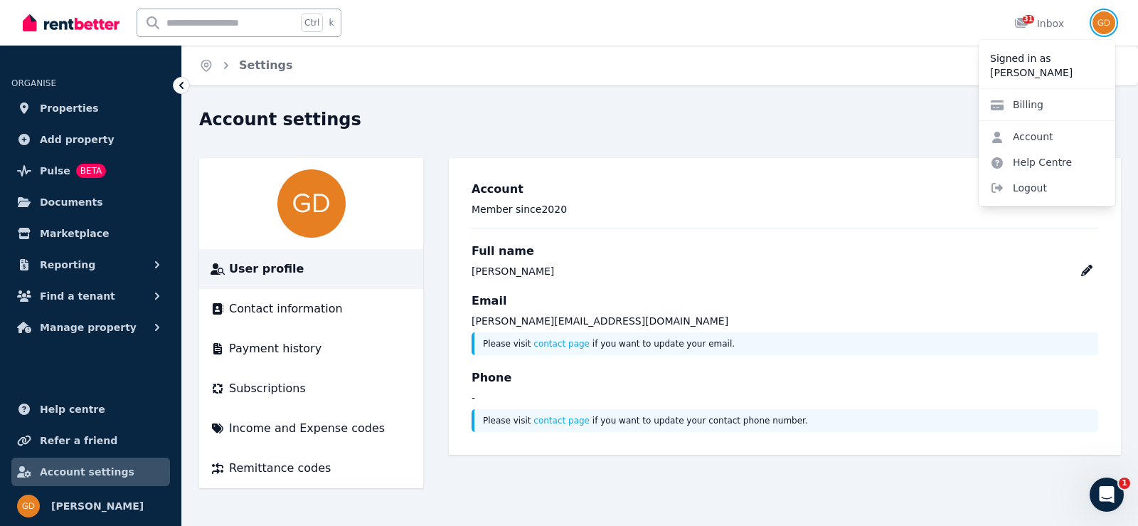
click at [1105, 21] on img "button" at bounding box center [1104, 22] width 23 height 23
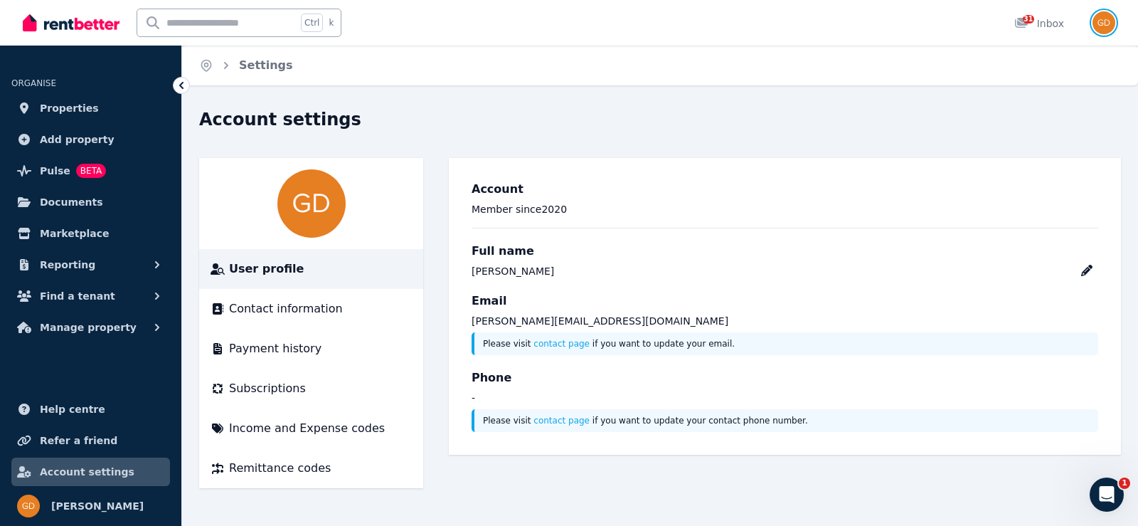
click at [1104, 28] on img "button" at bounding box center [1104, 22] width 23 height 23
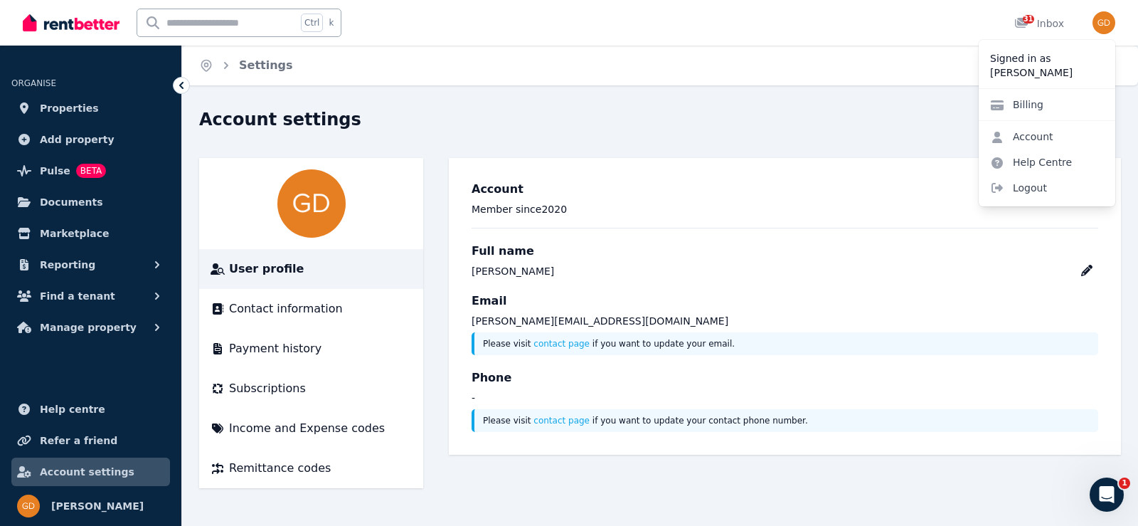
click at [74, 469] on span "Account settings" at bounding box center [87, 471] width 95 height 17
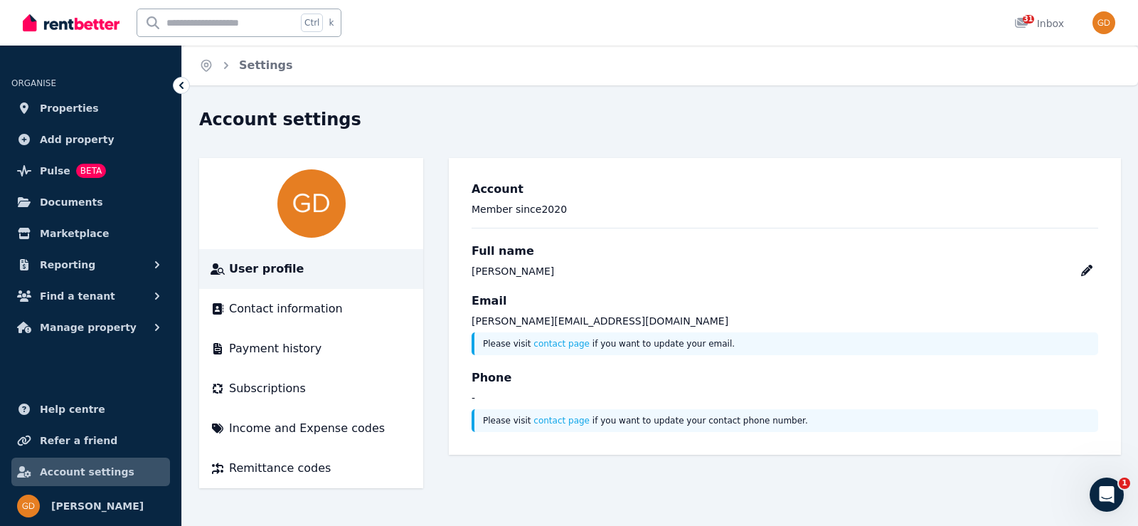
click at [75, 467] on span "Account settings" at bounding box center [87, 471] width 95 height 17
click at [1093, 22] on div "Open user menu" at bounding box center [1099, 23] width 31 height 46
click at [1106, 19] on img "button" at bounding box center [1104, 22] width 23 height 23
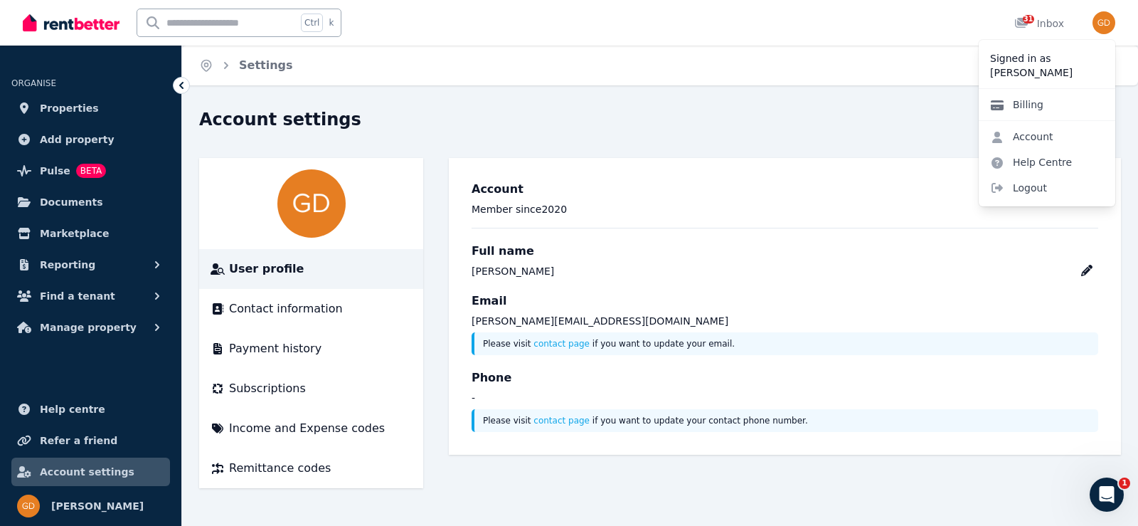
click at [1038, 102] on link "Billing" at bounding box center [1017, 105] width 76 height 26
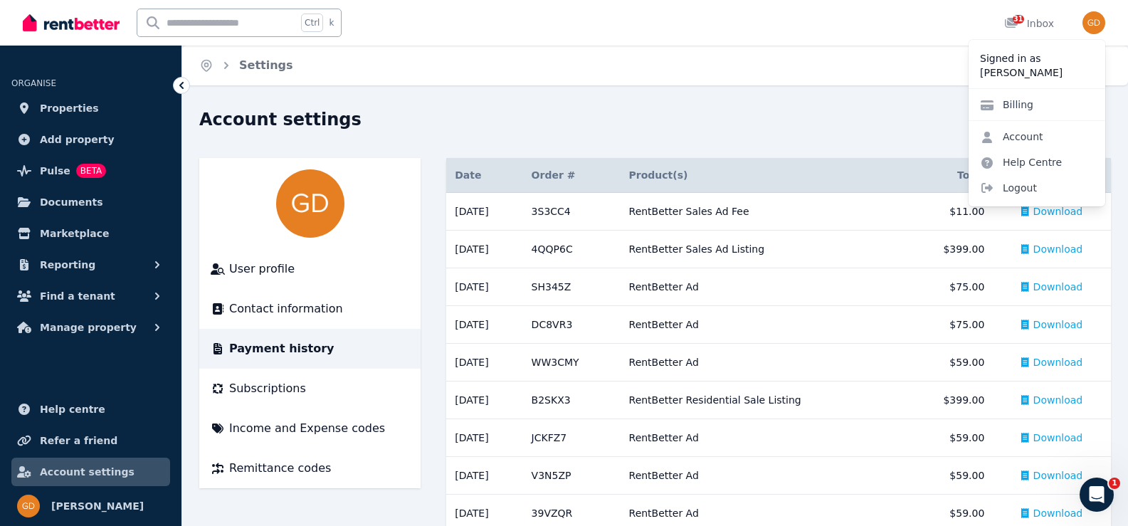
click at [862, 133] on div "Account settings" at bounding box center [650, 121] width 903 height 27
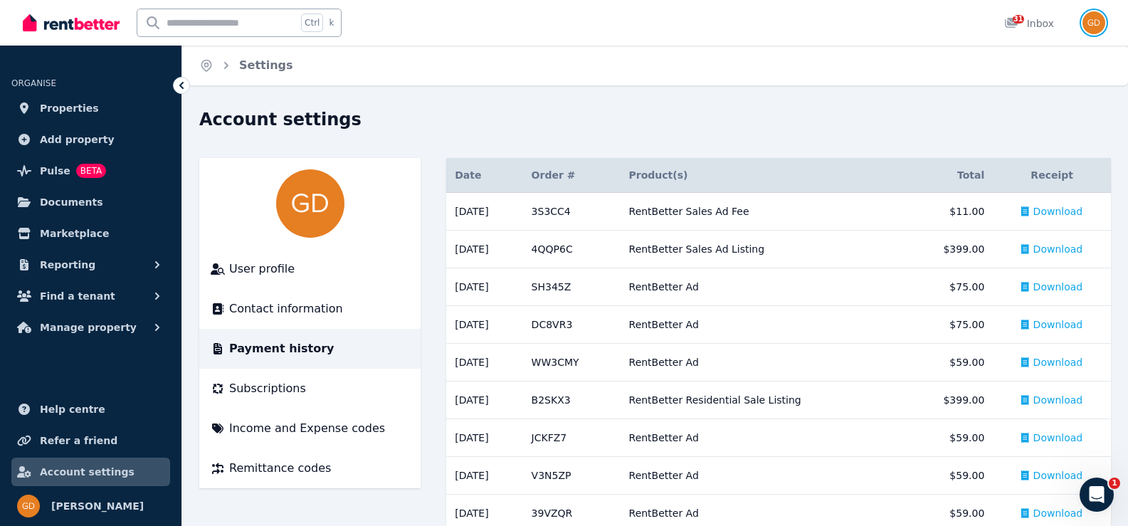
click at [1098, 26] on img "button" at bounding box center [1093, 22] width 23 height 23
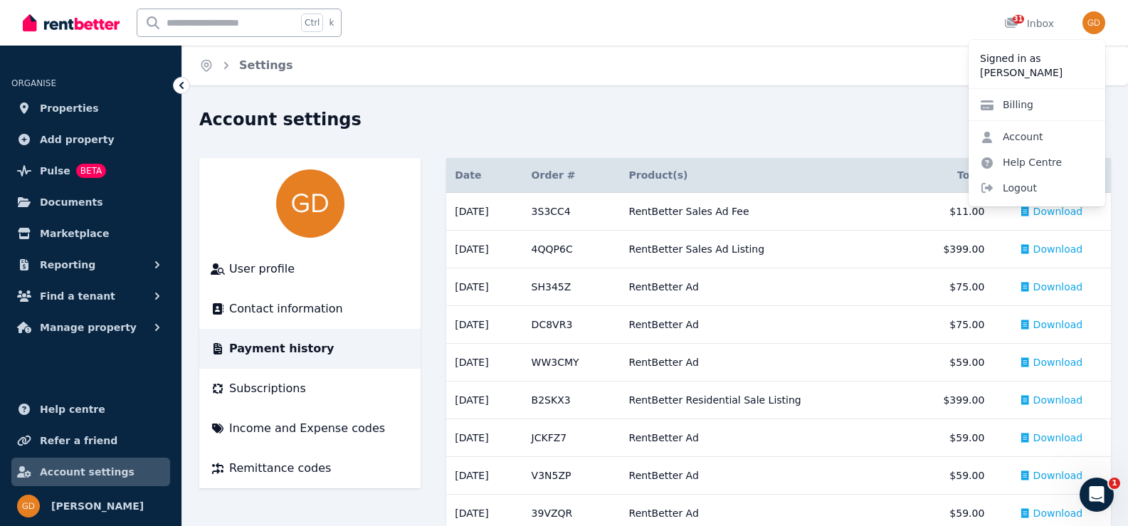
click at [862, 72] on div "Home Settings" at bounding box center [654, 66] width 945 height 40
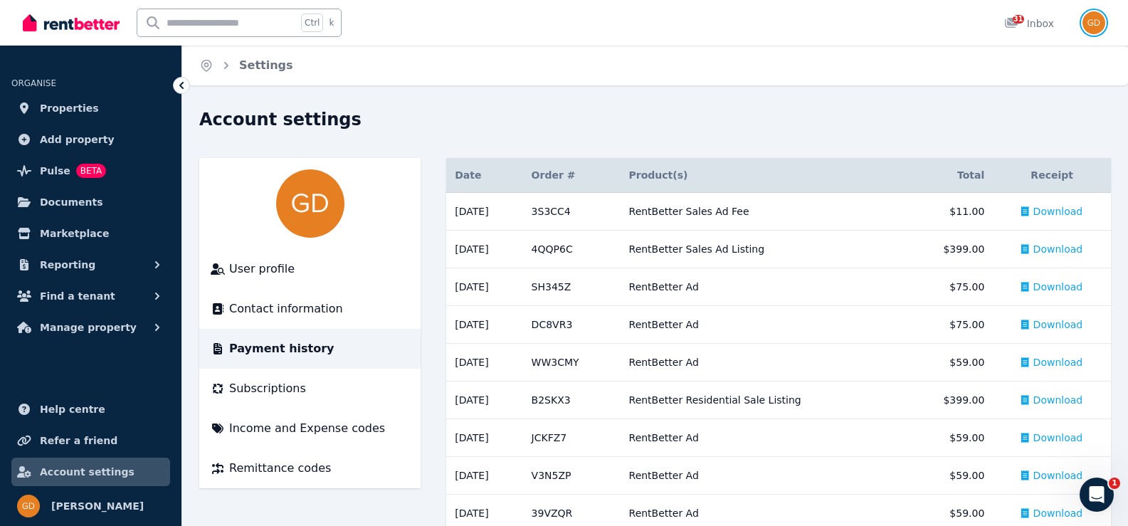
click at [1099, 23] on img "button" at bounding box center [1093, 22] width 23 height 23
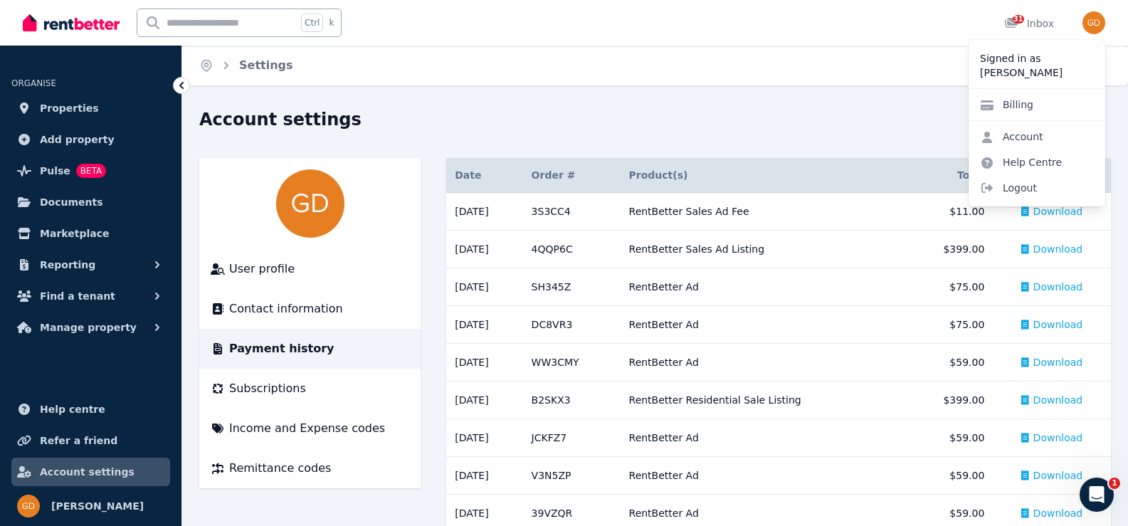
drag, startPoint x: 805, startPoint y: 81, endPoint x: 897, endPoint y: 36, distance: 102.1
click at [811, 80] on div "Home Settings" at bounding box center [654, 66] width 945 height 40
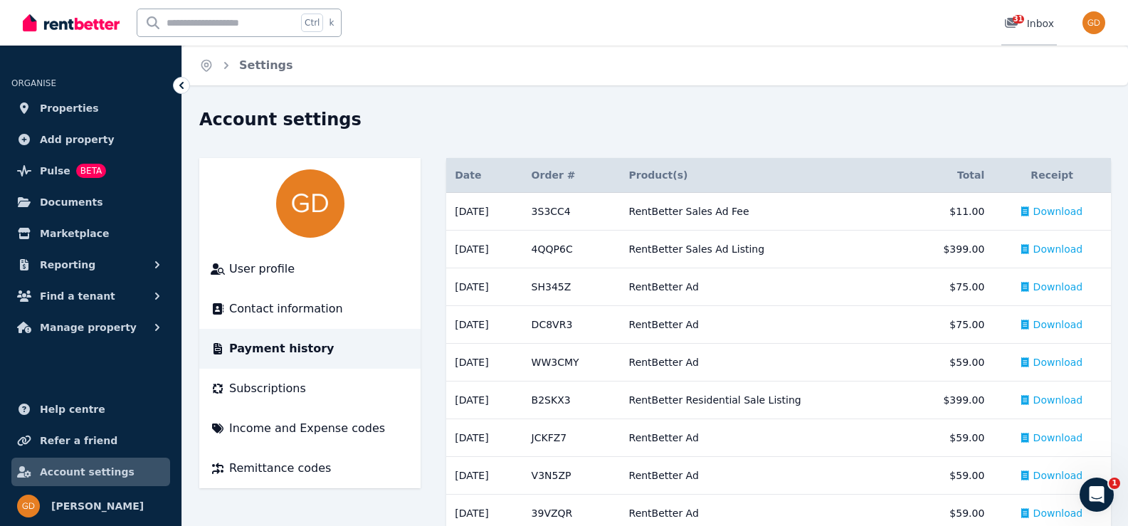
drag, startPoint x: 1059, startPoint y: 13, endPoint x: 1024, endPoint y: 27, distance: 38.3
click at [1011, 31] on div "Open main menu Ctrl k 31 Inbox Open user menu" at bounding box center [564, 23] width 1082 height 46
click at [1045, 22] on div "31 Inbox" at bounding box center [1029, 23] width 50 height 14
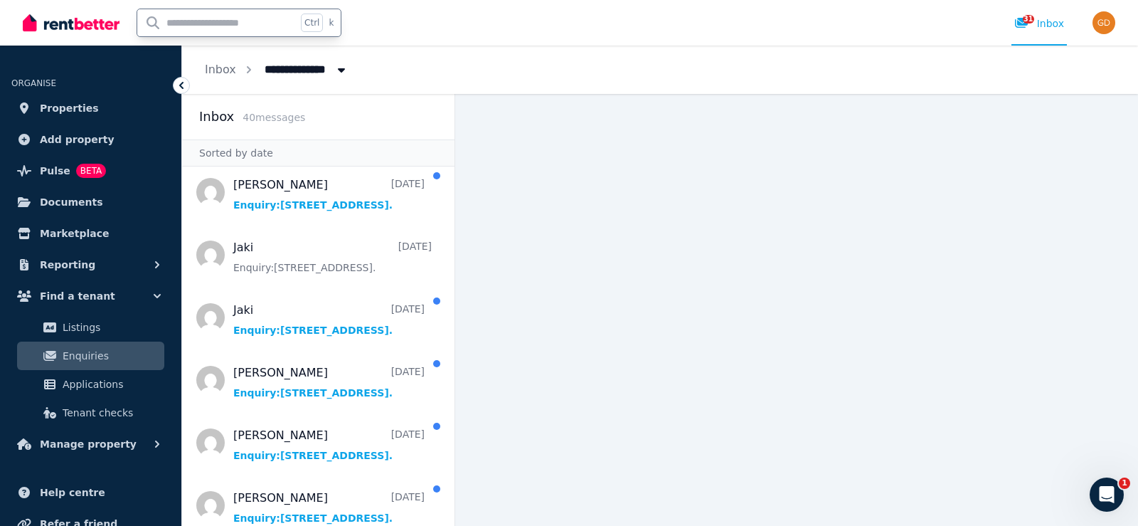
click at [268, 18] on input "text" at bounding box center [216, 22] width 159 height 27
click at [652, 268] on main at bounding box center [796, 310] width 683 height 432
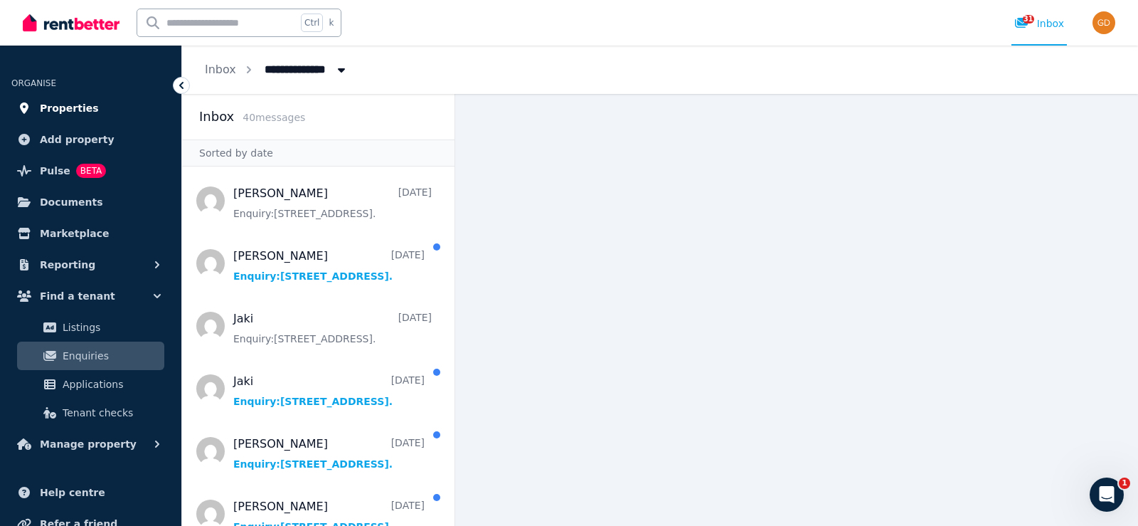
click at [63, 99] on link "Properties" at bounding box center [90, 108] width 159 height 28
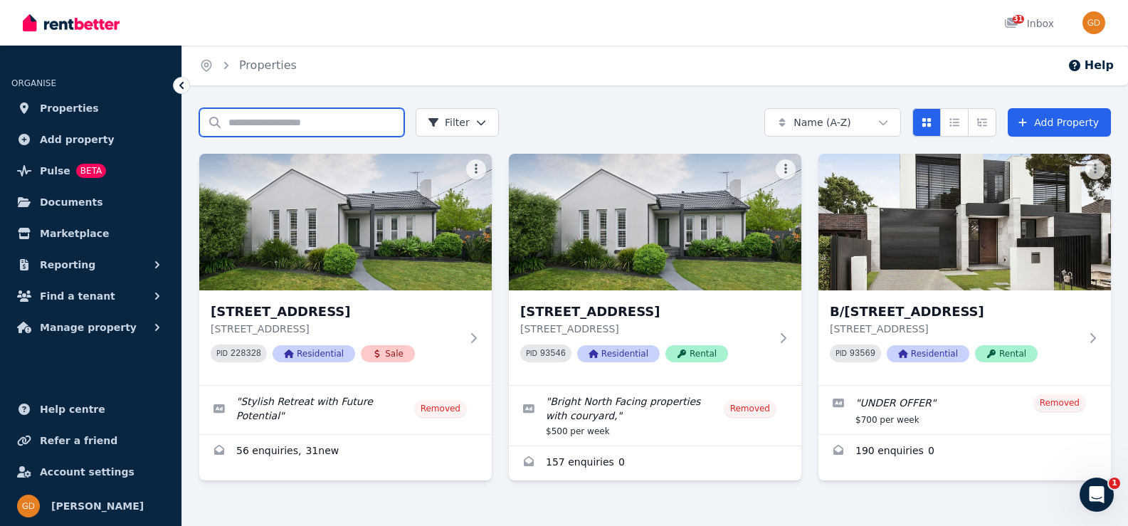
click at [285, 127] on input "Search properties" at bounding box center [301, 122] width 205 height 28
drag, startPoint x: 218, startPoint y: 115, endPoint x: 366, endPoint y: 124, distance: 148.3
click at [366, 124] on input "Search properties" at bounding box center [301, 122] width 205 height 28
drag, startPoint x: 350, startPoint y: 119, endPoint x: 208, endPoint y: 116, distance: 141.6
click at [209, 116] on input "Search properties" at bounding box center [301, 122] width 205 height 28
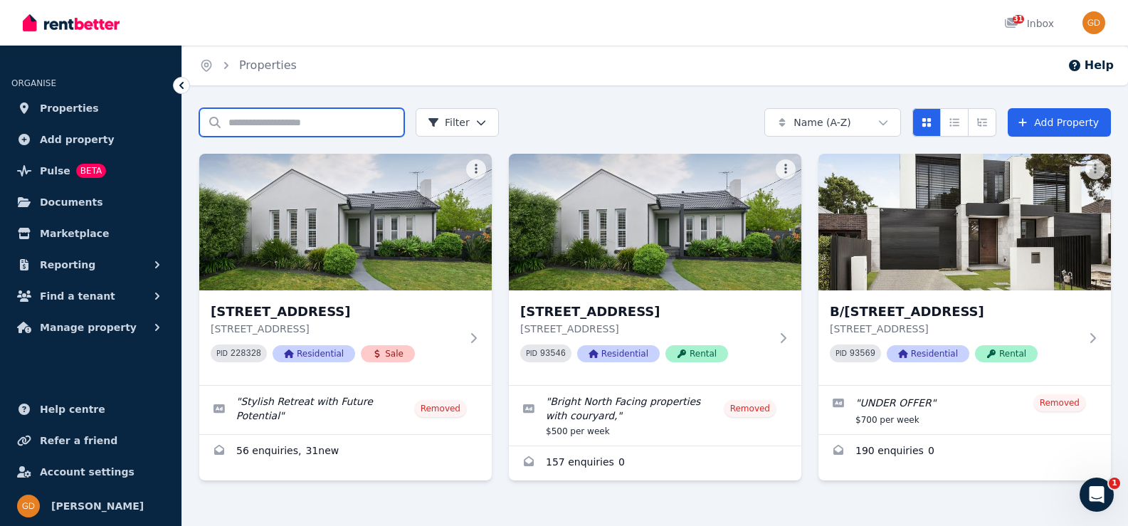
click at [208, 116] on input "Search properties" at bounding box center [301, 122] width 205 height 28
click at [304, 123] on input "Search properties" at bounding box center [301, 122] width 205 height 28
click at [314, 121] on input "Search properties" at bounding box center [301, 122] width 205 height 28
click at [645, 130] on div "Search properties Filter Name (A-Z) Add Property" at bounding box center [654, 122] width 911 height 28
click at [295, 132] on input "Search properties" at bounding box center [301, 122] width 205 height 28
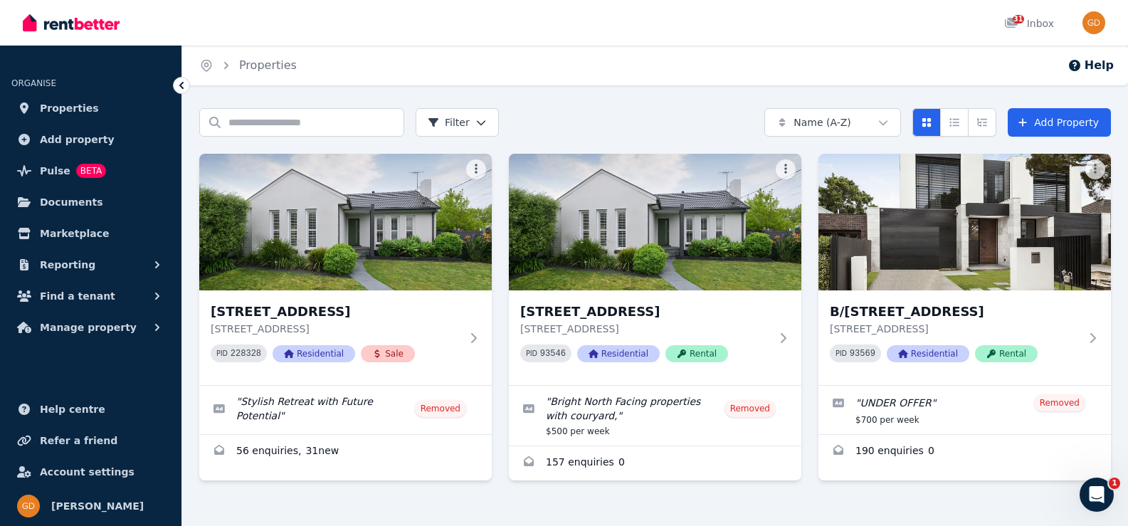
click at [538, 126] on div "Search properties Filter Name (A-Z) Add Property" at bounding box center [654, 122] width 911 height 28
click at [270, 124] on input "Search properties" at bounding box center [301, 122] width 205 height 28
click at [567, 122] on div "Search properties Filter Name (A-Z) Add Property" at bounding box center [654, 122] width 911 height 28
click at [962, 128] on button "Compact list view" at bounding box center [954, 122] width 28 height 28
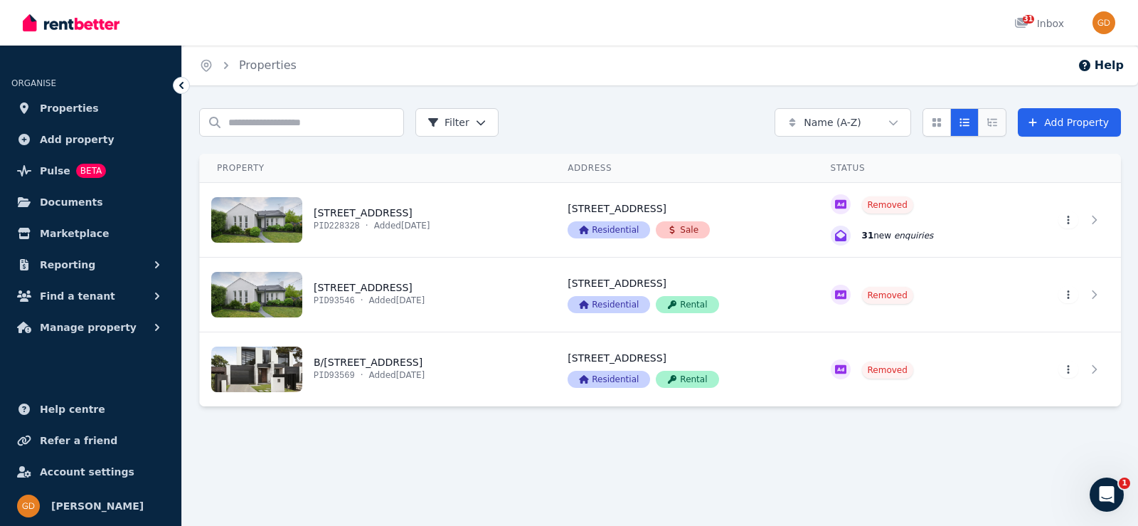
click at [988, 128] on button "Expanded list view" at bounding box center [992, 122] width 28 height 28
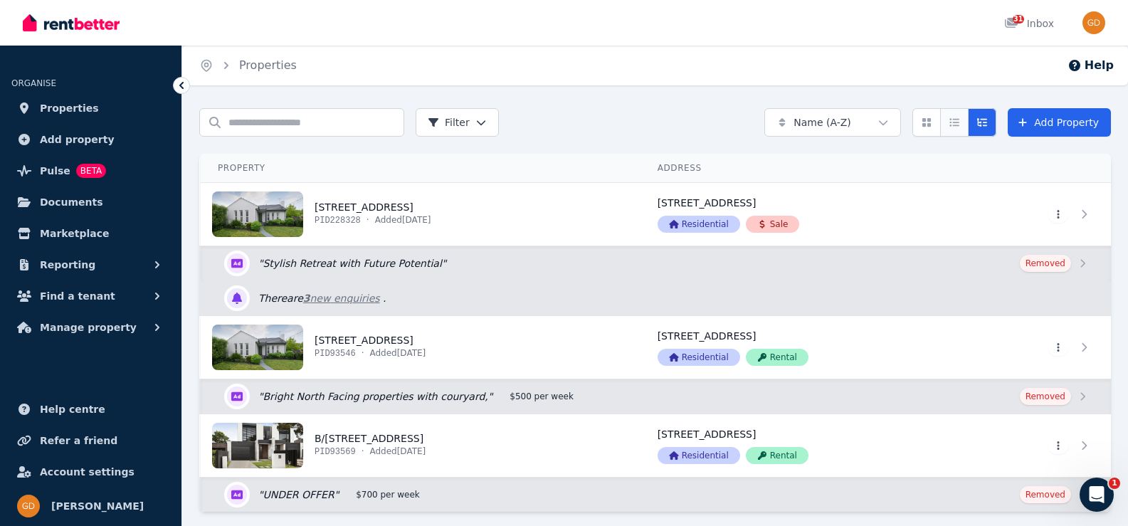
click at [960, 124] on icon "Compact list view" at bounding box center [953, 122] width 11 height 10
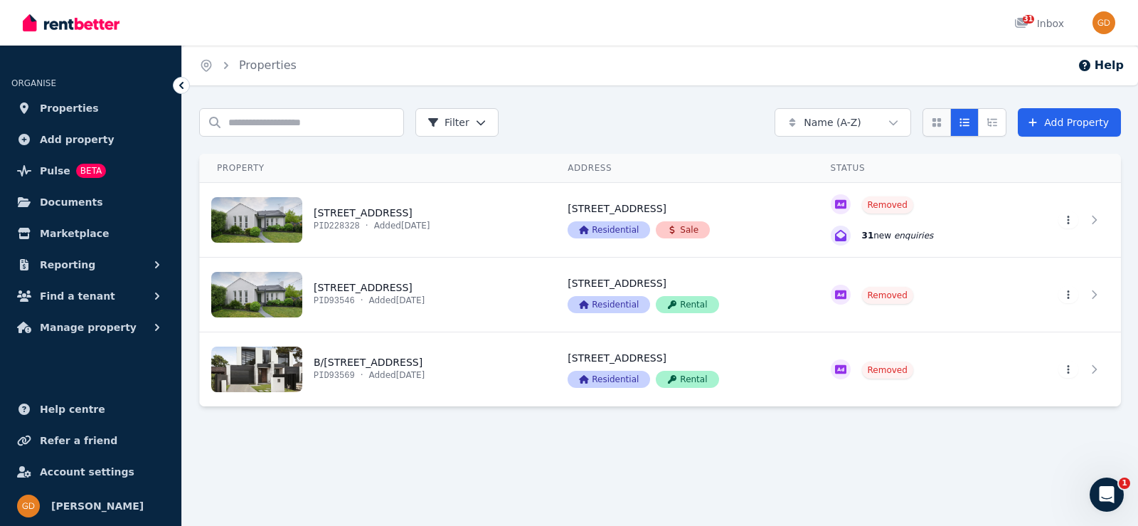
click at [941, 124] on icon "Card view" at bounding box center [937, 122] width 9 height 9
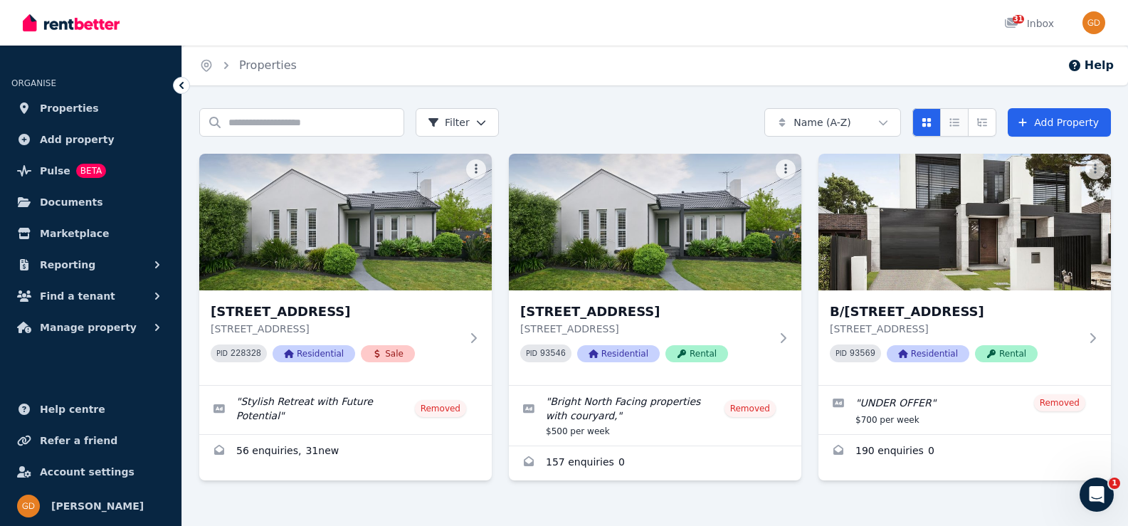
click at [967, 124] on button "Compact list view" at bounding box center [954, 122] width 28 height 28
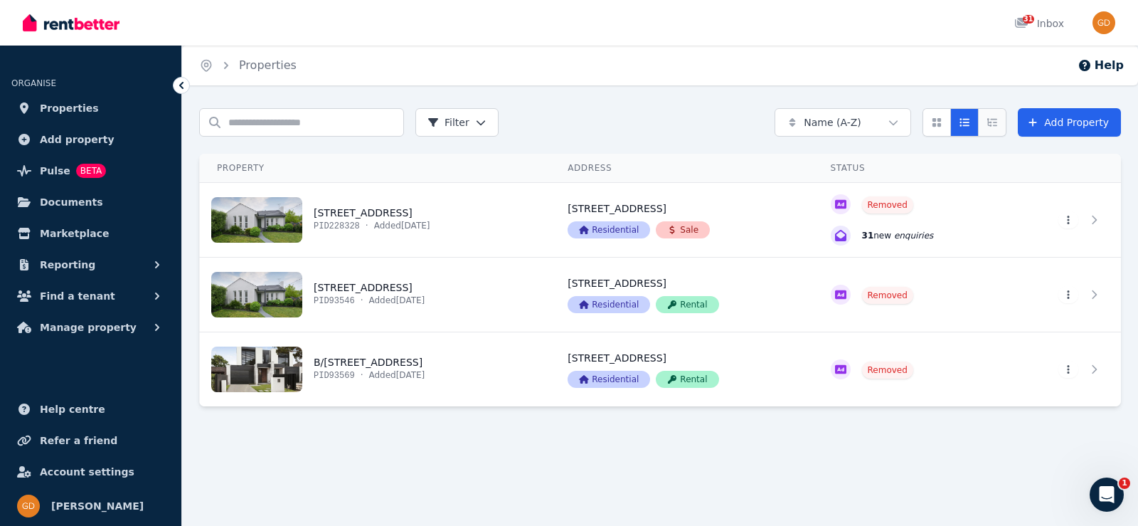
click at [991, 124] on button "Expanded list view" at bounding box center [992, 122] width 28 height 28
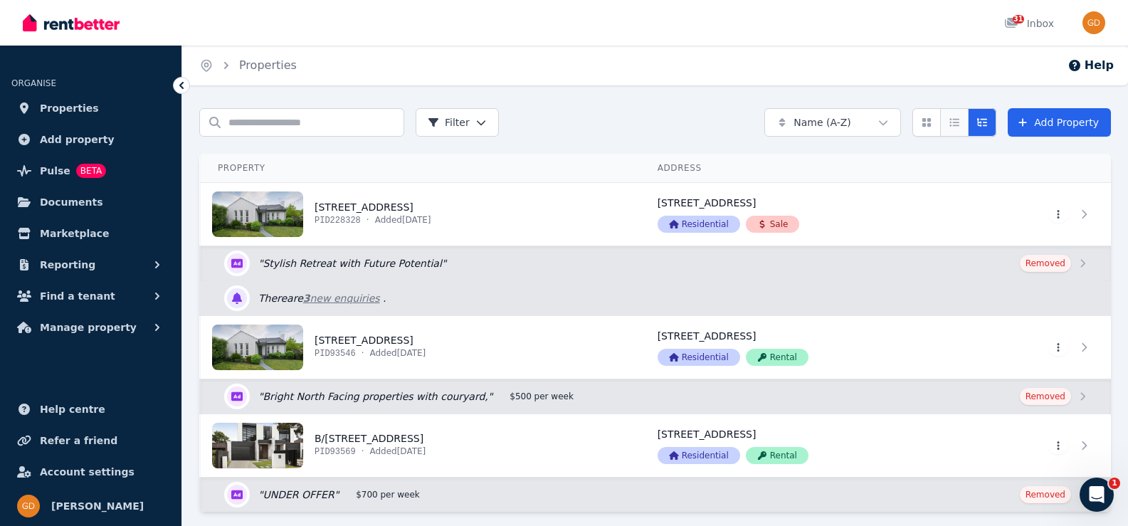
click at [967, 124] on button "Compact list view" at bounding box center [954, 122] width 28 height 28
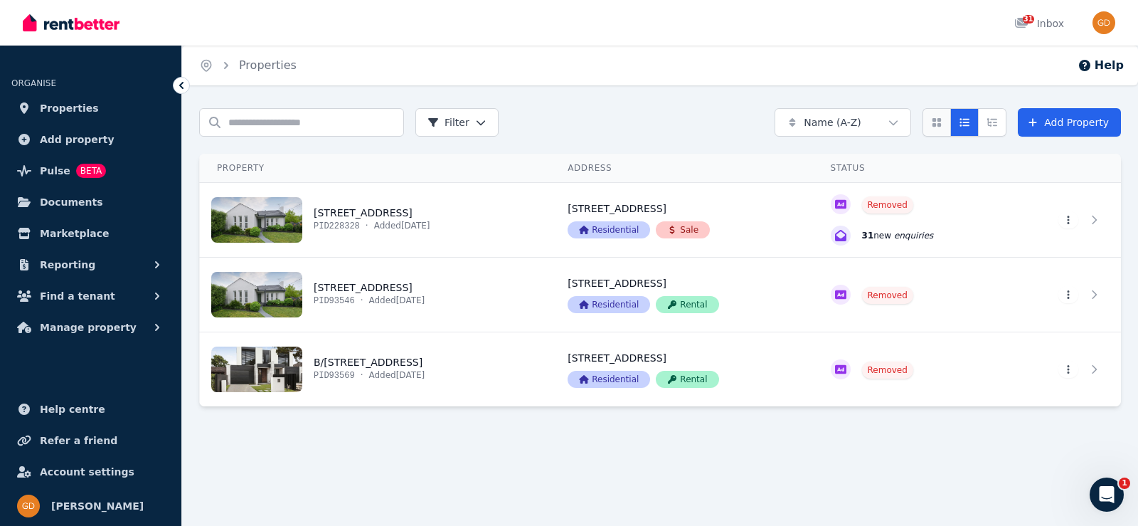
click at [941, 128] on button "Card view" at bounding box center [937, 122] width 28 height 28
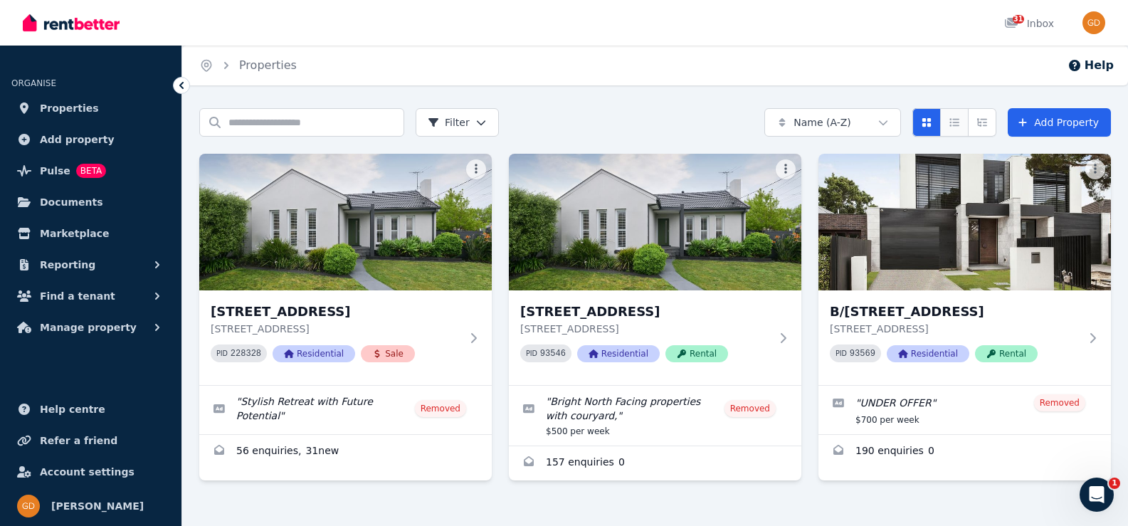
click at [965, 132] on button "Compact list view" at bounding box center [954, 122] width 28 height 28
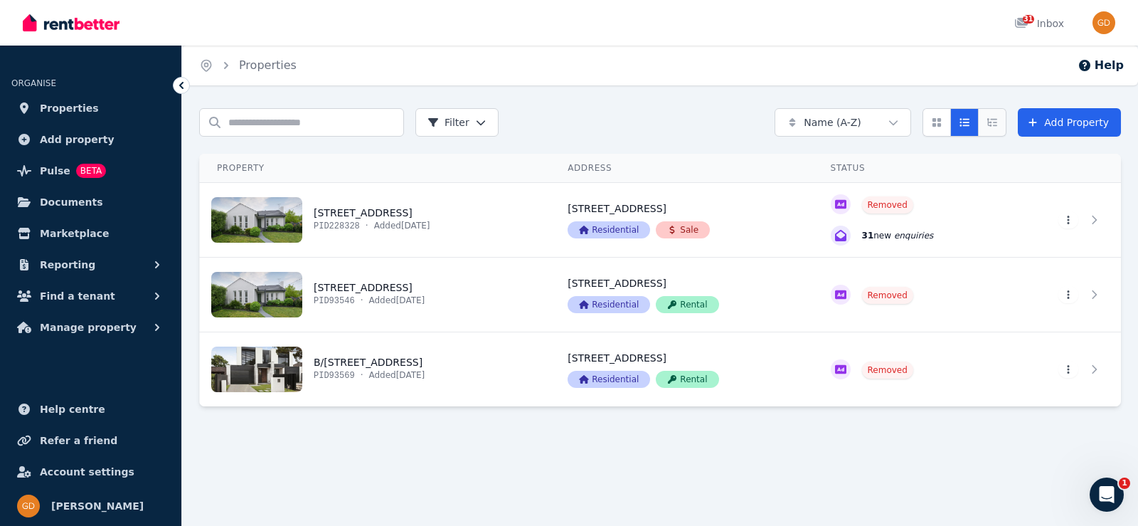
click at [989, 127] on button "Expanded list view" at bounding box center [992, 122] width 28 height 28
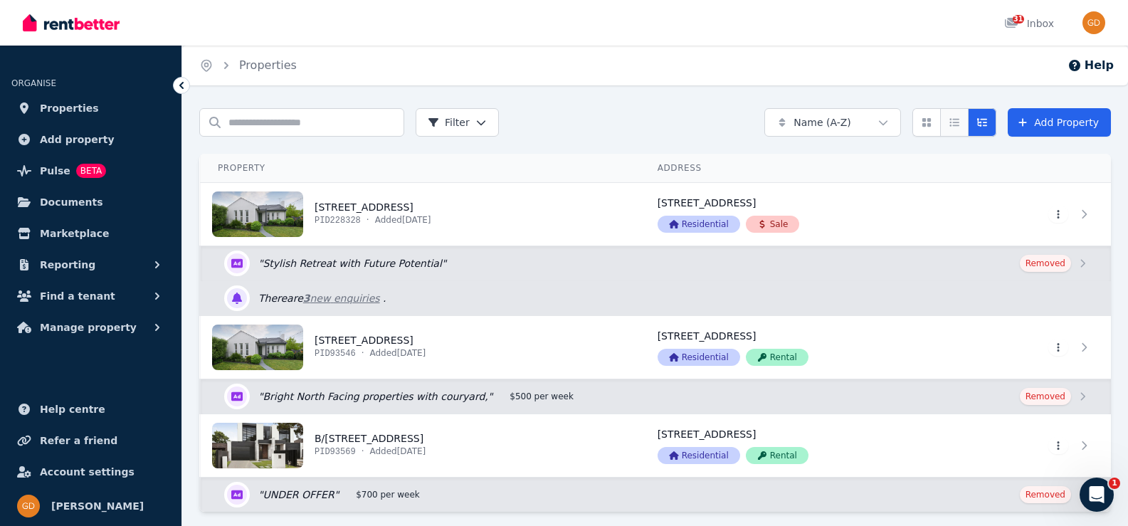
click at [962, 127] on button "Compact list view" at bounding box center [954, 122] width 28 height 28
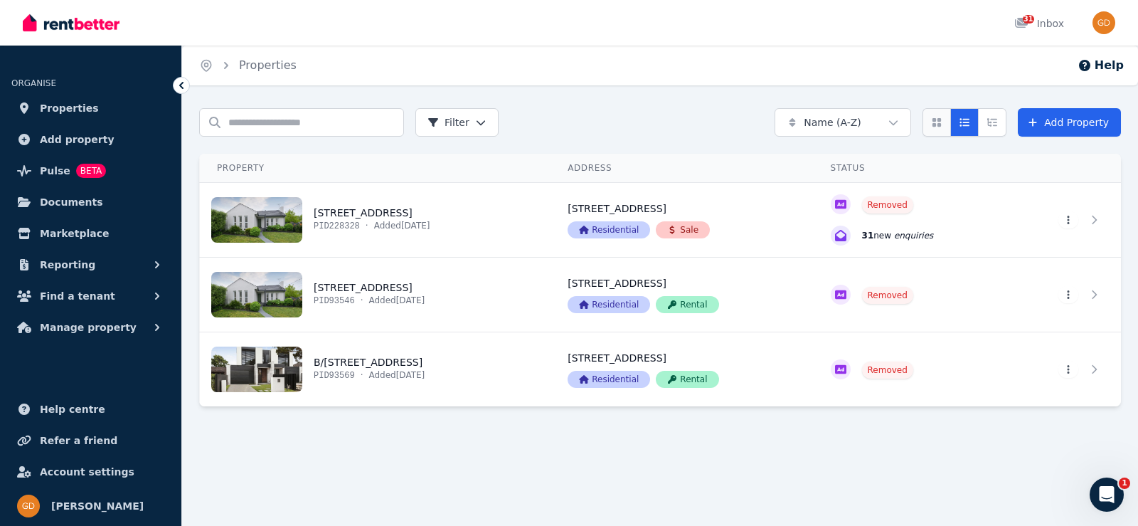
click at [941, 124] on icon "Card view" at bounding box center [937, 122] width 9 height 9
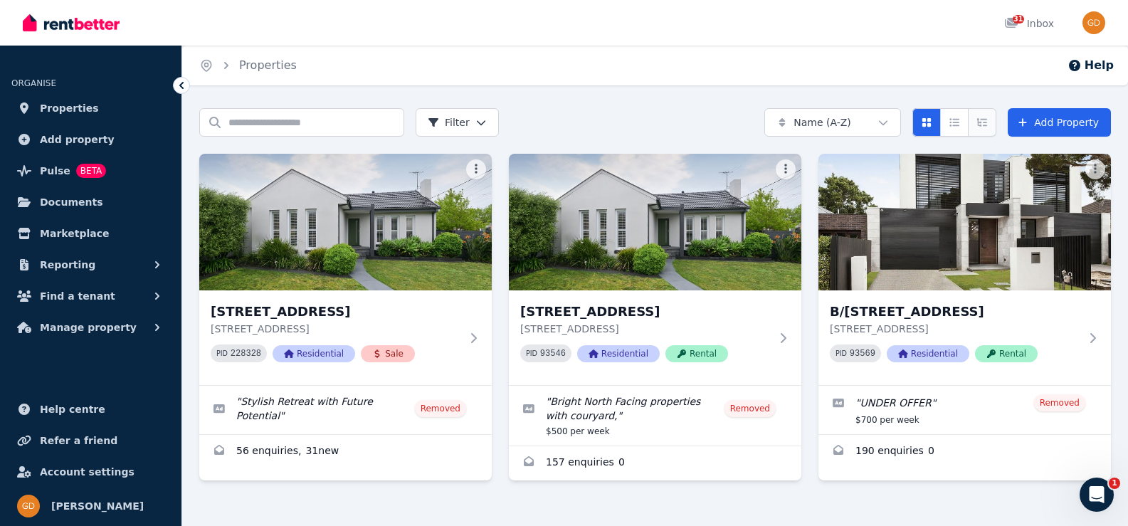
click at [975, 124] on button "Expanded list view" at bounding box center [981, 122] width 28 height 28
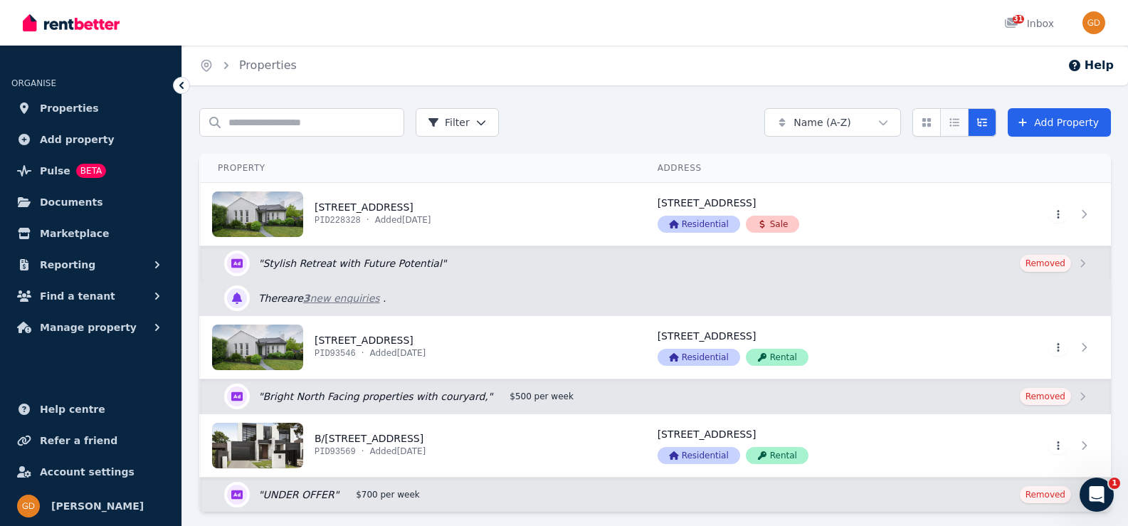
click at [965, 124] on button "Compact list view" at bounding box center [954, 122] width 28 height 28
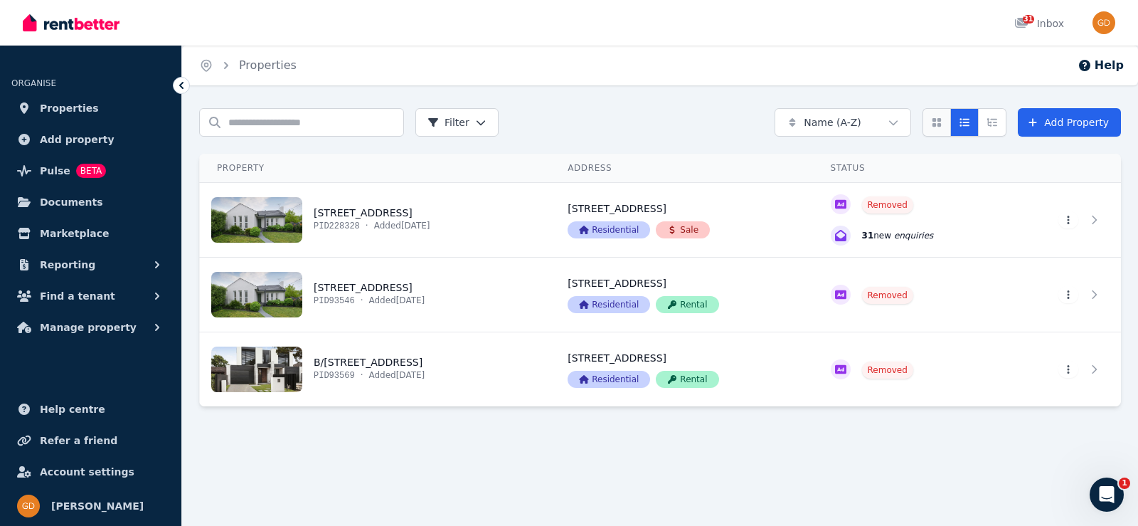
click at [941, 125] on icon "Card view" at bounding box center [937, 122] width 9 height 9
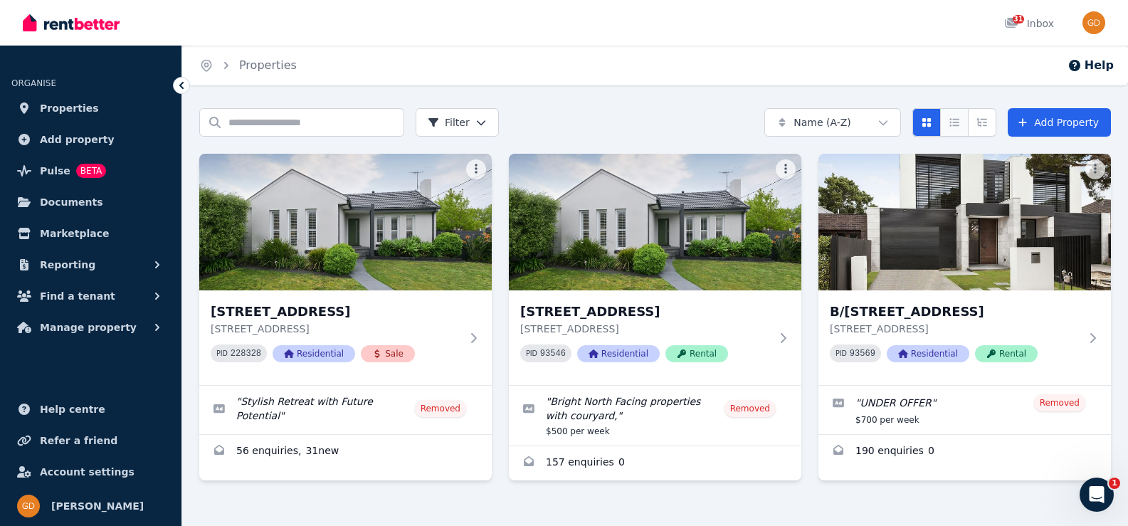
click at [964, 124] on button "Compact list view" at bounding box center [954, 122] width 28 height 28
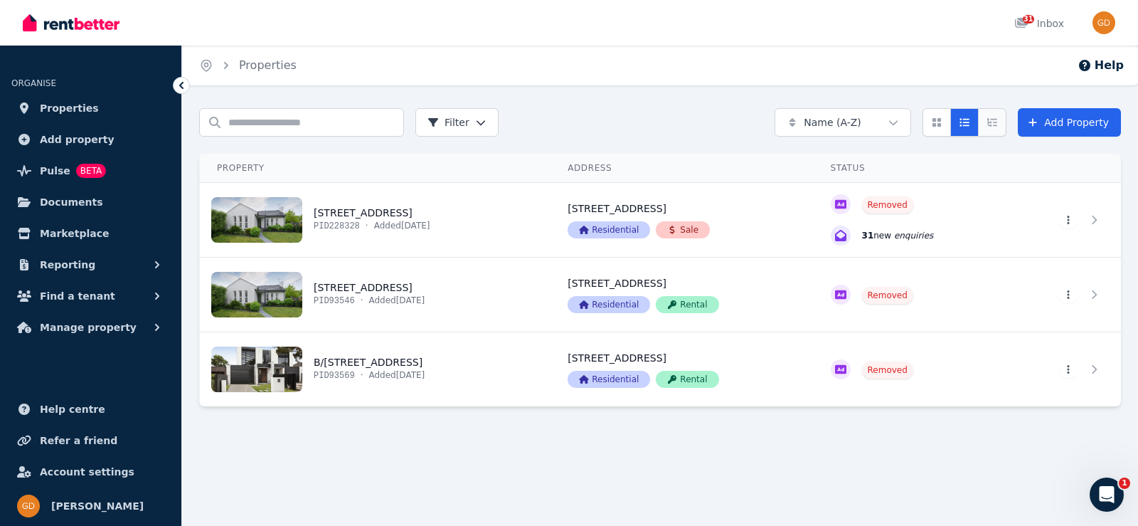
click at [987, 123] on button "Expanded list view" at bounding box center [992, 122] width 28 height 28
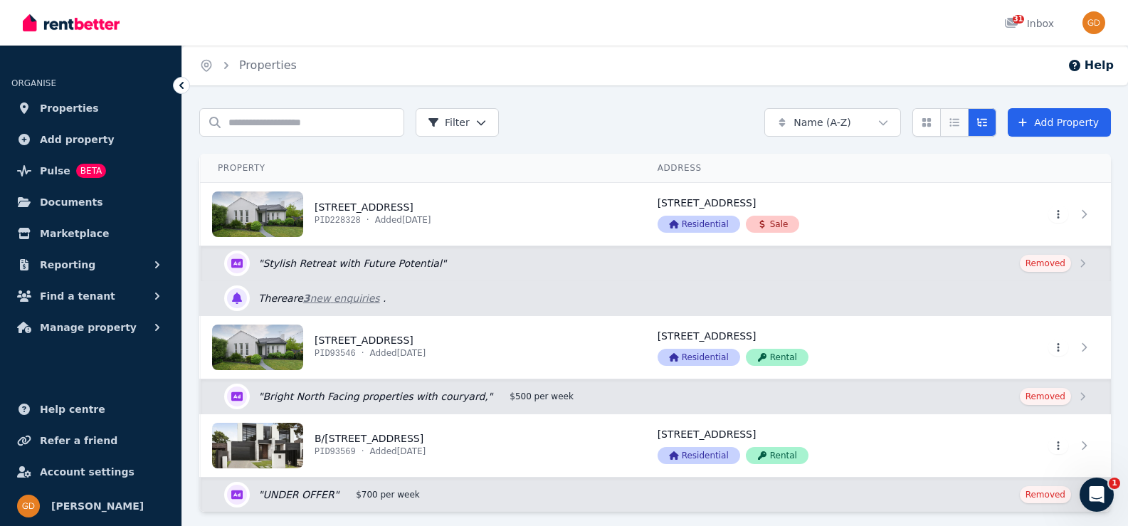
click at [960, 123] on icon "Compact list view" at bounding box center [953, 122] width 11 height 10
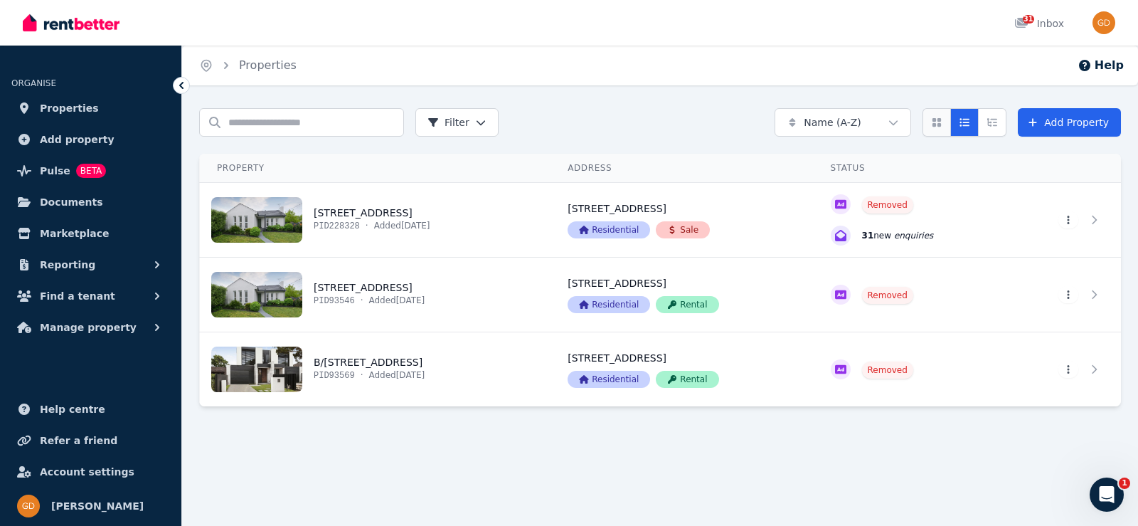
click at [941, 123] on icon "Card view" at bounding box center [937, 122] width 9 height 9
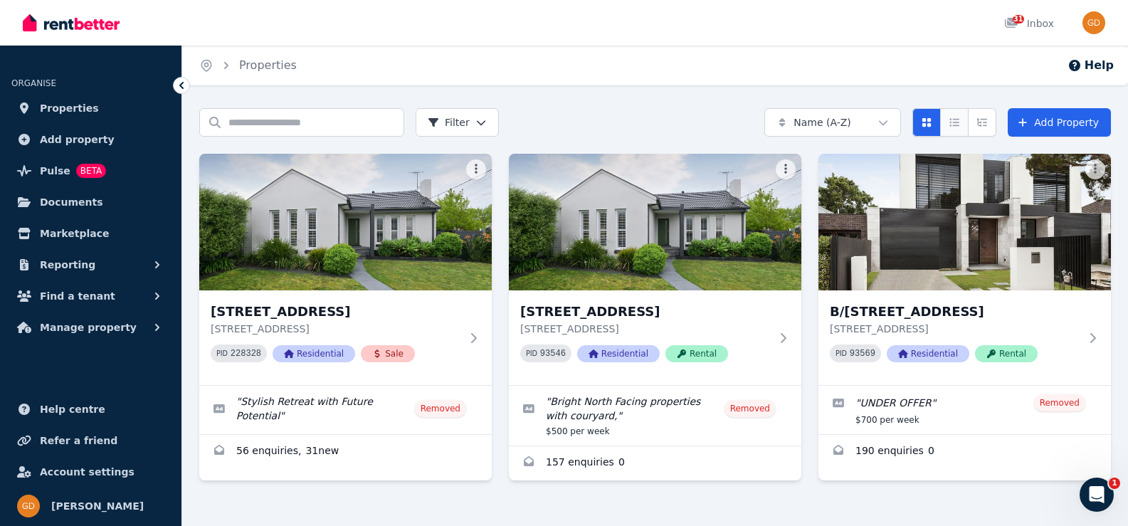
click at [960, 131] on button "Compact list view" at bounding box center [954, 122] width 28 height 28
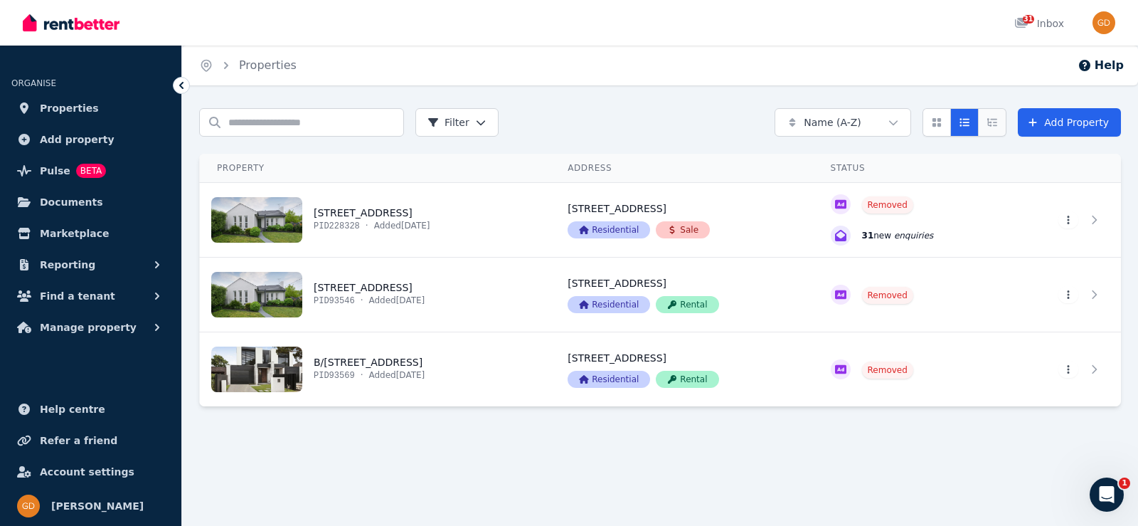
click at [989, 126] on button "Expanded list view" at bounding box center [992, 122] width 28 height 28
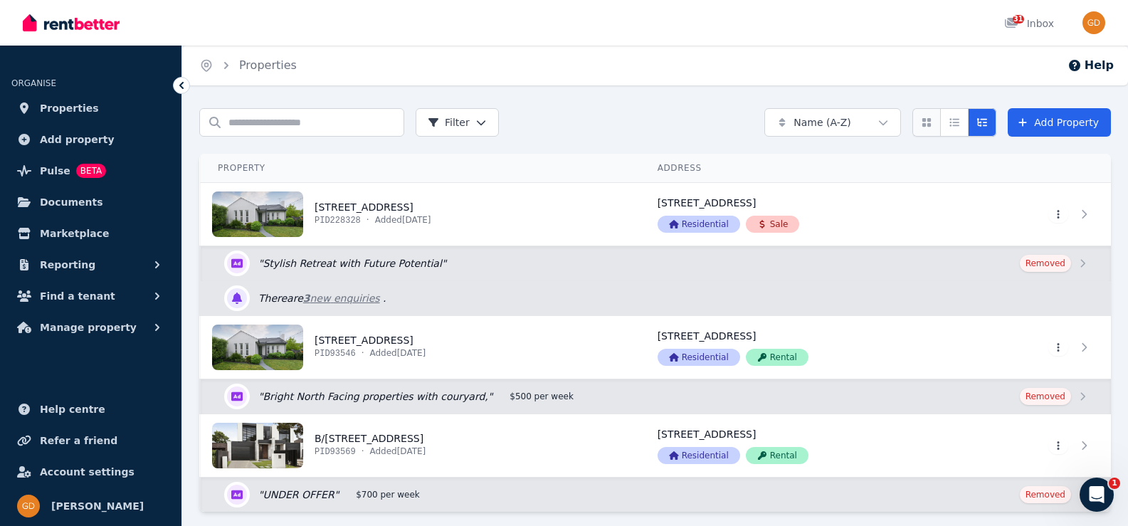
drag, startPoint x: 963, startPoint y: 126, endPoint x: 948, endPoint y: 125, distance: 15.0
click at [960, 126] on icon "Compact list view" at bounding box center [953, 122] width 11 height 10
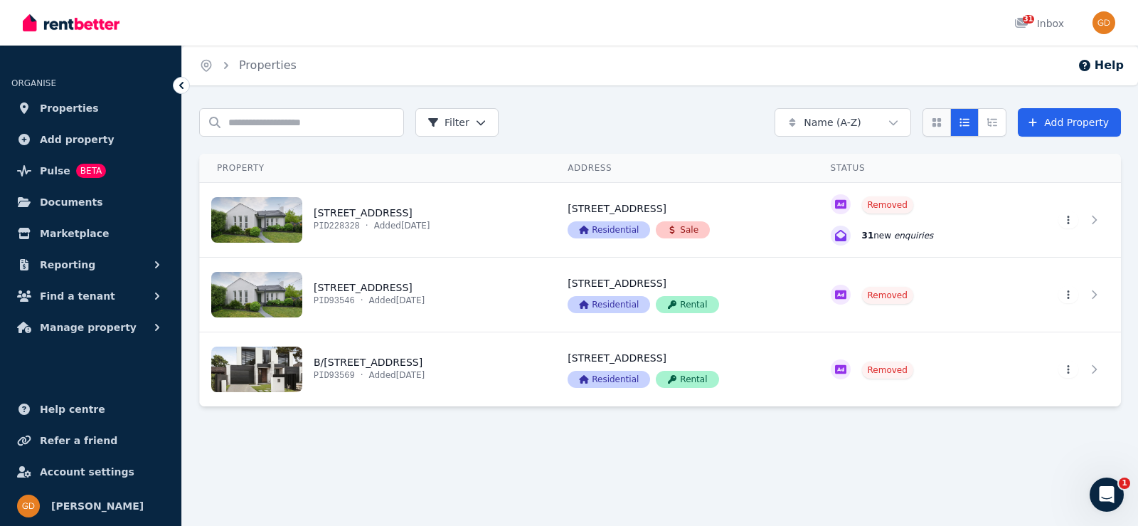
click at [941, 125] on icon "Card view" at bounding box center [937, 122] width 9 height 9
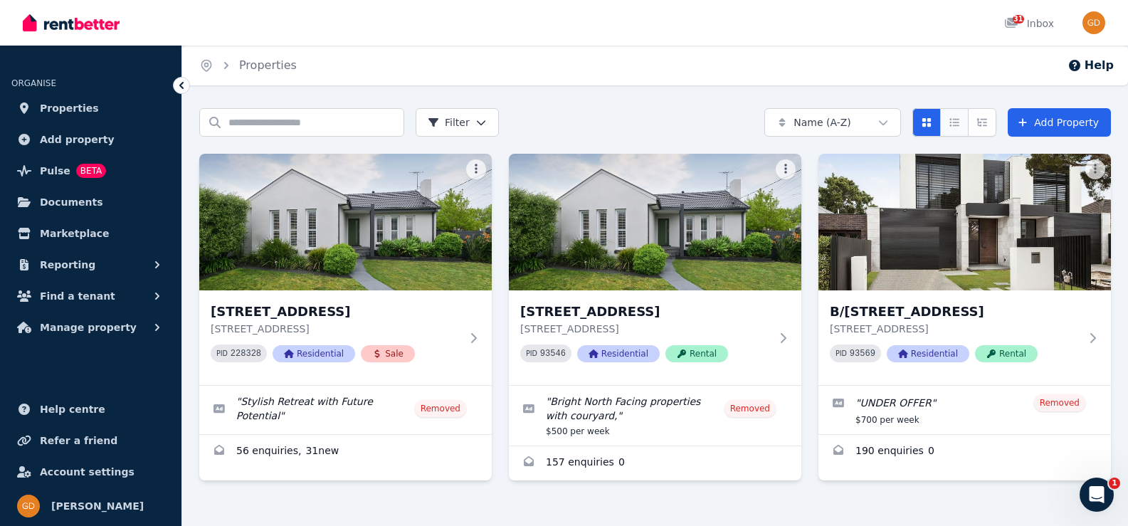
click at [952, 124] on icon "Compact list view" at bounding box center [953, 122] width 11 height 10
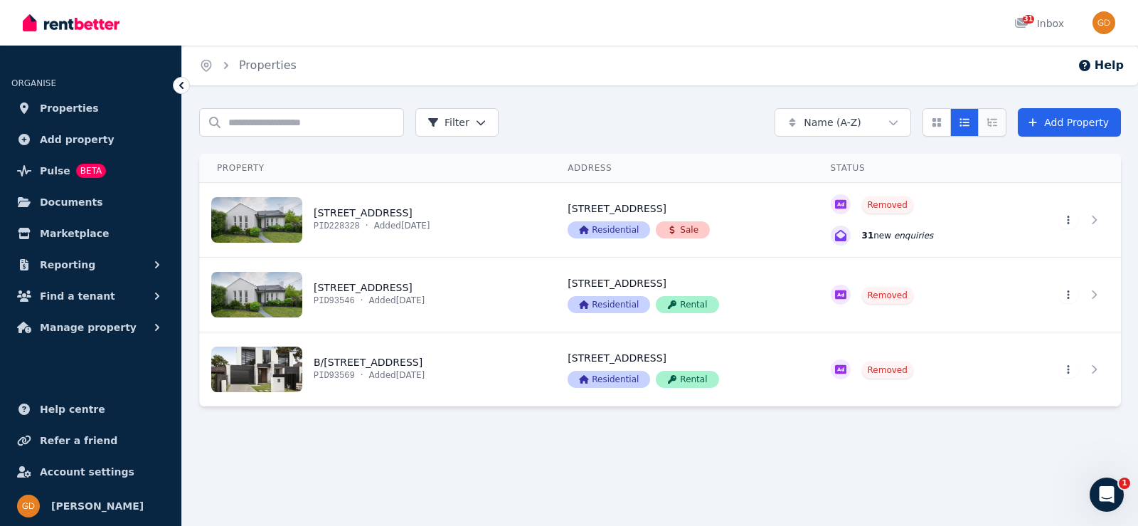
click at [989, 122] on button "Expanded list view" at bounding box center [992, 122] width 28 height 28
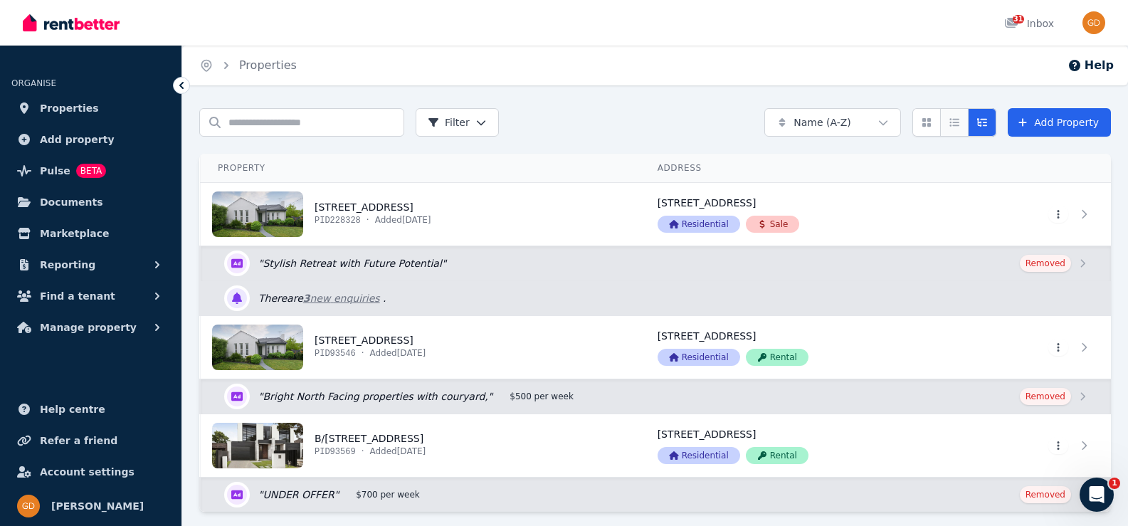
click at [960, 124] on icon "Compact list view" at bounding box center [953, 122] width 11 height 10
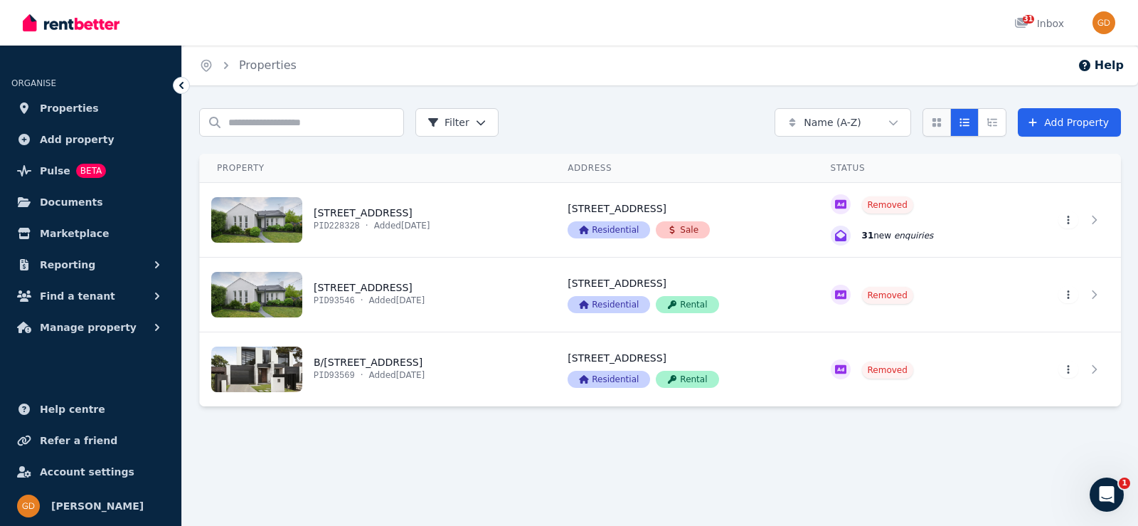
click at [938, 126] on icon "Card view" at bounding box center [937, 122] width 9 height 9
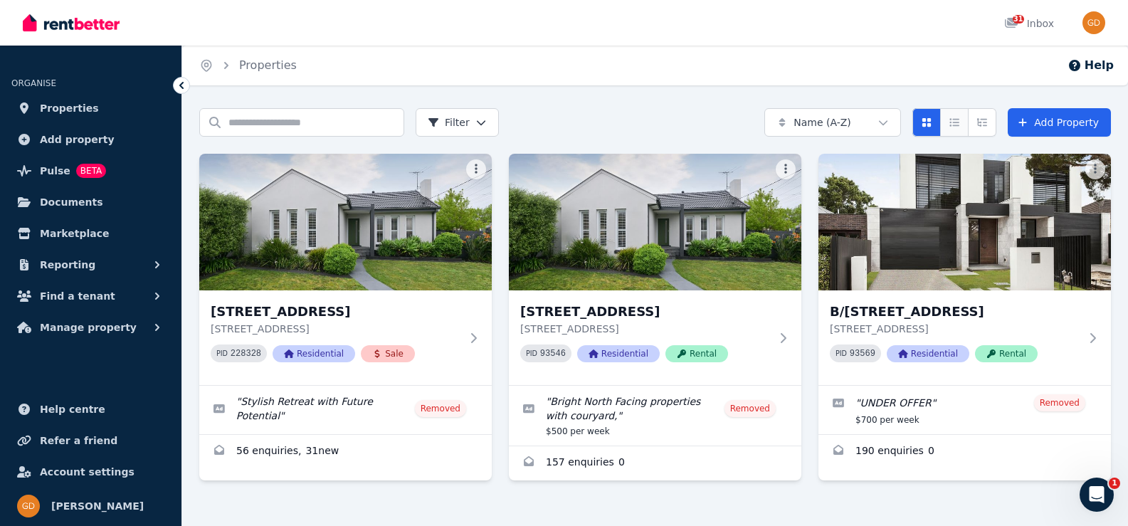
click at [958, 124] on icon "Compact list view" at bounding box center [953, 122] width 11 height 10
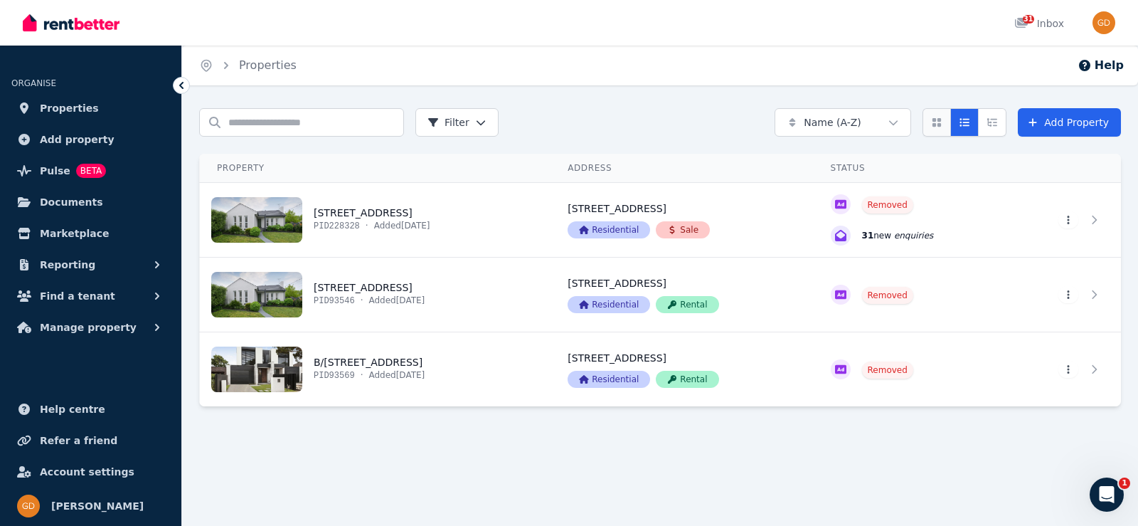
click at [941, 123] on icon "Card view" at bounding box center [937, 122] width 9 height 9
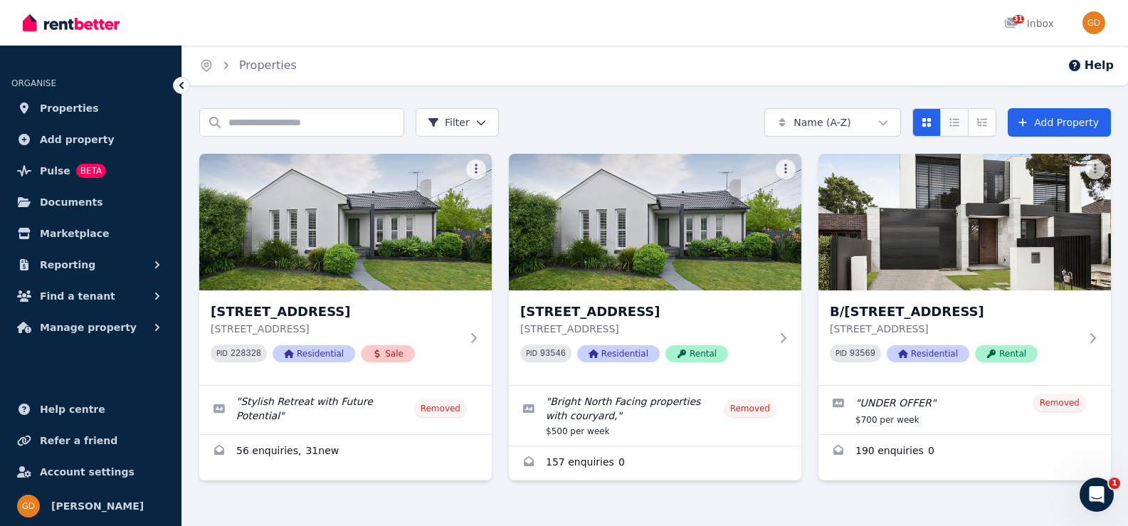
click at [967, 124] on button "Compact list view" at bounding box center [954, 122] width 28 height 28
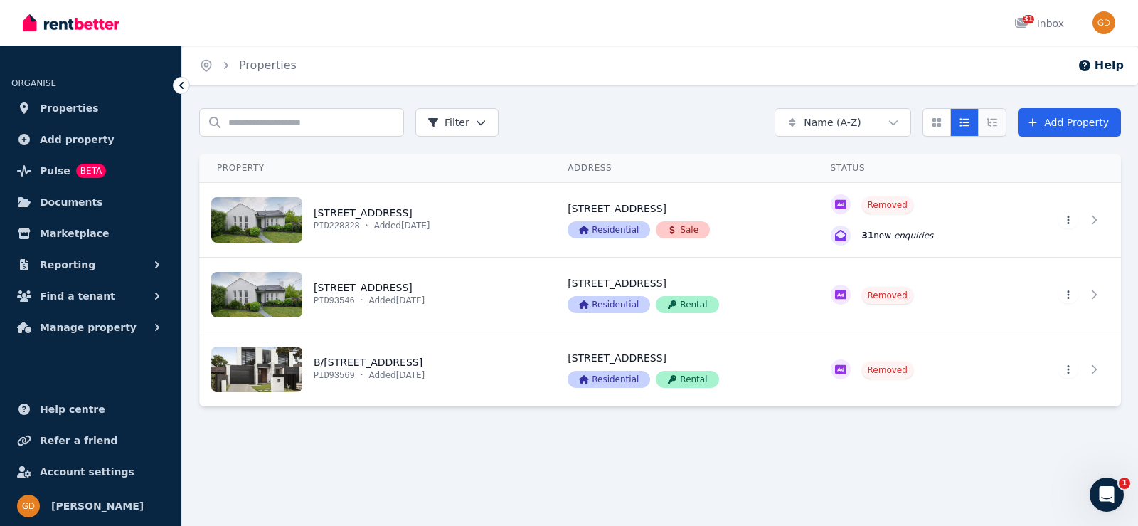
click at [991, 124] on icon "Expanded list view" at bounding box center [992, 122] width 11 height 10
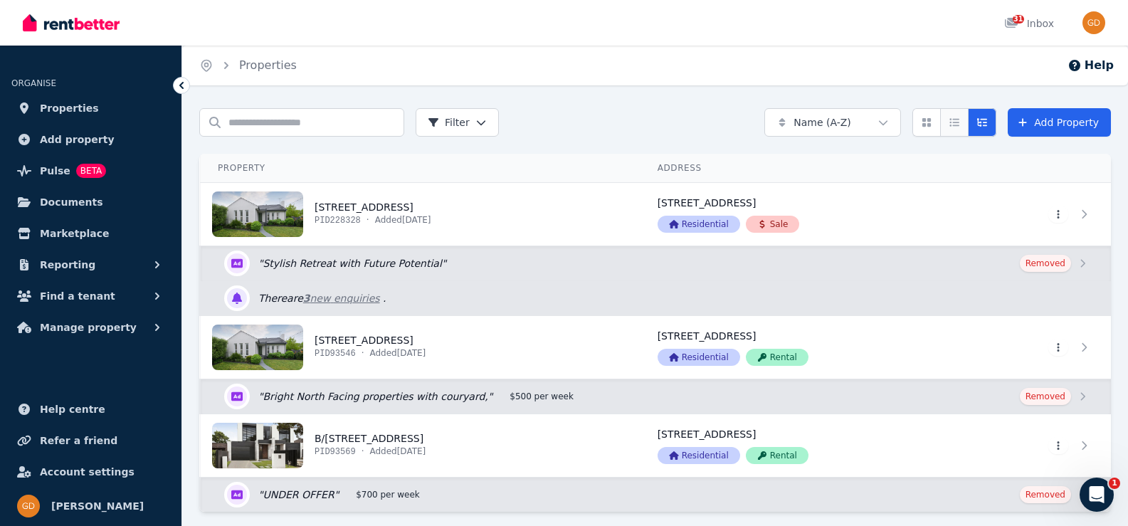
click at [961, 127] on button "Compact list view" at bounding box center [954, 122] width 28 height 28
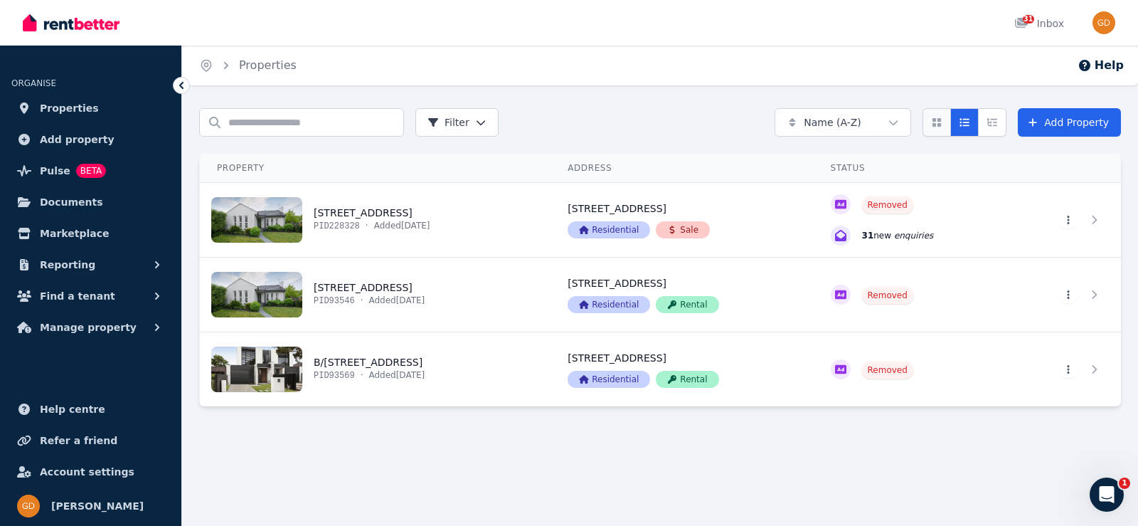
click at [934, 127] on button "Card view" at bounding box center [937, 122] width 28 height 28
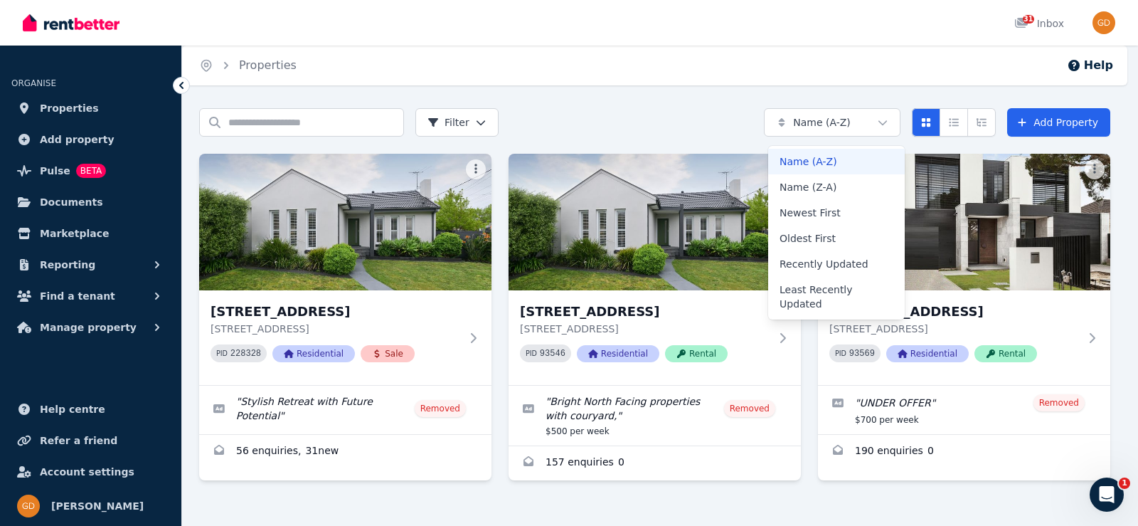
click at [879, 118] on html "Open main menu 31 Inbox Open user menu ORGANISE Properties Add property Pulse B…" at bounding box center [569, 263] width 1138 height 526
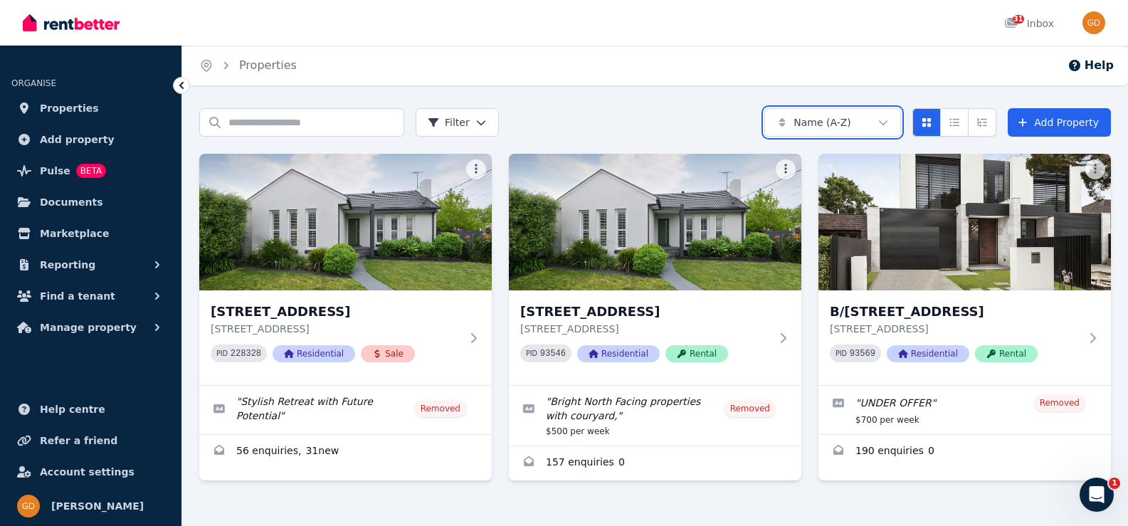
click at [879, 118] on html "Open main menu 31 Inbox Open user menu ORGANISE Properties Add property Pulse B…" at bounding box center [564, 263] width 1128 height 526
click at [922, 119] on button "Card view" at bounding box center [926, 122] width 28 height 28
click at [928, 120] on icon "Card view" at bounding box center [926, 122] width 9 height 9
click at [964, 122] on button "Compact list view" at bounding box center [954, 122] width 28 height 28
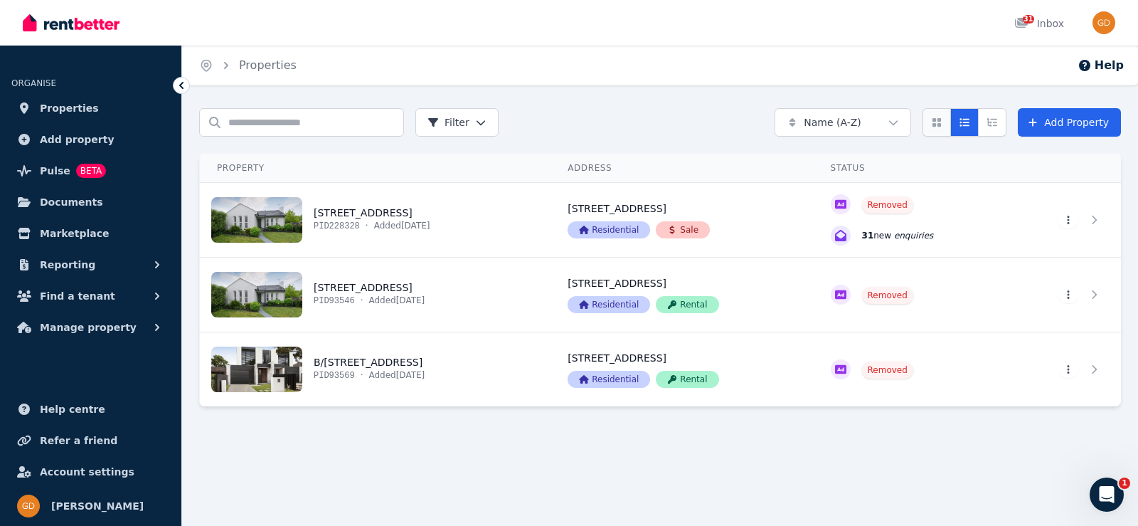
click at [940, 125] on icon "Card view" at bounding box center [937, 122] width 9 height 9
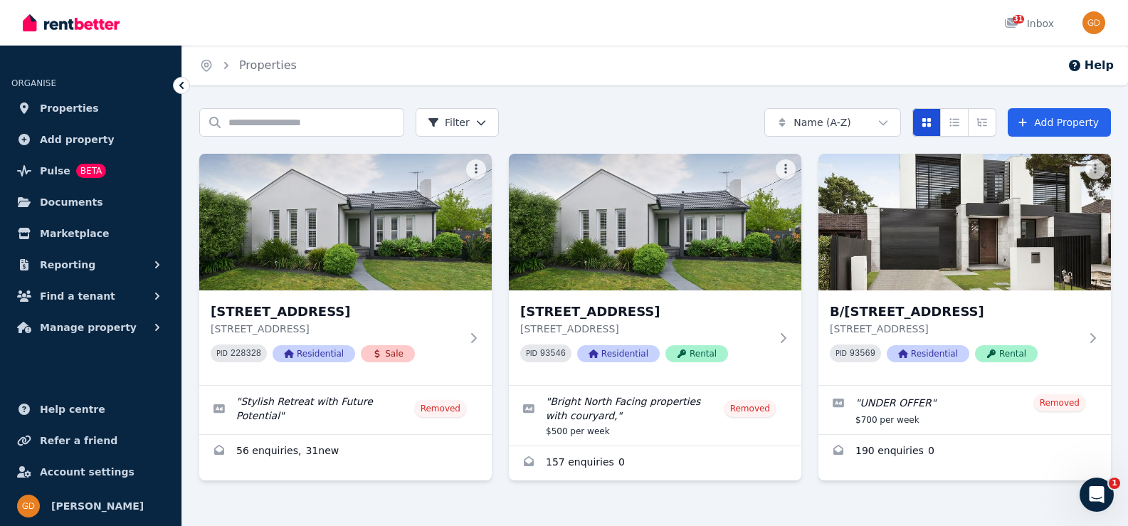
click at [947, 126] on button "Compact list view" at bounding box center [954, 122] width 28 height 28
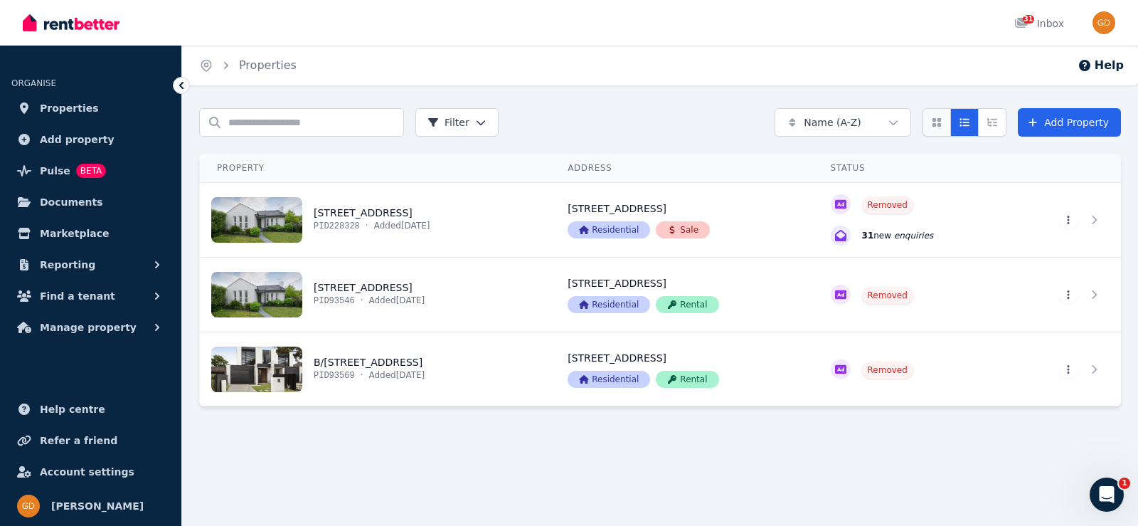
click at [932, 126] on button "Card view" at bounding box center [937, 122] width 28 height 28
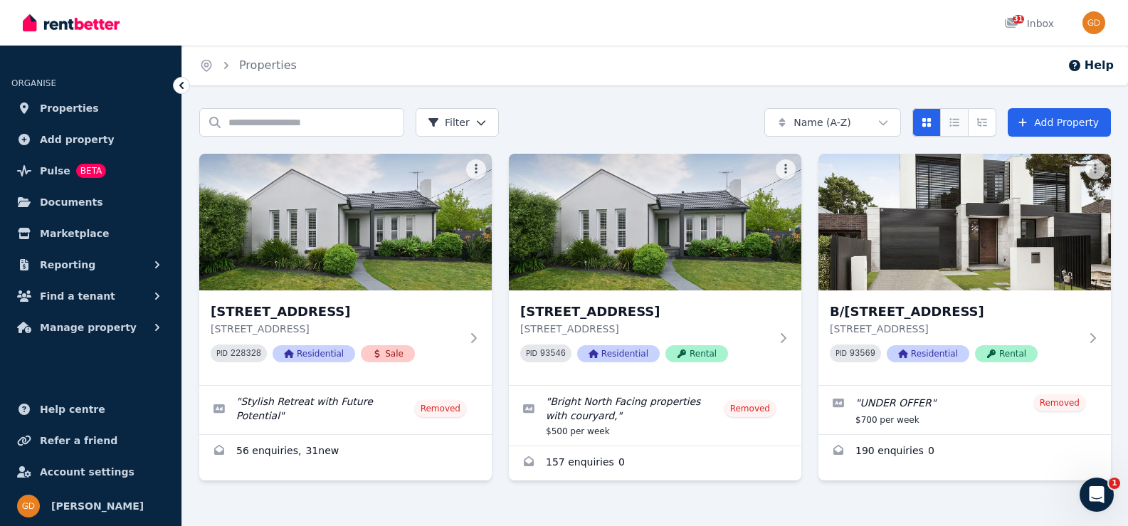
click at [950, 124] on button "Compact list view" at bounding box center [954, 122] width 28 height 28
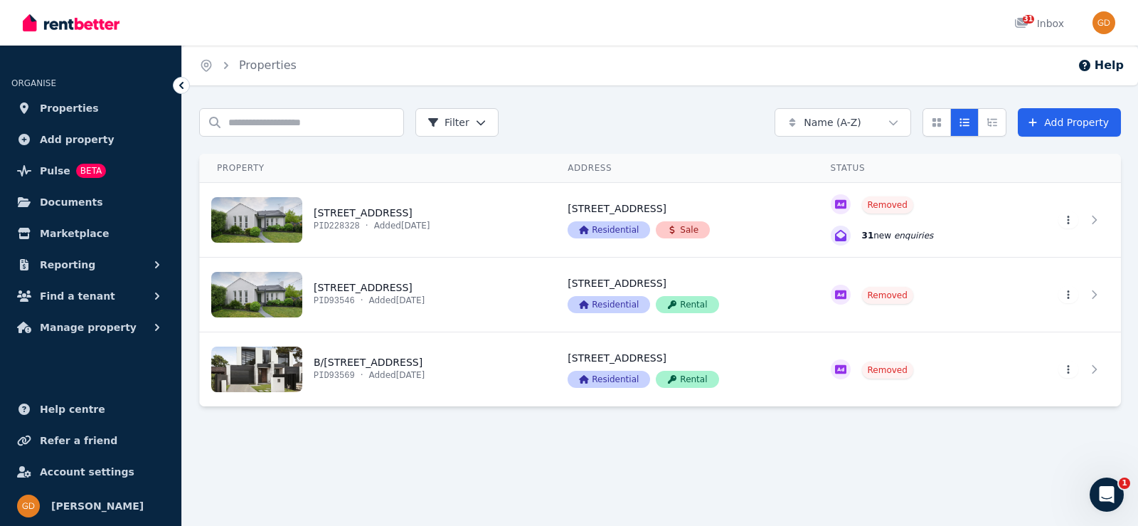
click at [923, 129] on div "Name (A-Z) Add Property" at bounding box center [948, 122] width 346 height 28
drag, startPoint x: 939, startPoint y: 124, endPoint x: 947, endPoint y: 124, distance: 7.8
click at [940, 124] on icon "Card view" at bounding box center [937, 122] width 9 height 9
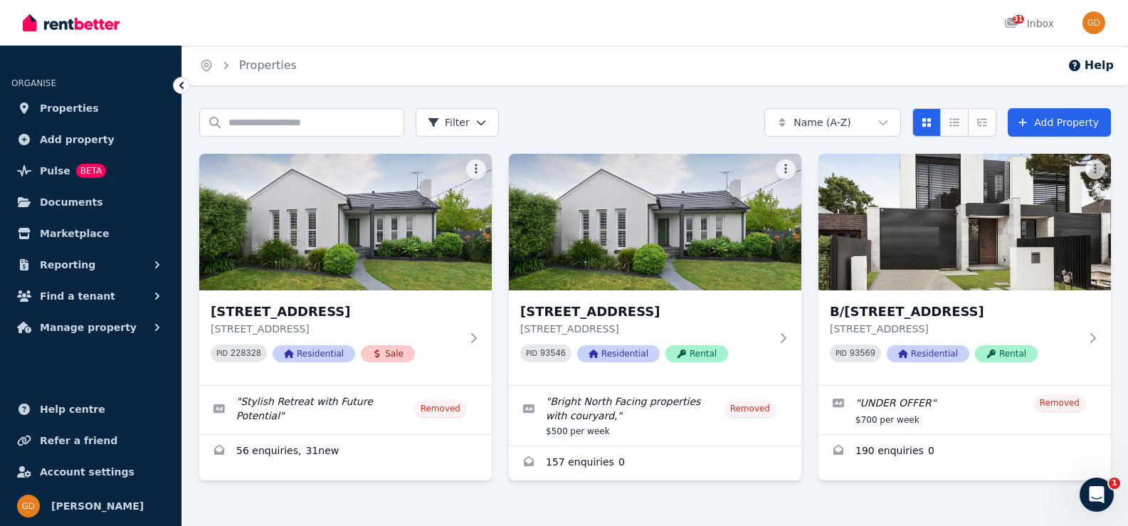
drag, startPoint x: 960, startPoint y: 127, endPoint x: 970, endPoint y: 127, distance: 10.7
click at [960, 127] on icon "Compact list view" at bounding box center [953, 122] width 11 height 10
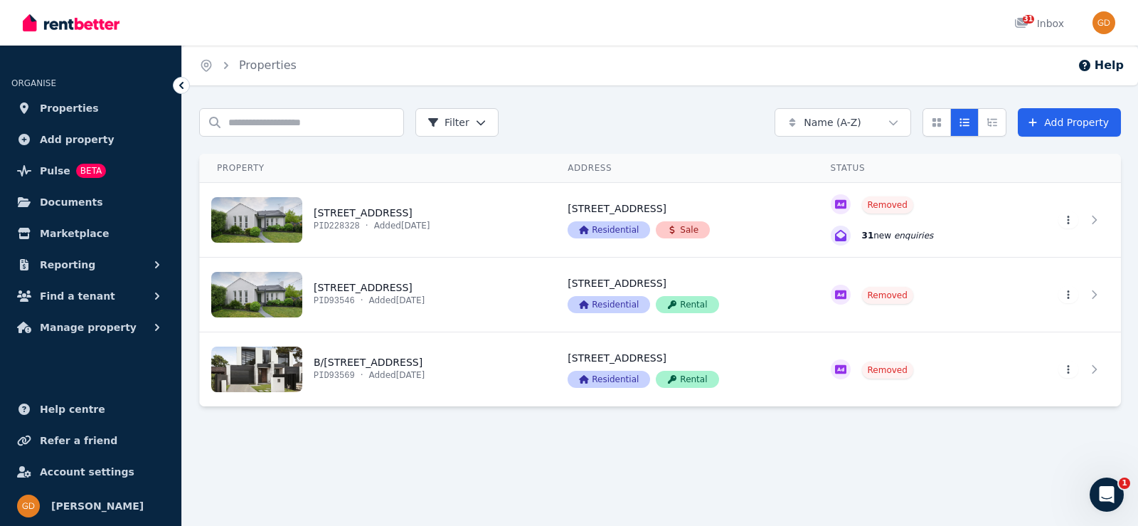
click at [1005, 127] on button "Expanded list view" at bounding box center [992, 122] width 28 height 28
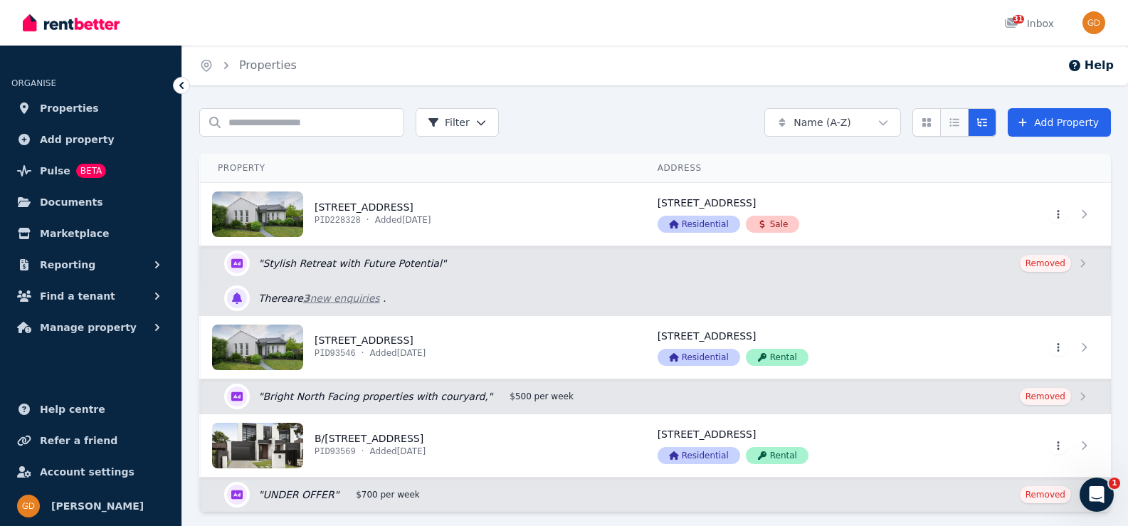
click at [967, 133] on button "Compact list view" at bounding box center [954, 122] width 28 height 28
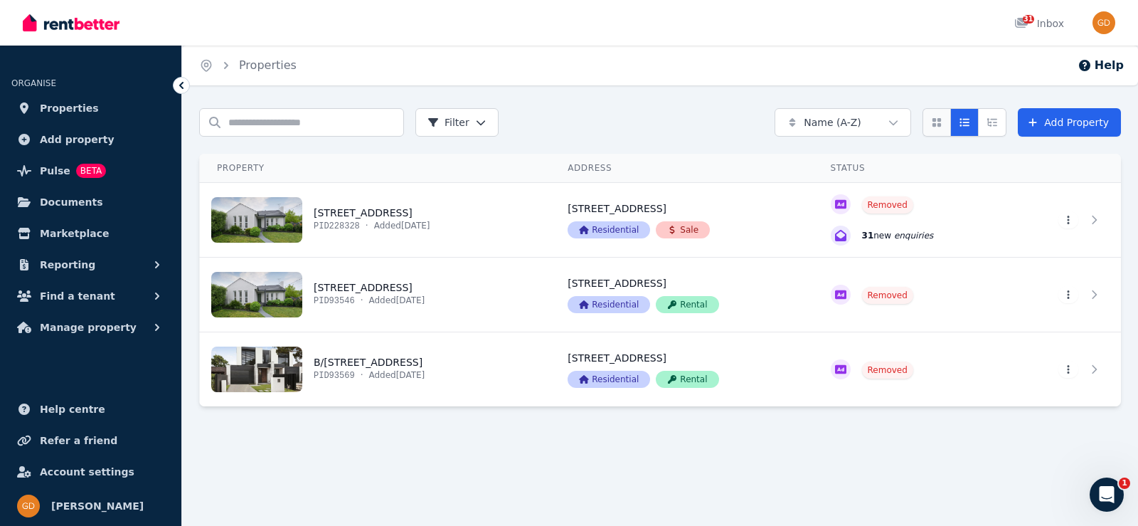
click at [945, 131] on button "Card view" at bounding box center [937, 122] width 28 height 28
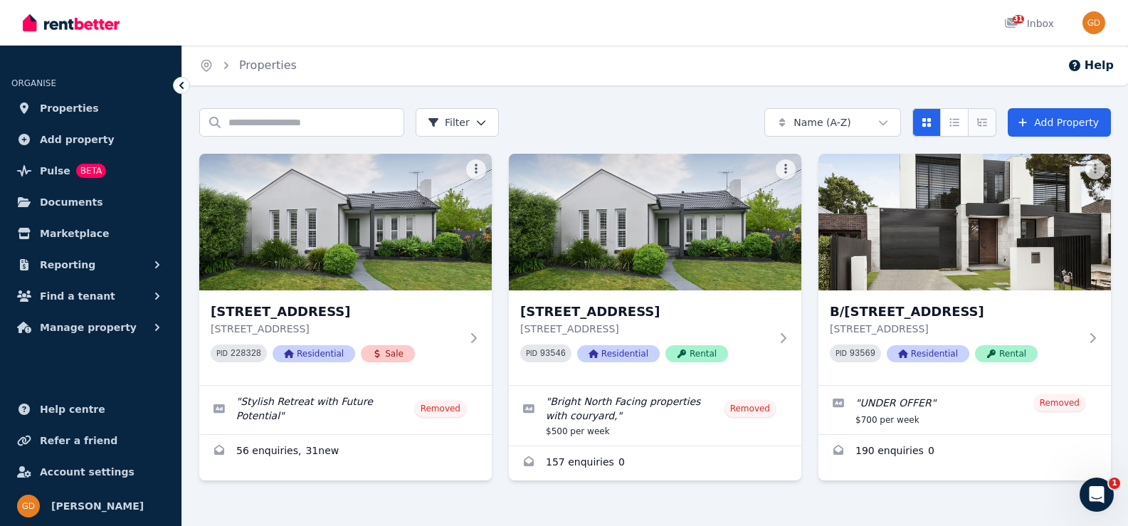
click at [971, 129] on button "Expanded list view" at bounding box center [981, 122] width 28 height 28
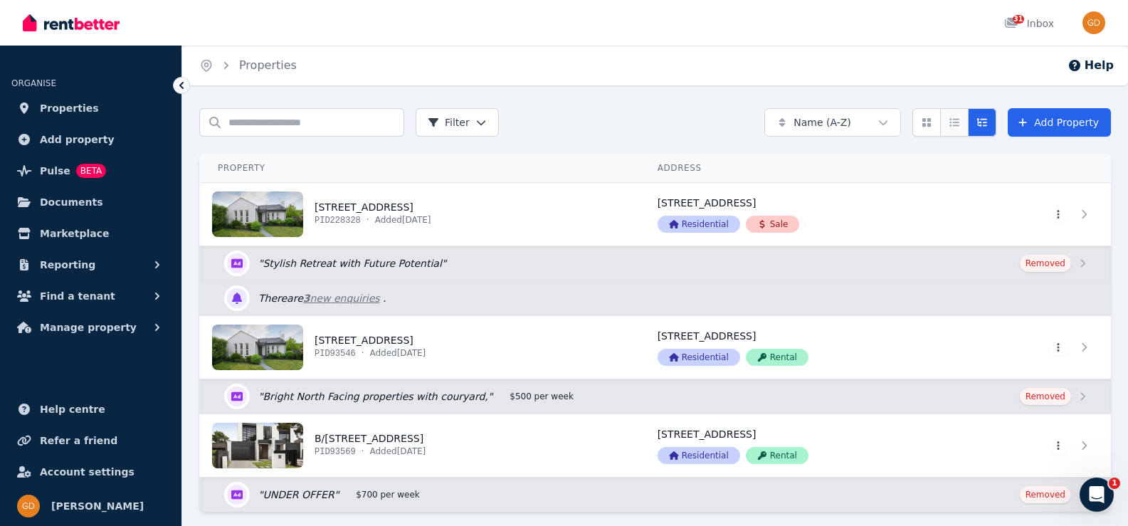
click at [959, 129] on button "Compact list view" at bounding box center [954, 122] width 28 height 28
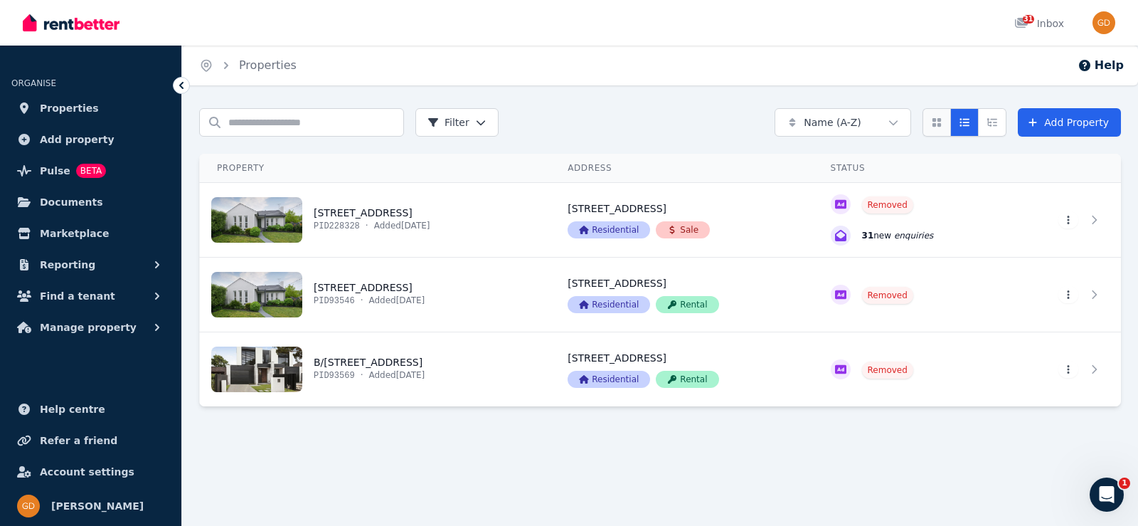
click at [938, 127] on icon "Card view" at bounding box center [937, 122] width 9 height 9
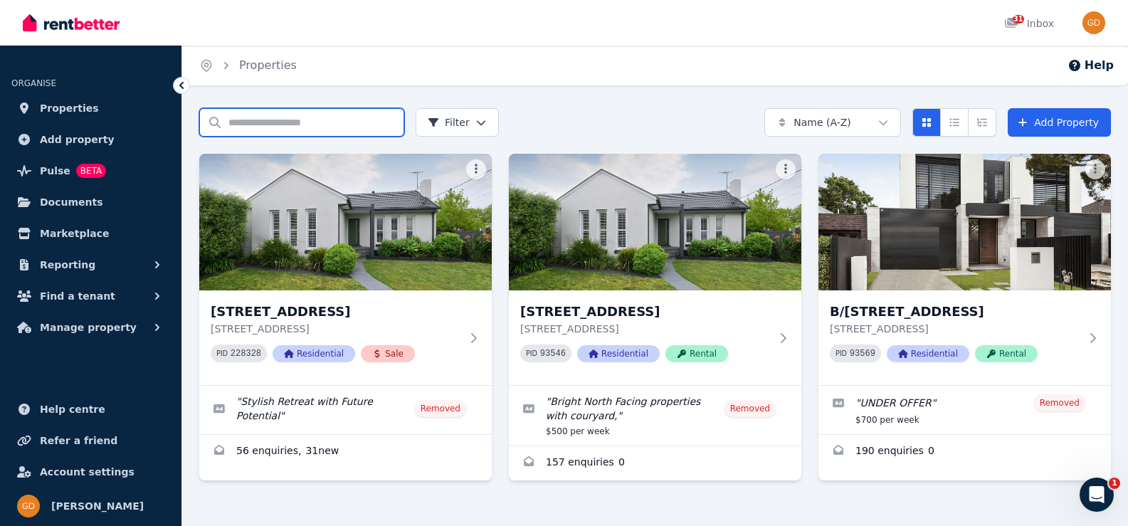
click at [276, 123] on input "Search properties" at bounding box center [301, 122] width 205 height 28
click at [277, 124] on input "Search properties" at bounding box center [301, 122] width 205 height 28
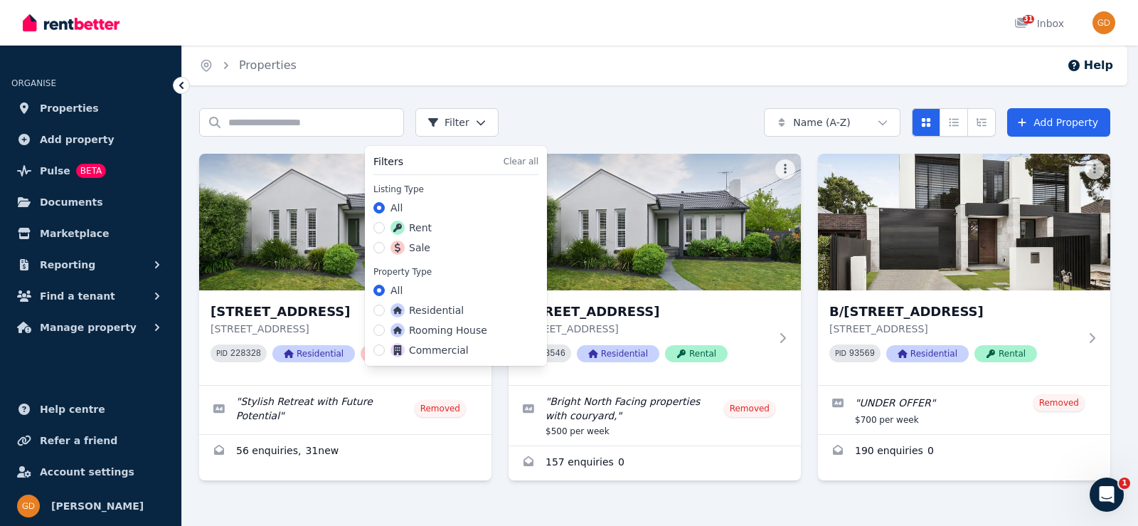
click at [478, 126] on html "Open main menu 31 Inbox Open user menu ORGANISE Properties Add property Pulse B…" at bounding box center [569, 263] width 1138 height 526
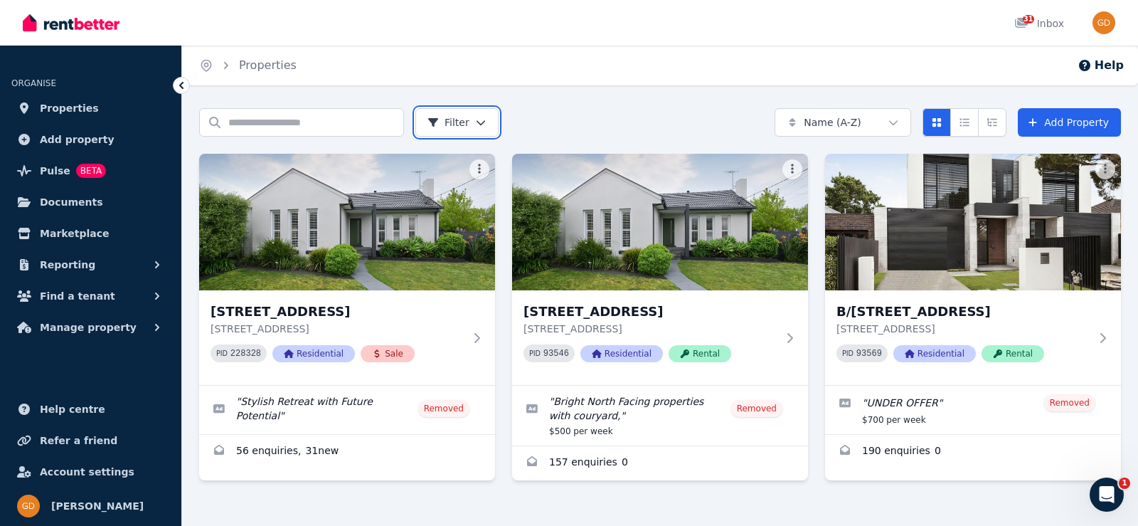
click at [553, 106] on html "Open main menu 31 Inbox Open user menu ORGANISE Properties Add property Pulse B…" at bounding box center [569, 263] width 1138 height 526
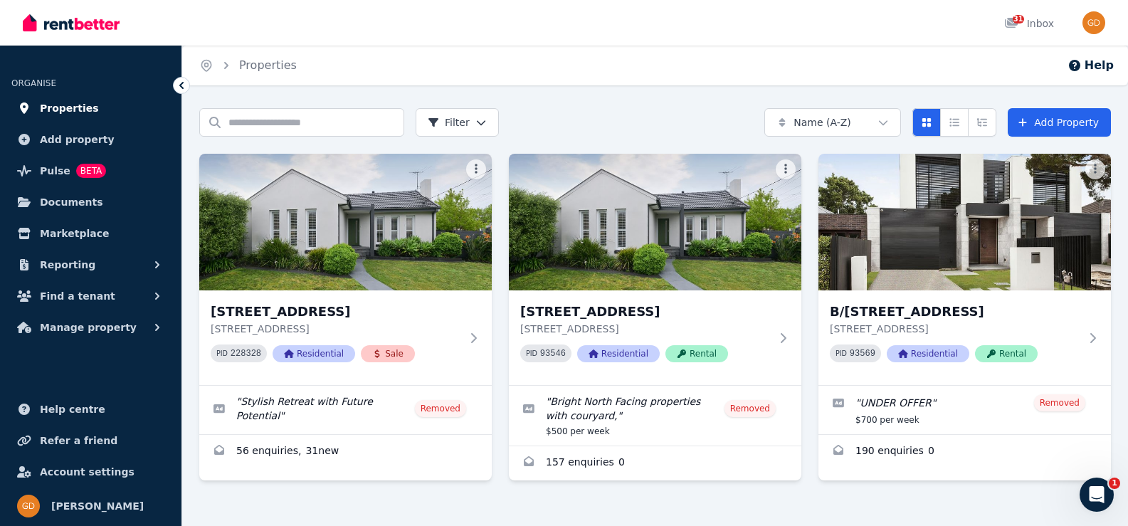
click at [76, 103] on span "Properties" at bounding box center [69, 108] width 59 height 17
click at [53, 201] on span "Documents" at bounding box center [71, 201] width 63 height 17
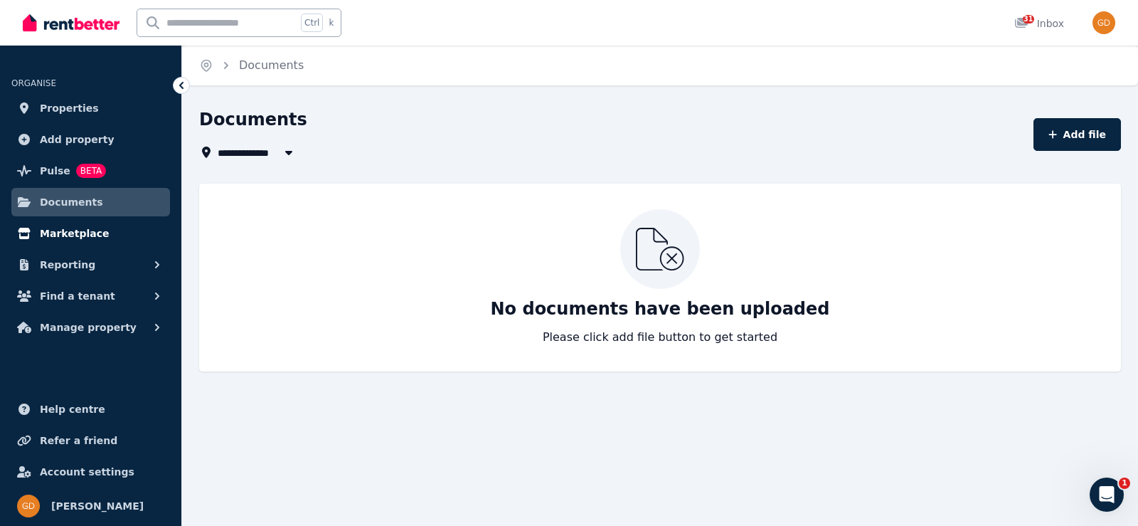
click at [65, 223] on link "Marketplace" at bounding box center [90, 233] width 159 height 28
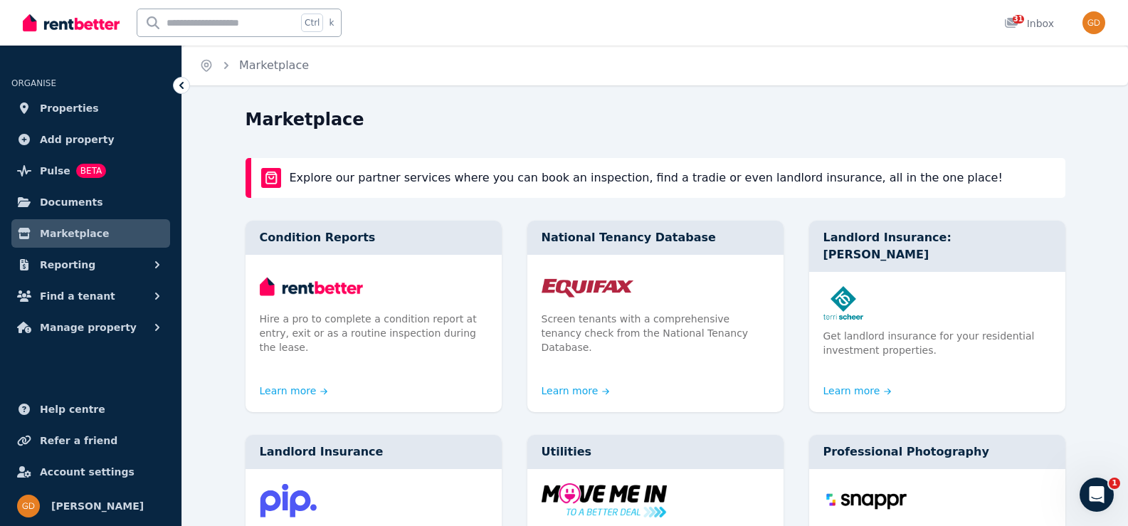
drag, startPoint x: 65, startPoint y: 223, endPoint x: 172, endPoint y: 185, distance: 114.1
click at [172, 185] on ul "ORGANISE Properties Add property Pulse BETA Documents Marketplace Reporting Fin…" at bounding box center [90, 201] width 181 height 282
click at [97, 272] on button "Reporting" at bounding box center [90, 264] width 159 height 28
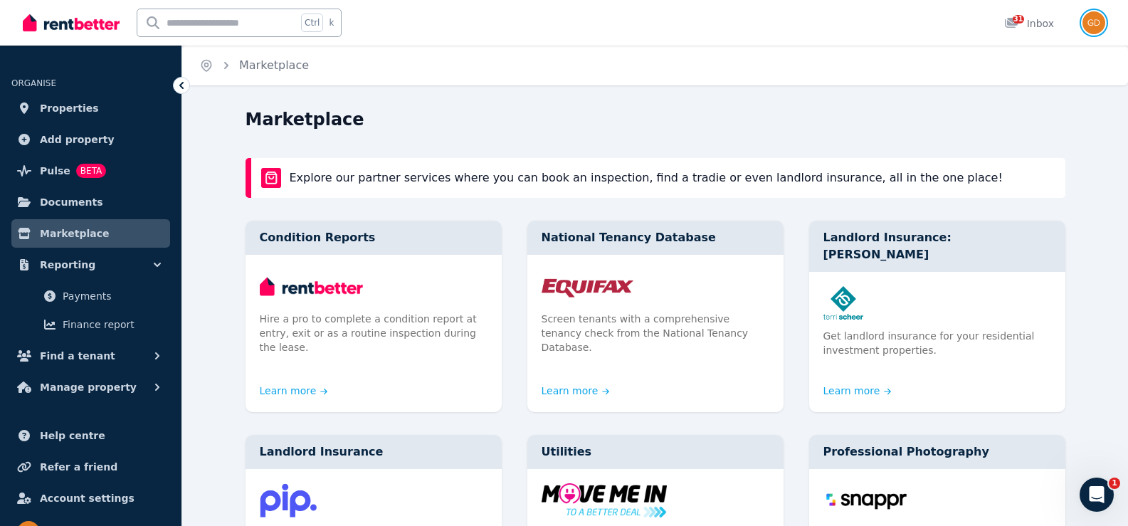
click at [1093, 26] on img "button" at bounding box center [1093, 22] width 23 height 23
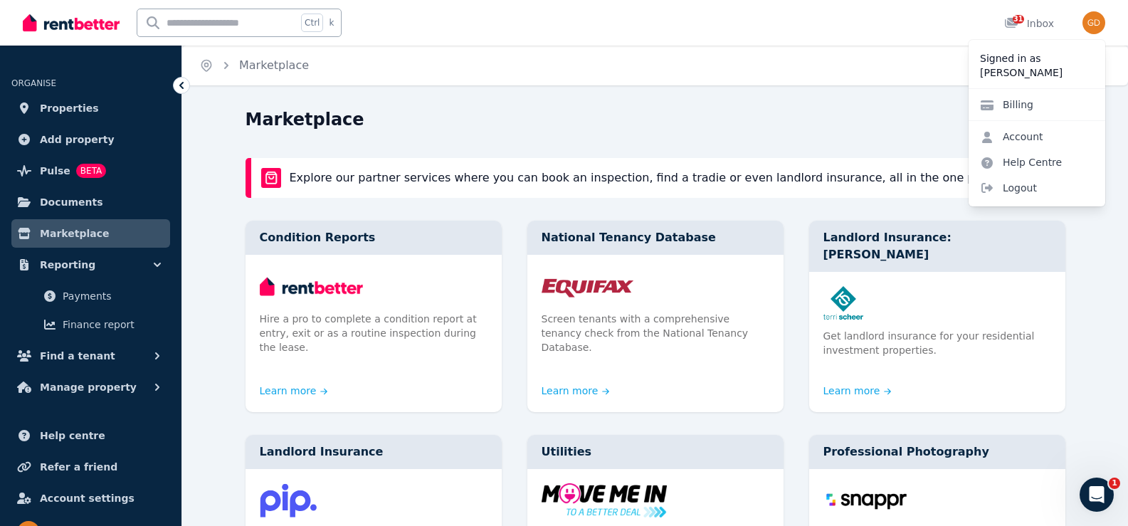
click at [1094, 34] on div "Open user menu Signed in as [PERSON_NAME] Billing Account Help Centre Logout" at bounding box center [1088, 23] width 31 height 46
